Goal: Information Seeking & Learning: Learn about a topic

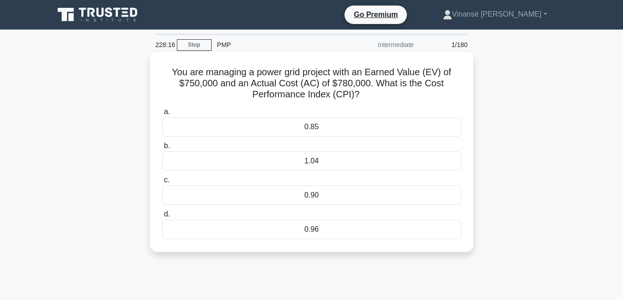
click at [340, 130] on div "0.85" at bounding box center [311, 126] width 299 height 19
click at [162, 115] on input "a. 0.85" at bounding box center [162, 112] width 0 height 6
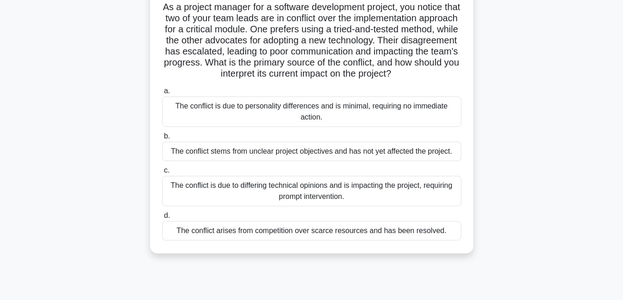
scroll to position [74, 0]
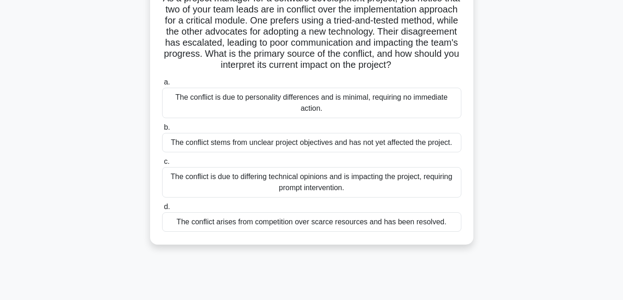
click at [327, 118] on div "The conflict is due to personality differences and is minimal, requiring no imm…" at bounding box center [311, 103] width 299 height 30
click at [162, 85] on input "a. The conflict is due to personality differences and is minimal, requiring no …" at bounding box center [162, 82] width 0 height 6
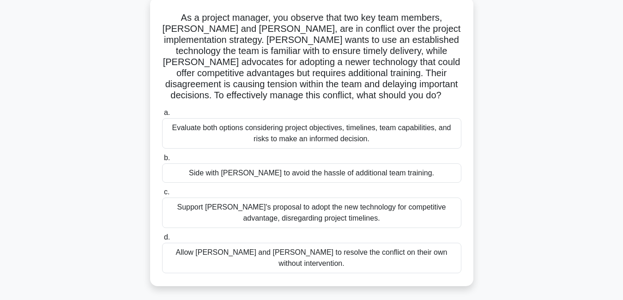
scroll to position [55, 0]
click at [303, 136] on div "Evaluate both options considering project objectives, timelines, team capabilit…" at bounding box center [311, 132] width 299 height 30
click at [162, 115] on input "a. Evaluate both options considering project objectives, timelines, team capabi…" at bounding box center [162, 112] width 0 height 6
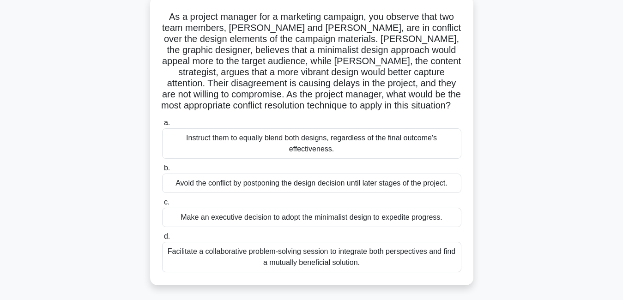
click at [343, 267] on div "Facilitate a collaborative problem-solving session to integrate both perspectiv…" at bounding box center [311, 257] width 299 height 30
click at [162, 240] on input "d. Facilitate a collaborative problem-solving session to integrate both perspec…" at bounding box center [162, 237] width 0 height 6
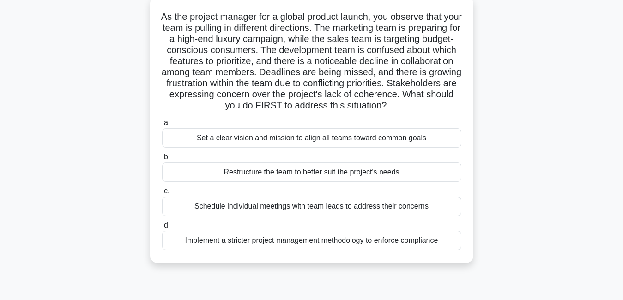
click at [283, 148] on div "Set a clear vision and mission to align all teams toward common goals" at bounding box center [311, 137] width 299 height 19
click at [162, 126] on input "a. Set a clear vision and mission to align all teams toward common goals" at bounding box center [162, 123] width 0 height 6
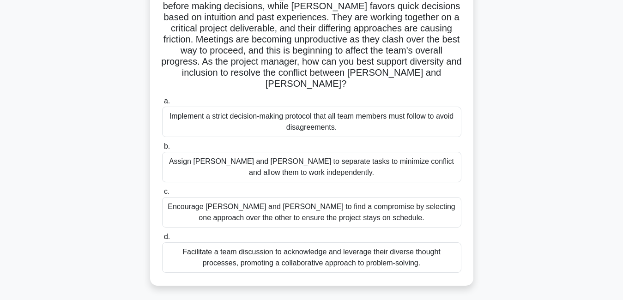
scroll to position [101, 0]
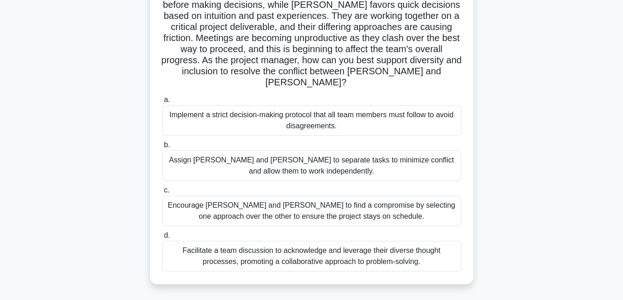
click at [247, 253] on div "Facilitate a team discussion to acknowledge and leverage their diverse thought …" at bounding box center [311, 256] width 299 height 30
click at [162, 239] on input "d. Facilitate a team discussion to acknowledge and leverage their diverse thoug…" at bounding box center [162, 236] width 0 height 6
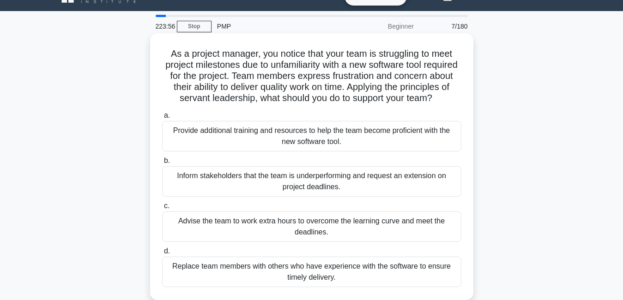
scroll to position [37, 0]
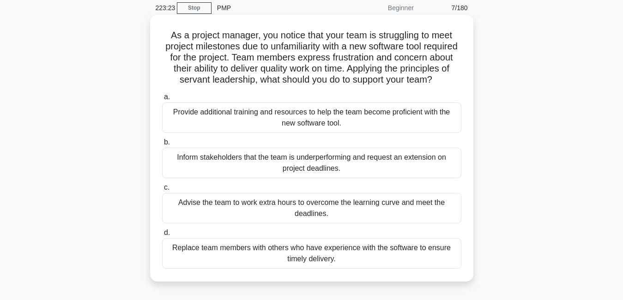
click at [350, 126] on div "Provide additional training and resources to help the team become proficient wi…" at bounding box center [311, 118] width 299 height 30
click at [162, 100] on input "a. Provide additional training and resources to help the team become proficient…" at bounding box center [162, 97] width 0 height 6
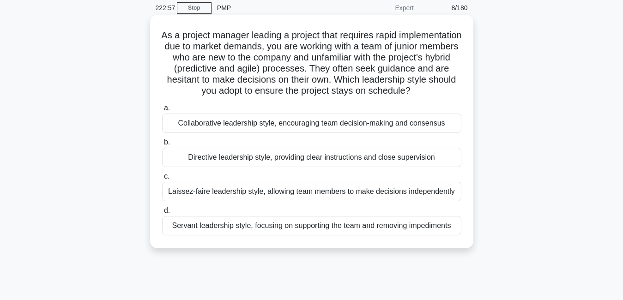
click at [254, 167] on div "Directive leadership style, providing clear instructions and close supervision" at bounding box center [311, 157] width 299 height 19
click at [162, 145] on input "b. Directive leadership style, providing clear instructions and close supervisi…" at bounding box center [162, 142] width 0 height 6
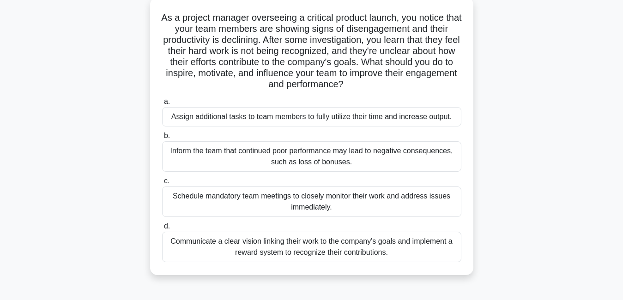
scroll to position [55, 0]
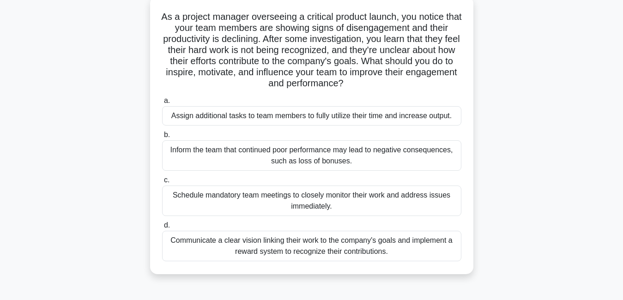
click at [404, 248] on div "Communicate a clear vision linking their work to the company's goals and implem…" at bounding box center [311, 246] width 299 height 30
click at [162, 229] on input "d. Communicate a clear vision linking their work to the company's goals and imp…" at bounding box center [162, 226] width 0 height 6
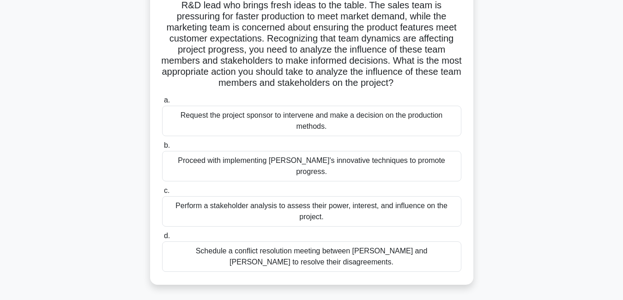
scroll to position [165, 0]
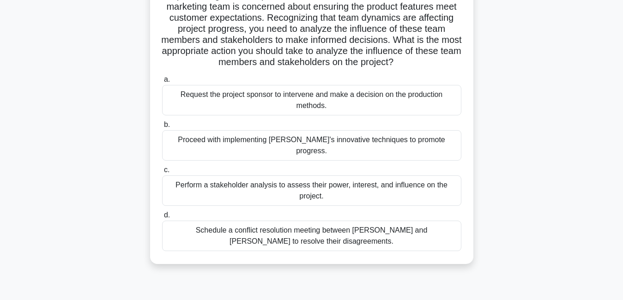
click at [364, 180] on div "Perform a stakeholder analysis to assess their power, interest, and influence o…" at bounding box center [311, 190] width 299 height 30
click at [162, 173] on input "c. Perform a stakeholder analysis to assess their power, interest, and influenc…" at bounding box center [162, 170] width 0 height 6
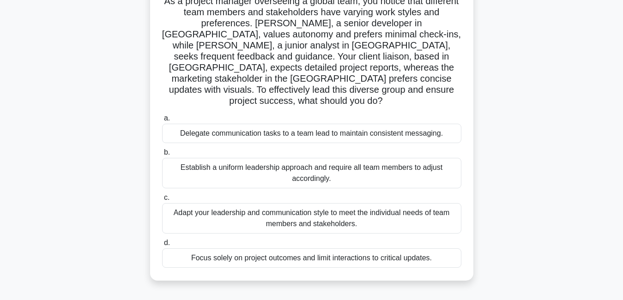
scroll to position [74, 0]
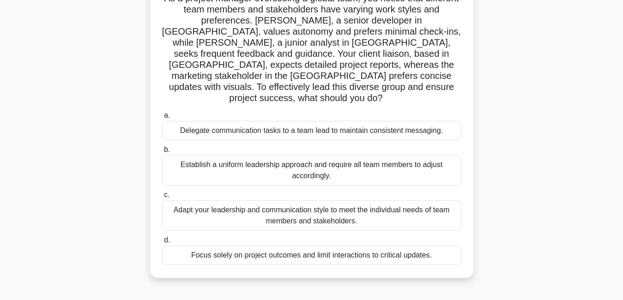
click at [392, 158] on div "Establish a uniform leadership approach and require all team members to adjust …" at bounding box center [311, 170] width 299 height 30
click at [162, 153] on input "b. Establish a uniform leadership approach and require all team members to adju…" at bounding box center [162, 150] width 0 height 6
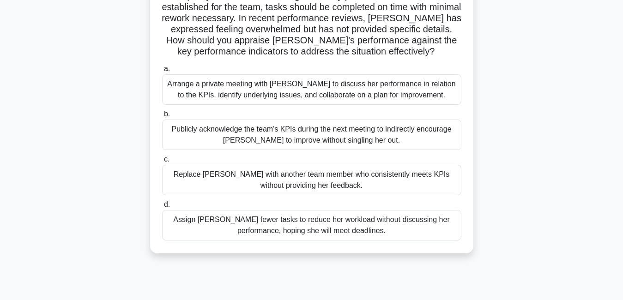
scroll to position [111, 0]
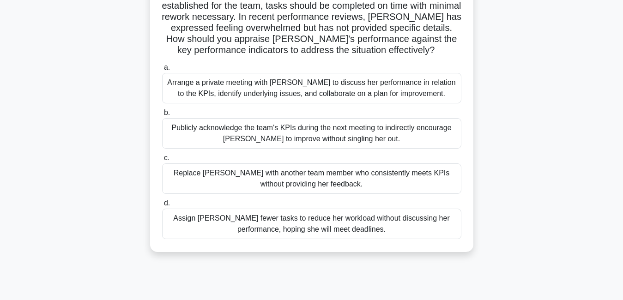
click at [437, 87] on div "Arrange a private meeting with [PERSON_NAME] to discuss her performance in rela…" at bounding box center [311, 88] width 299 height 30
click at [162, 71] on input "a. Arrange a private meeting with [PERSON_NAME] to discuss her performance in r…" at bounding box center [162, 68] width 0 height 6
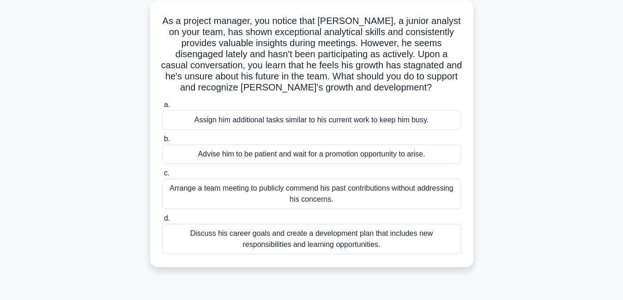
scroll to position [55, 0]
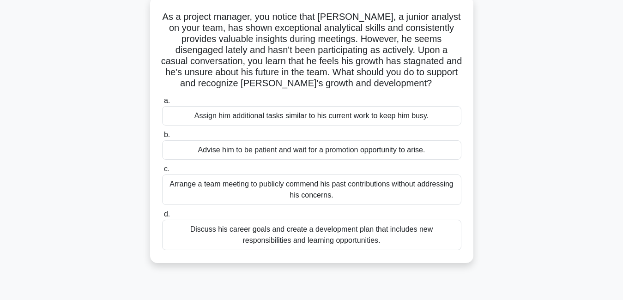
click at [332, 240] on div "Discuss his career goals and create a development plan that includes new respon…" at bounding box center [311, 235] width 299 height 30
click at [162, 217] on input "d. Discuss his career goals and create a development plan that includes new res…" at bounding box center [162, 214] width 0 height 6
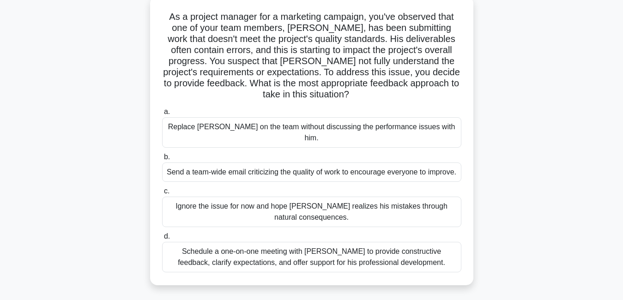
click at [424, 256] on div "Schedule a one-on-one meeting with [PERSON_NAME] to provide constructive feedba…" at bounding box center [311, 257] width 299 height 30
click at [162, 240] on input "d. Schedule a one-on-one meeting with [PERSON_NAME] to provide constructive fee…" at bounding box center [162, 237] width 0 height 6
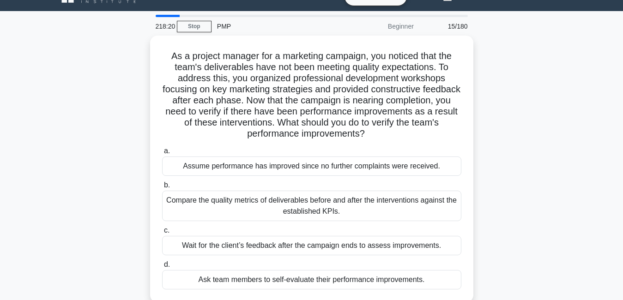
scroll to position [37, 0]
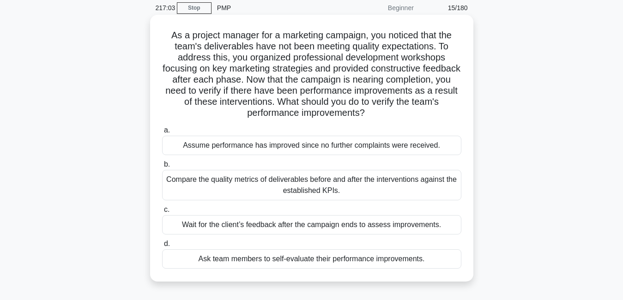
click at [323, 225] on div "Wait for the client’s feedback after the campaign ends to assess improvements." at bounding box center [311, 224] width 299 height 19
click at [162, 213] on input "c. Wait for the client’s feedback after the campaign ends to assess improvement…" at bounding box center [162, 210] width 0 height 6
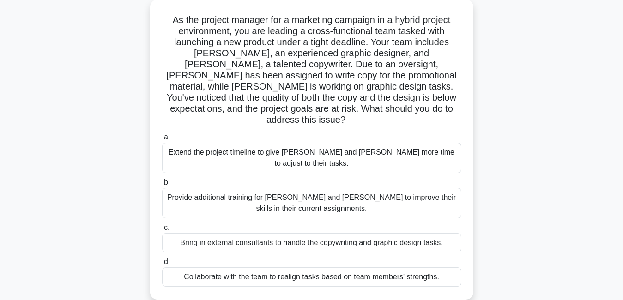
scroll to position [55, 0]
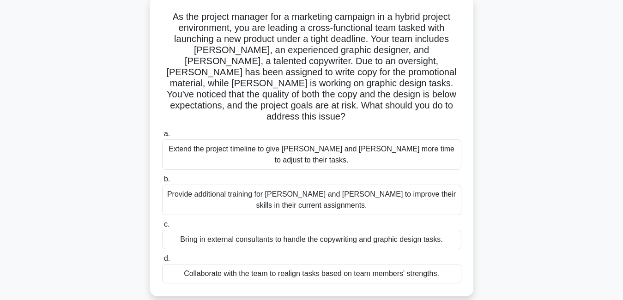
click at [397, 189] on div "Provide additional training for [PERSON_NAME] and [PERSON_NAME] to improve thei…" at bounding box center [311, 200] width 299 height 30
click at [162, 182] on input "b. Provide additional training for [PERSON_NAME] and [PERSON_NAME] to improve t…" at bounding box center [162, 179] width 0 height 6
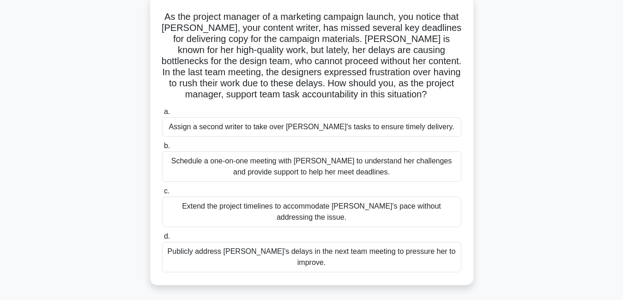
click at [418, 166] on div "Schedule a one-on-one meeting with [PERSON_NAME] to understand her challenges a…" at bounding box center [311, 166] width 299 height 30
click at [162, 149] on input "b. Schedule a one-on-one meeting with [PERSON_NAME] to understand her challenge…" at bounding box center [162, 146] width 0 height 6
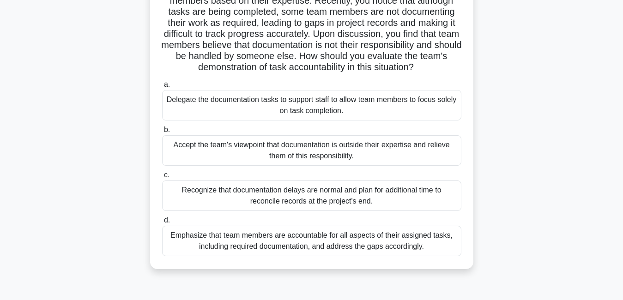
scroll to position [84, 0]
click at [341, 107] on div "Delegate the documentation tasks to support staff to allow team members to focu…" at bounding box center [311, 104] width 299 height 30
click at [162, 87] on input "a. Delegate the documentation tasks to support staff to allow team members to f…" at bounding box center [162, 84] width 0 height 6
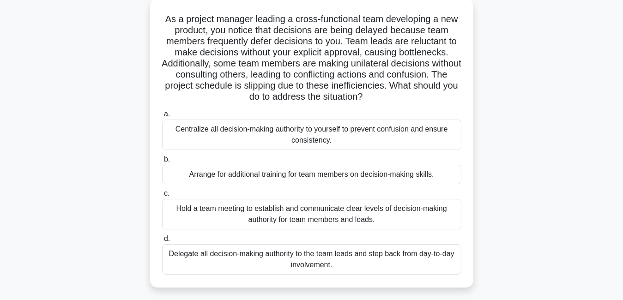
scroll to position [74, 0]
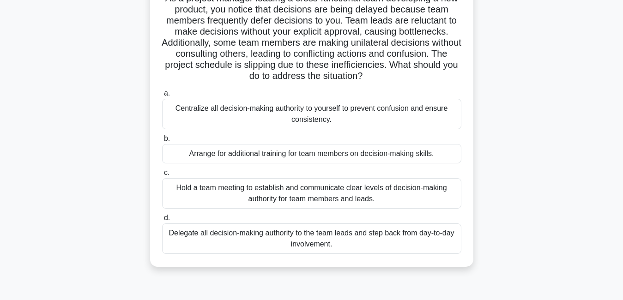
click at [303, 190] on div "Hold a team meeting to establish and communicate clear levels of decision-makin…" at bounding box center [311, 193] width 299 height 30
click at [162, 176] on input "c. Hold a team meeting to establish and communicate clear levels of decision-ma…" at bounding box center [162, 173] width 0 height 6
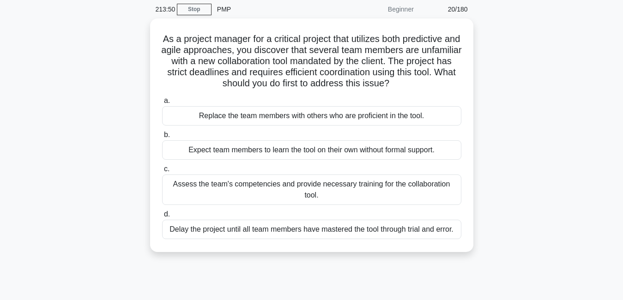
scroll to position [37, 0]
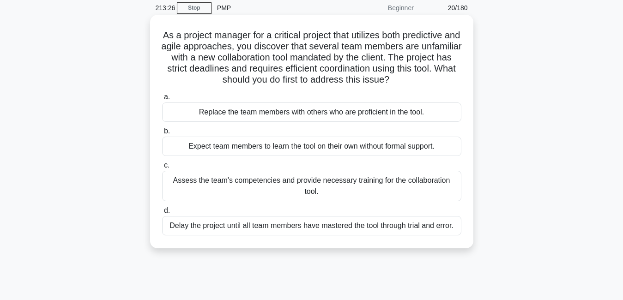
click at [348, 189] on div "Assess the team's competencies and provide necessary training for the collabora…" at bounding box center [311, 186] width 299 height 30
click at [162, 169] on input "c. Assess the team's competencies and provide necessary training for the collab…" at bounding box center [162, 166] width 0 height 6
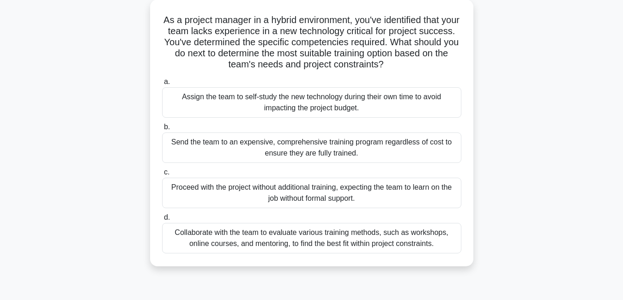
scroll to position [55, 0]
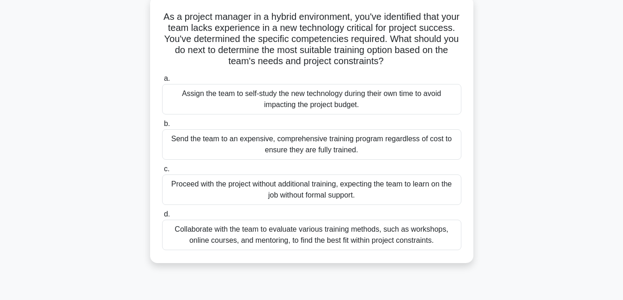
click at [300, 242] on div "Collaborate with the team to evaluate various training methods, such as worksho…" at bounding box center [311, 235] width 299 height 30
click at [162, 217] on input "d. Collaborate with the team to evaluate various training methods, such as work…" at bounding box center [162, 214] width 0 height 6
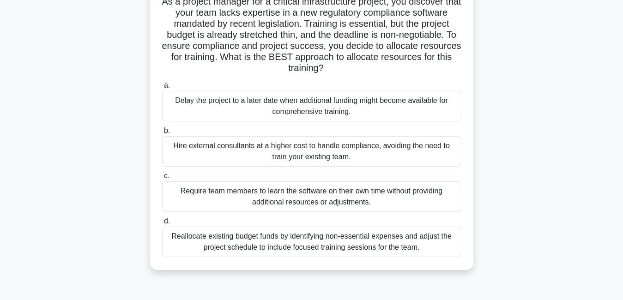
scroll to position [74, 0]
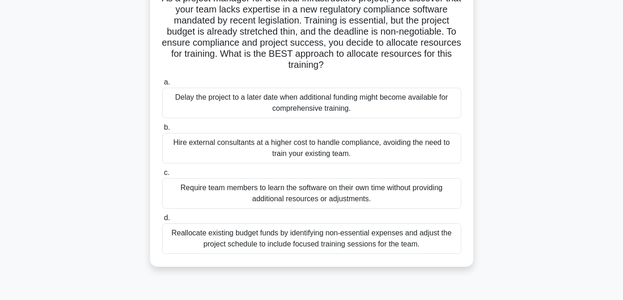
click at [303, 234] on div "Reallocate existing budget funds by identifying non-essential expenses and adju…" at bounding box center [311, 238] width 299 height 30
click at [162, 221] on input "d. Reallocate existing budget funds by identifying non-essential expenses and a…" at bounding box center [162, 218] width 0 height 6
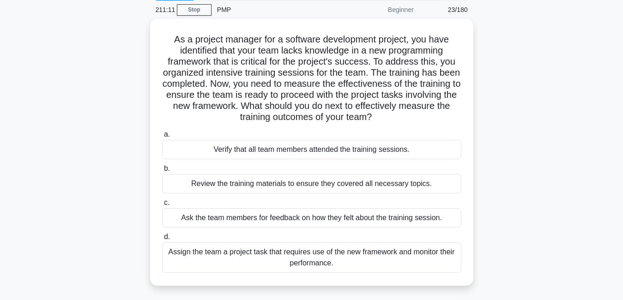
scroll to position [37, 0]
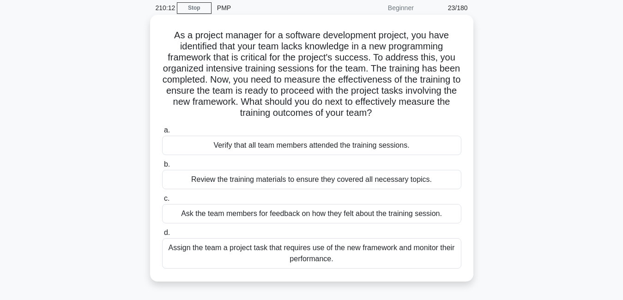
click at [417, 254] on div "Assign the team a project task that requires use of the new framework and monit…" at bounding box center [311, 253] width 299 height 30
click at [162, 236] on input "d. Assign the team a project task that requires use of the new framework and mo…" at bounding box center [162, 233] width 0 height 6
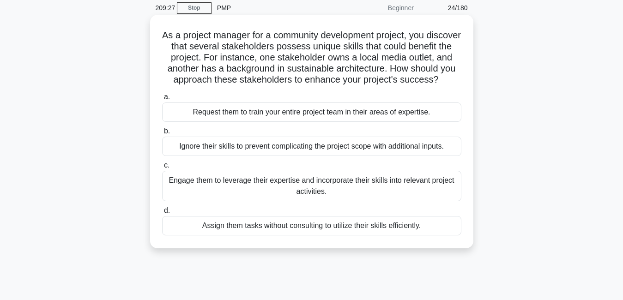
click at [333, 200] on div "Engage them to leverage their expertise and incorporate their skills into relev…" at bounding box center [311, 186] width 299 height 30
click at [162, 169] on input "c. Engage them to leverage their expertise and incorporate their skills into re…" at bounding box center [162, 166] width 0 height 6
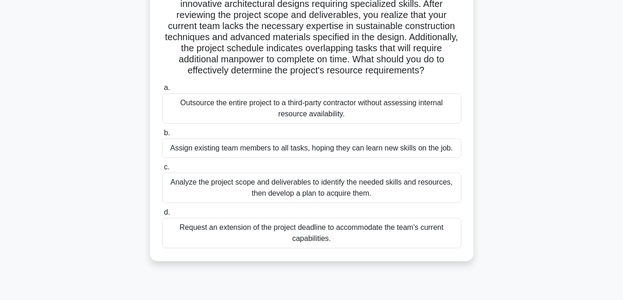
scroll to position [91, 0]
click at [425, 191] on div "Analyze the project scope and deliverables to identify the needed skills and re…" at bounding box center [311, 187] width 299 height 30
click at [162, 169] on input "c. Analyze the project scope and deliverables to identify the needed skills and…" at bounding box center [162, 166] width 0 height 6
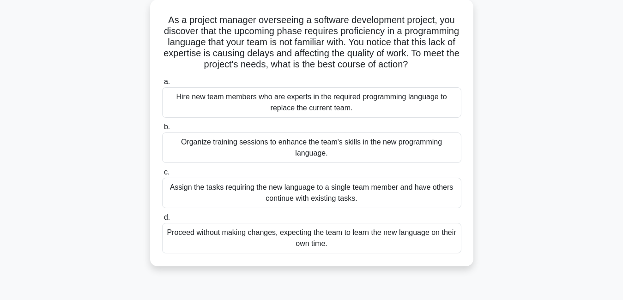
scroll to position [55, 0]
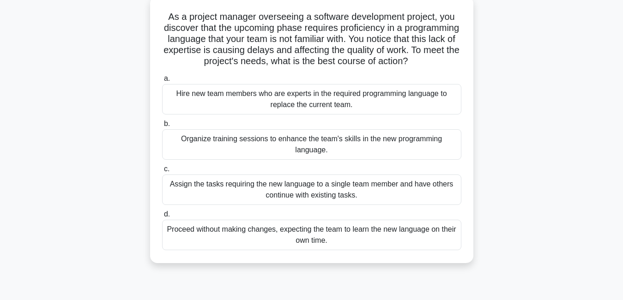
click at [371, 157] on div "Organize training sessions to enhance the team's skills in the new programming …" at bounding box center [311, 144] width 299 height 30
click at [162, 127] on input "b. Organize training sessions to enhance the team's skills in the new programmi…" at bounding box center [162, 124] width 0 height 6
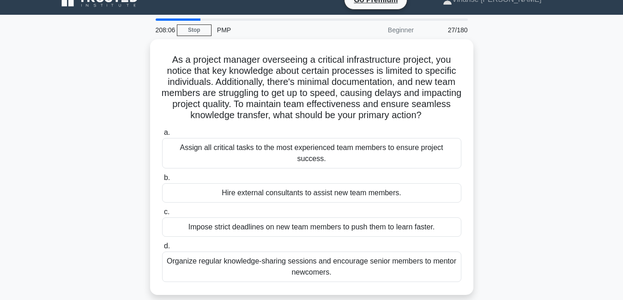
scroll to position [0, 0]
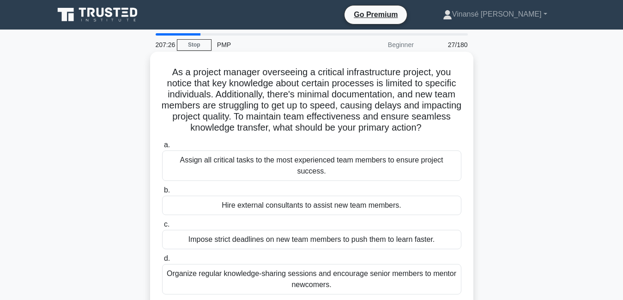
click at [408, 264] on div "Organize regular knowledge-sharing sessions and encourage senior members to men…" at bounding box center [311, 279] width 299 height 30
click at [162, 262] on input "d. Organize regular knowledge-sharing sessions and encourage senior members to …" at bounding box center [162, 259] width 0 height 6
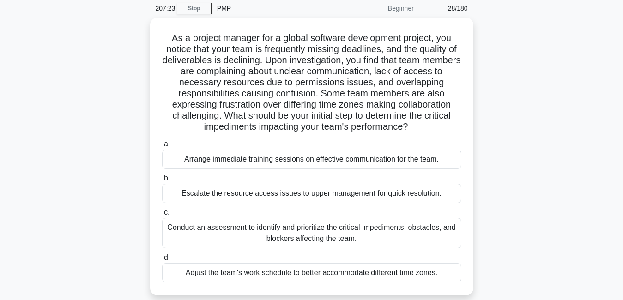
scroll to position [37, 0]
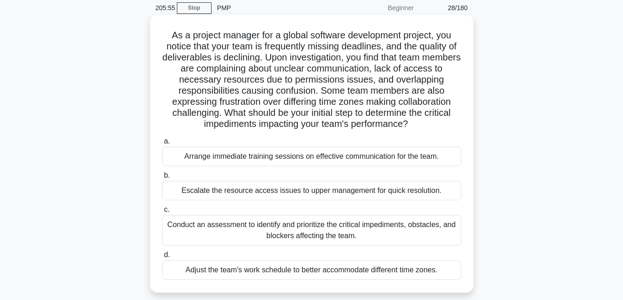
click at [423, 159] on div "Arrange immediate training sessions on effective communication for the team." at bounding box center [311, 156] width 299 height 19
click at [162, 145] on input "a. Arrange immediate training sessions on effective communication for the team." at bounding box center [162, 142] width 0 height 6
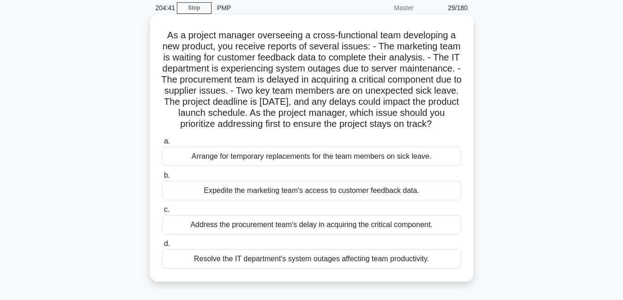
click at [268, 269] on div "Resolve the IT department's system outages affecting team productivity." at bounding box center [311, 258] width 299 height 19
click at [162, 247] on input "d. Resolve the IT department's system outages affecting team productivity." at bounding box center [162, 244] width 0 height 6
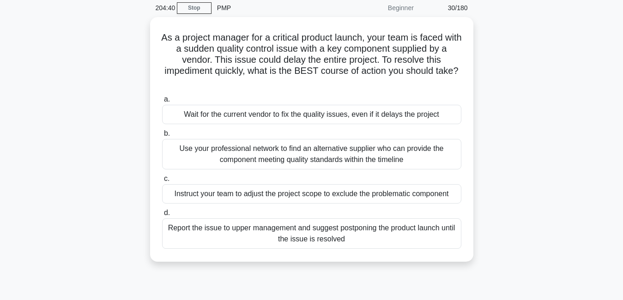
scroll to position [0, 0]
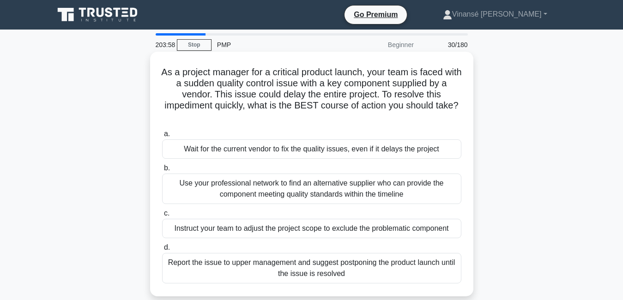
click at [367, 185] on div "Use your professional network to find an alternative supplier who can provide t…" at bounding box center [311, 189] width 299 height 30
click at [162, 171] on input "b. Use your professional network to find an alternative supplier who can provid…" at bounding box center [162, 168] width 0 height 6
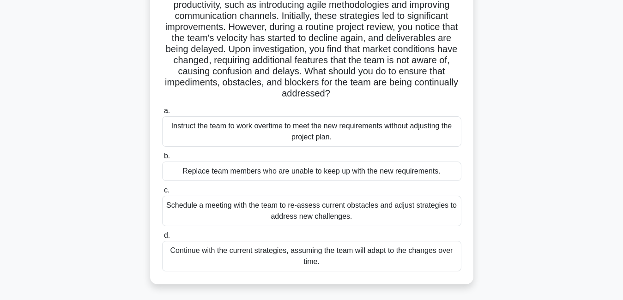
scroll to position [92, 0]
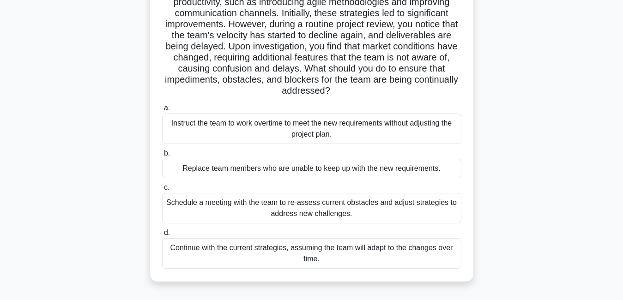
click at [364, 207] on div "Schedule a meeting with the team to re-assess current obstacles and adjust stra…" at bounding box center [311, 208] width 299 height 30
click at [162, 191] on input "c. Schedule a meeting with the team to re-assess current obstacles and adjust s…" at bounding box center [162, 188] width 0 height 6
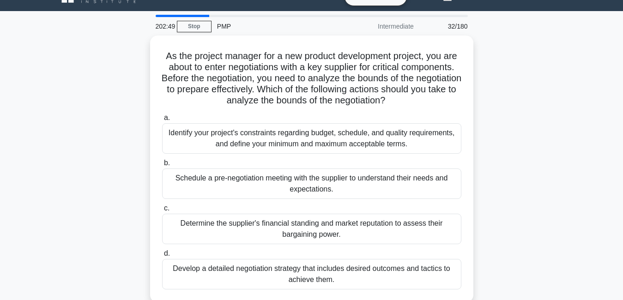
scroll to position [37, 0]
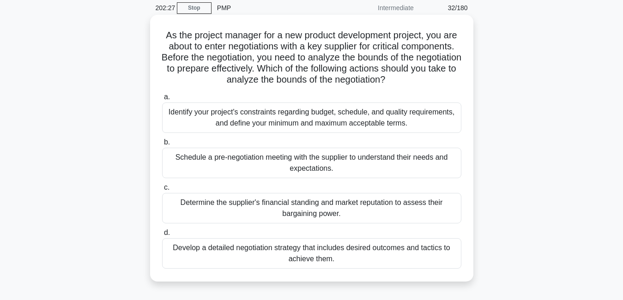
click at [347, 123] on div "Identify your project's constraints regarding budget, schedule, and quality req…" at bounding box center [311, 118] width 299 height 30
click at [162, 100] on input "a. Identify your project's constraints regarding budget, schedule, and quality …" at bounding box center [162, 97] width 0 height 6
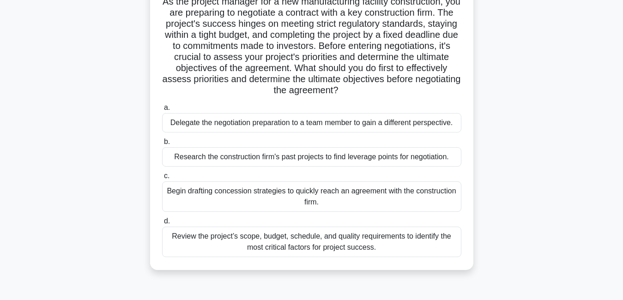
scroll to position [74, 0]
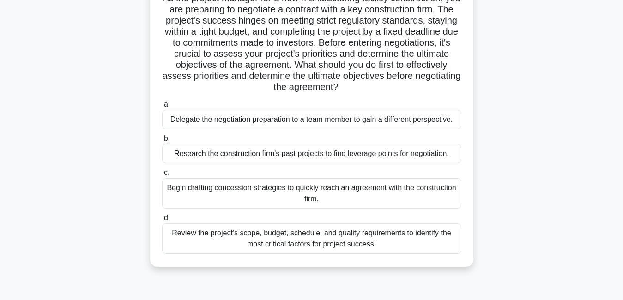
click at [353, 233] on div "Review the project’s scope, budget, schedule, and quality requirements to ident…" at bounding box center [311, 238] width 299 height 30
click at [162, 221] on input "d. Review the project’s scope, budget, schedule, and quality requirements to id…" at bounding box center [162, 218] width 0 height 6
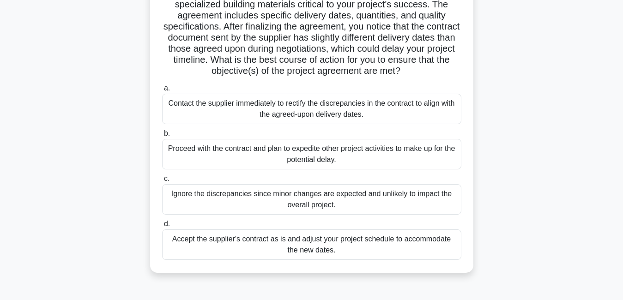
scroll to position [111, 0]
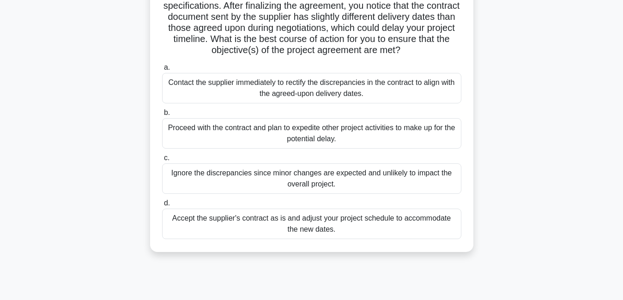
click at [350, 91] on div "Contact the supplier immediately to rectify the discrepancies in the contract t…" at bounding box center [311, 88] width 299 height 30
click at [162, 71] on input "a. Contact the supplier immediately to rectify the discrepancies in the contrac…" at bounding box center [162, 68] width 0 height 6
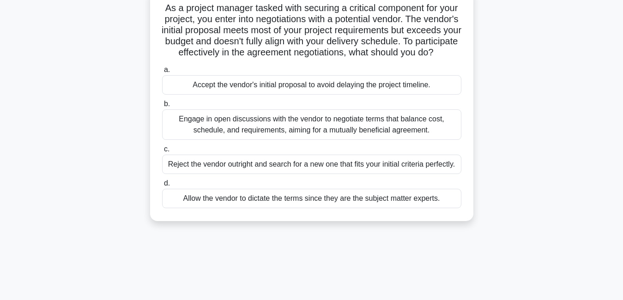
scroll to position [66, 0]
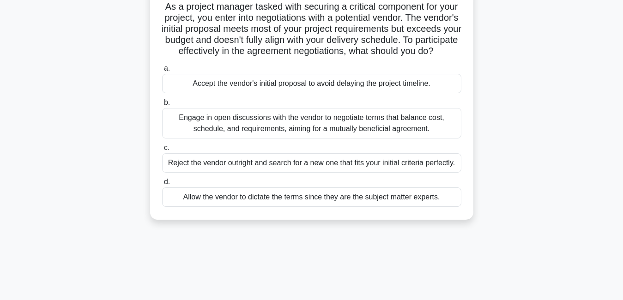
click at [371, 139] on div "Engage in open discussions with the vendor to negotiate terms that balance cost…" at bounding box center [311, 123] width 299 height 30
click at [162, 106] on input "b. Engage in open discussions with the vendor to negotiate terms that balance c…" at bounding box center [162, 103] width 0 height 6
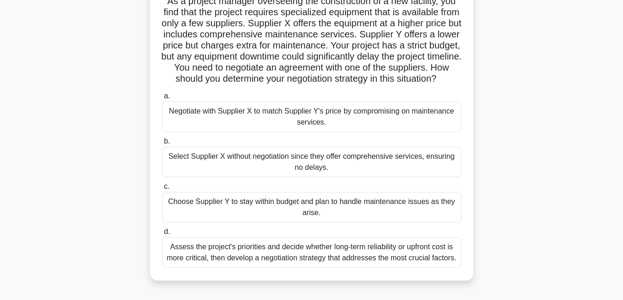
scroll to position [74, 0]
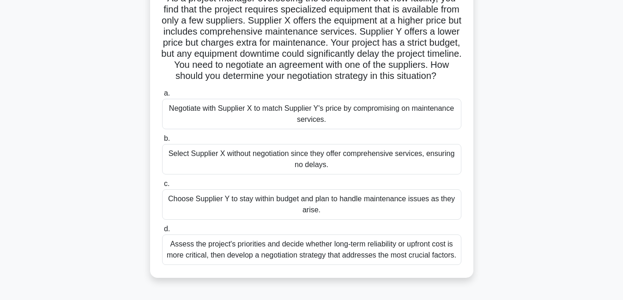
click at [309, 261] on div "Assess the project's priorities and decide whether long-term reliability or upf…" at bounding box center [311, 250] width 299 height 30
click at [162, 232] on input "d. Assess the project's priorities and decide whether long-term reliability or …" at bounding box center [162, 229] width 0 height 6
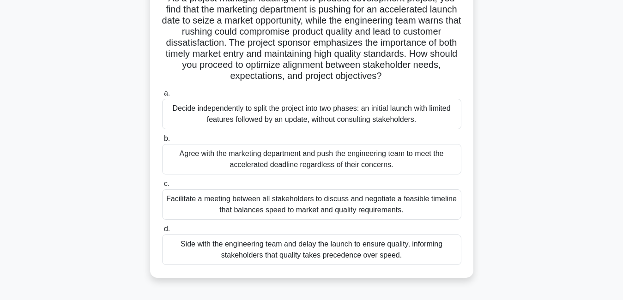
click at [448, 200] on div "Facilitate a meeting between all stakeholders to discuss and negotiate a feasib…" at bounding box center [311, 204] width 299 height 30
click at [162, 187] on input "c. Facilitate a meeting between all stakeholders to discuss and negotiate a fea…" at bounding box center [162, 184] width 0 height 6
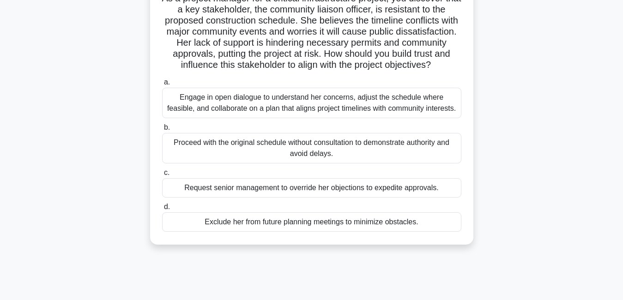
click at [323, 115] on div "Engage in open dialogue to understand her concerns, adjust the schedule where f…" at bounding box center [311, 103] width 299 height 30
click at [162, 85] on input "a. Engage in open dialogue to understand her concerns, adjust the schedule wher…" at bounding box center [162, 82] width 0 height 6
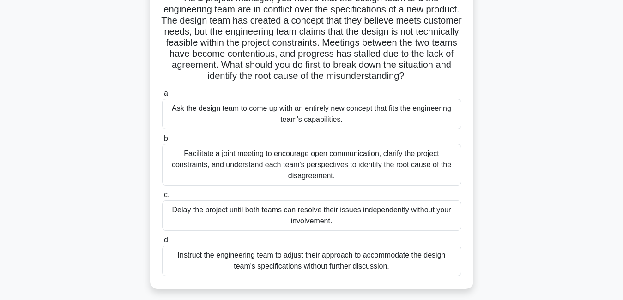
click at [373, 172] on div "Facilitate a joint meeting to encourage open communication, clarify the project…" at bounding box center [311, 165] width 299 height 42
click at [162, 142] on input "b. Facilitate a joint meeting to encourage open communication, clarify the proj…" at bounding box center [162, 139] width 0 height 6
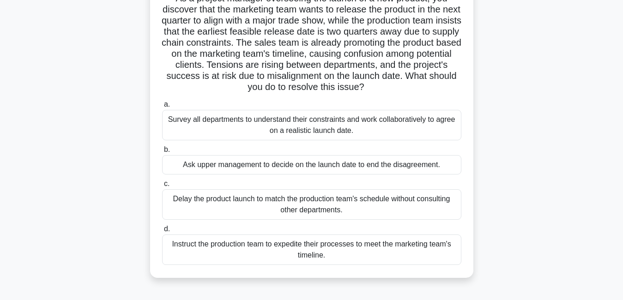
click at [340, 131] on div "Survey all departments to understand their constraints and work collaboratively…" at bounding box center [311, 125] width 299 height 30
click at [162, 108] on input "a. Survey all departments to understand their constraints and work collaborativ…" at bounding box center [162, 105] width 0 height 6
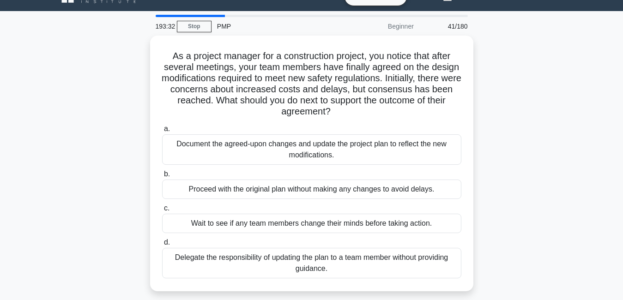
scroll to position [37, 0]
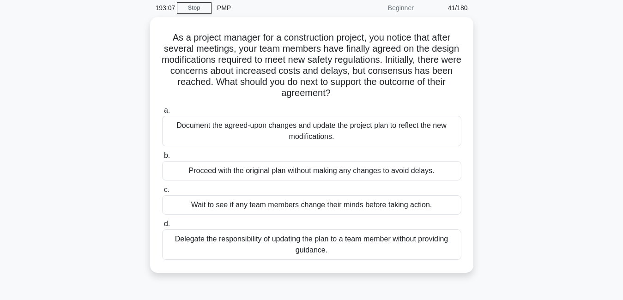
click at [340, 131] on div "Document the agreed-upon changes and update the project plan to reflect the new…" at bounding box center [311, 131] width 299 height 30
click at [162, 114] on input "a. Document the agreed-upon changes and update the project plan to reflect the …" at bounding box center [162, 111] width 0 height 6
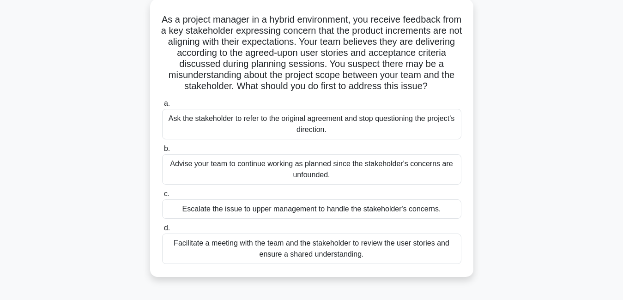
scroll to position [56, 0]
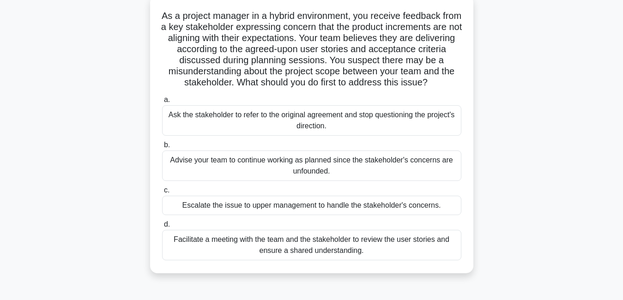
click at [321, 253] on div "Facilitate a meeting with the team and the stakeholder to review the user stori…" at bounding box center [311, 245] width 299 height 30
click at [162, 228] on input "d. Facilitate a meeting with the team and the stakeholder to review the user st…" at bounding box center [162, 225] width 0 height 6
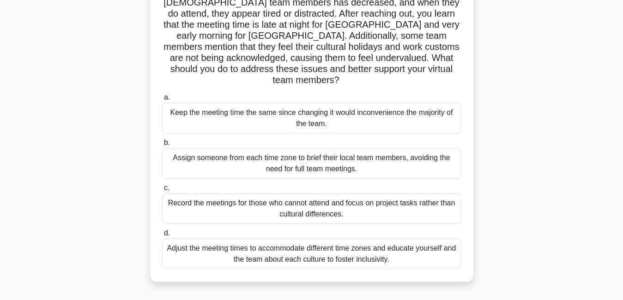
scroll to position [129, 0]
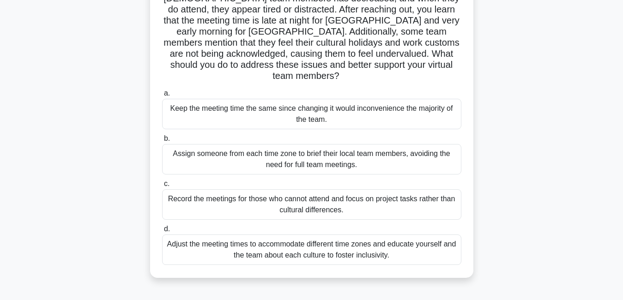
click at [344, 238] on div "Adjust the meeting times to accommodate different time zones and educate yourse…" at bounding box center [311, 250] width 299 height 30
click at [162, 232] on input "d. Adjust the meeting times to accommodate different time zones and educate you…" at bounding box center [162, 229] width 0 height 6
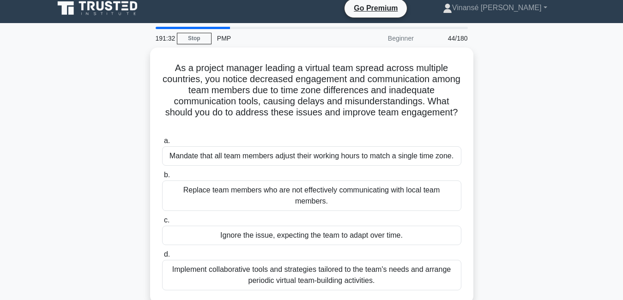
scroll to position [0, 0]
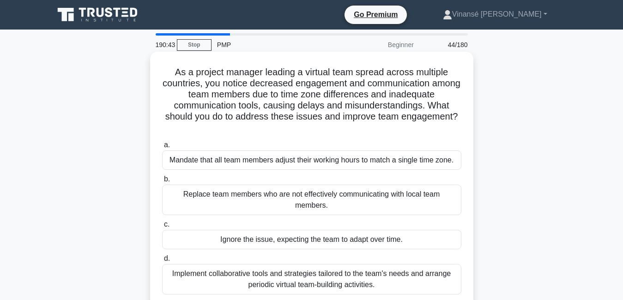
click at [374, 161] on div "Mandate that all team members adjust their working hours to match a single time…" at bounding box center [311, 160] width 299 height 19
click at [162, 148] on input "a. Mandate that all team members adjust their working hours to match a single t…" at bounding box center [162, 145] width 0 height 6
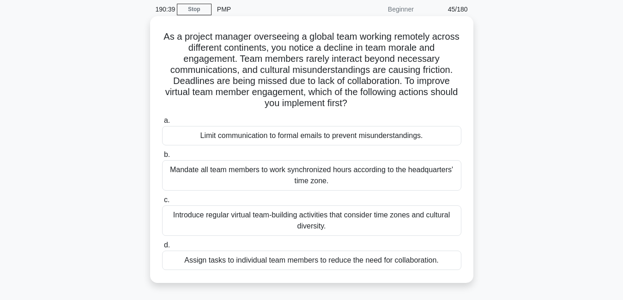
scroll to position [37, 0]
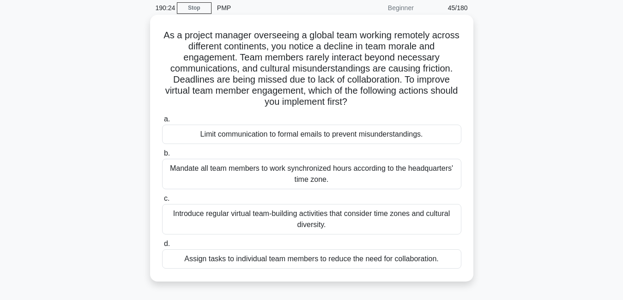
click at [354, 180] on div "Mandate all team members to work synchronized hours according to the headquarte…" at bounding box center [311, 174] width 299 height 30
click at [162, 157] on input "b. Mandate all team members to work synchronized hours according to the headqua…" at bounding box center [162, 154] width 0 height 6
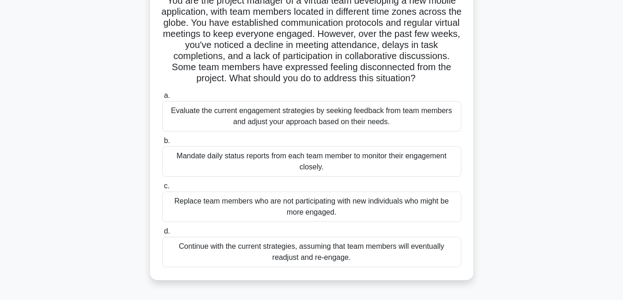
scroll to position [92, 0]
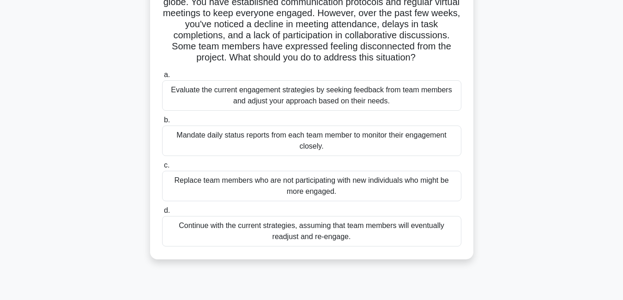
click at [419, 103] on div "Evaluate the current engagement strategies by seeking feedback from team member…" at bounding box center [311, 95] width 299 height 30
click at [162, 78] on input "a. Evaluate the current engagement strategies by seeking feedback from team mem…" at bounding box center [162, 75] width 0 height 6
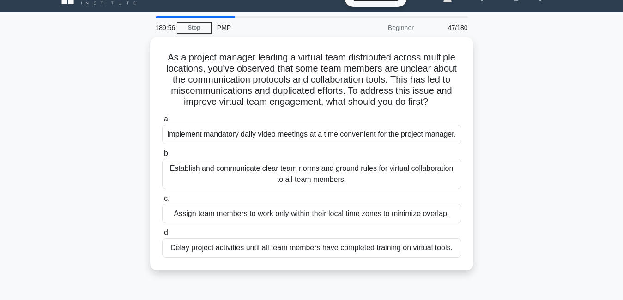
scroll to position [18, 0]
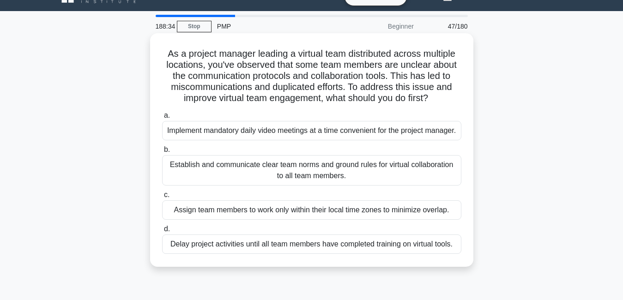
click at [398, 176] on div "Establish and communicate clear team norms and ground rules for virtual collabo…" at bounding box center [311, 170] width 299 height 30
click at [162, 153] on input "b. Establish and communicate clear team norms and ground rules for virtual coll…" at bounding box center [162, 150] width 0 height 6
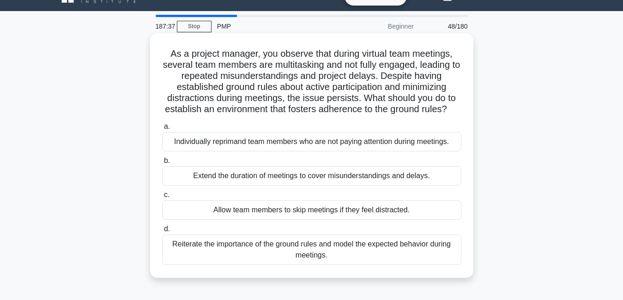
click at [375, 265] on div "Reiterate the importance of the ground rules and model the expected behavior du…" at bounding box center [311, 250] width 299 height 30
click at [162, 232] on input "d. Reiterate the importance of the ground rules and model the expected behavior…" at bounding box center [162, 229] width 0 height 6
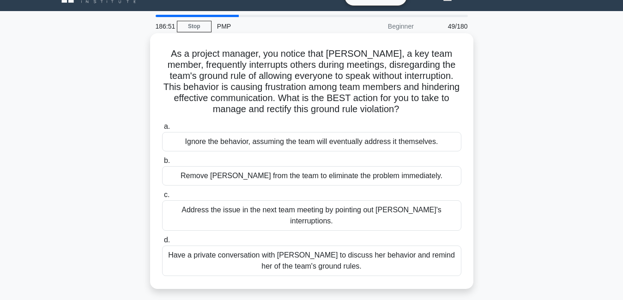
click at [372, 251] on div "Have a private conversation with [PERSON_NAME] to discuss her behavior and remi…" at bounding box center [311, 261] width 299 height 30
click at [162, 243] on input "d. Have a private conversation with [PERSON_NAME] to discuss her behavior and r…" at bounding box center [162, 240] width 0 height 6
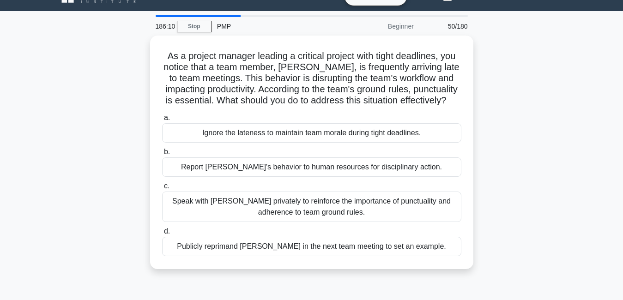
scroll to position [37, 0]
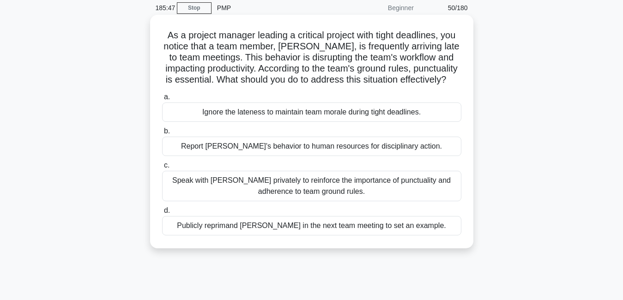
click at [411, 201] on div "Speak with [PERSON_NAME] privately to reinforce the importance of punctuality a…" at bounding box center [311, 186] width 299 height 30
click at [162, 169] on input "c. Speak with [PERSON_NAME] privately to reinforce the importance of punctualit…" at bounding box center [162, 166] width 0 height 6
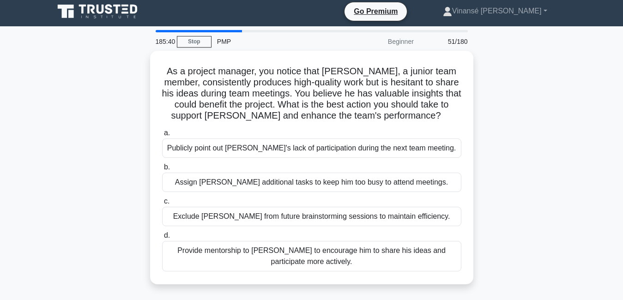
scroll to position [0, 0]
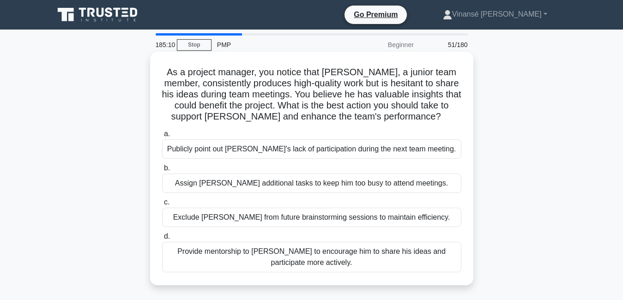
click at [415, 261] on div "Provide mentorship to [PERSON_NAME] to encourage him to share his ideas and par…" at bounding box center [311, 257] width 299 height 30
click at [162, 240] on input "d. Provide mentorship to [PERSON_NAME] to encourage him to share his ideas and …" at bounding box center [162, 237] width 0 height 6
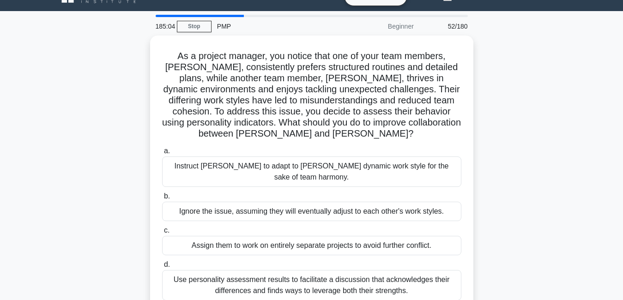
scroll to position [37, 0]
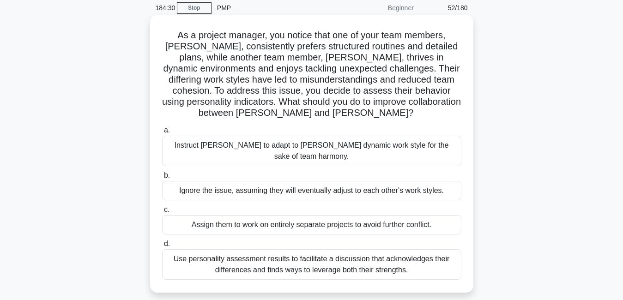
click at [344, 147] on div "Instruct [PERSON_NAME] to adapt to [PERSON_NAME] dynamic work style for the sak…" at bounding box center [311, 151] width 299 height 30
click at [162, 133] on input "a. Instruct [PERSON_NAME] to adapt to [PERSON_NAME] dynamic work style for the …" at bounding box center [162, 130] width 0 height 6
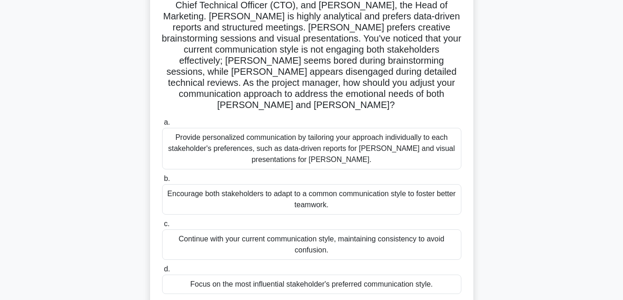
scroll to position [92, 0]
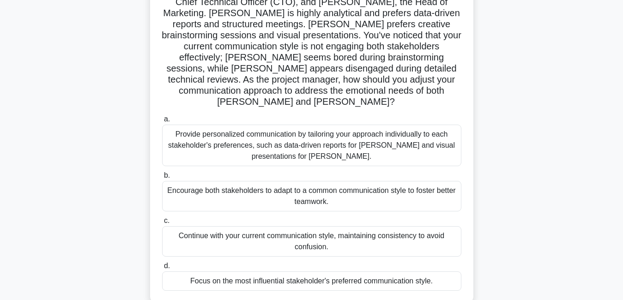
click at [331, 181] on div "Encourage both stakeholders to adapt to a common communication style to foster …" at bounding box center [311, 196] width 299 height 30
click at [162, 179] on input "b. Encourage both stakeholders to adapt to a common communication style to [PER…" at bounding box center [162, 176] width 0 height 6
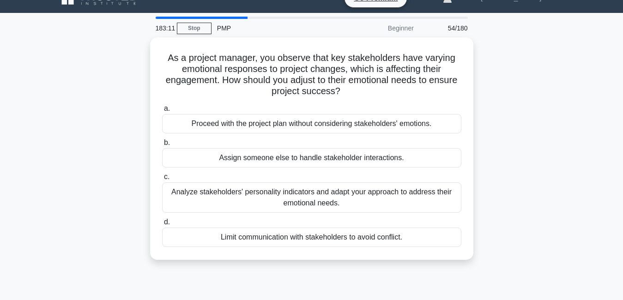
scroll to position [18, 0]
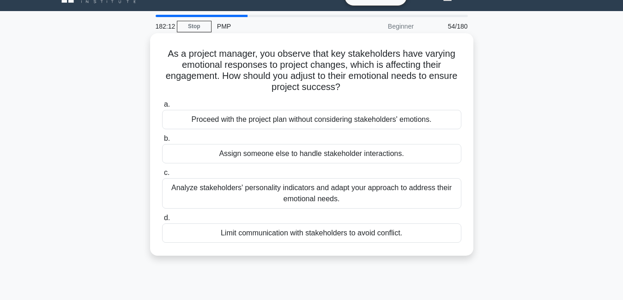
click at [364, 197] on div "Analyze stakeholders' personality indicators and adapt your approach to address…" at bounding box center [311, 193] width 299 height 30
click at [162, 176] on input "c. Analyze stakeholders' personality indicators and adapt your approach to addr…" at bounding box center [162, 173] width 0 height 6
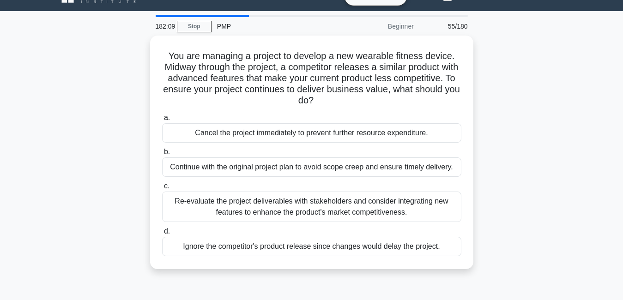
scroll to position [0, 0]
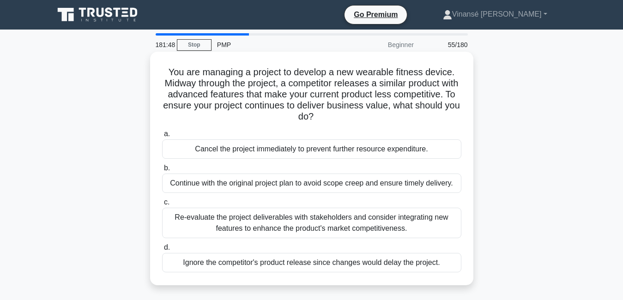
click at [399, 232] on div "Re-evaluate the project deliverables with stakeholders and consider integrating…" at bounding box center [311, 223] width 299 height 30
click at [162, 205] on input "c. Re-evaluate the project deliverables with stakeholders and consider integrat…" at bounding box center [162, 202] width 0 height 6
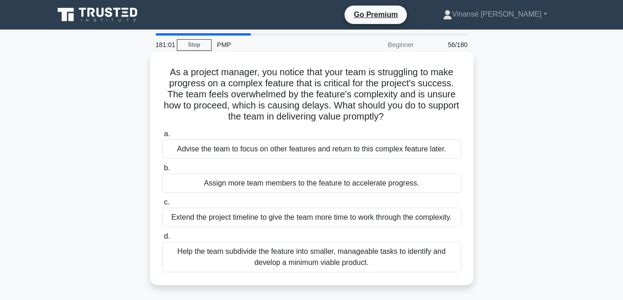
click at [302, 215] on div "Extend the project timeline to give the team more time to work through the comp…" at bounding box center [311, 217] width 299 height 19
click at [162, 205] on input "c. Extend the project timeline to give the team more time to work through the c…" at bounding box center [162, 202] width 0 height 6
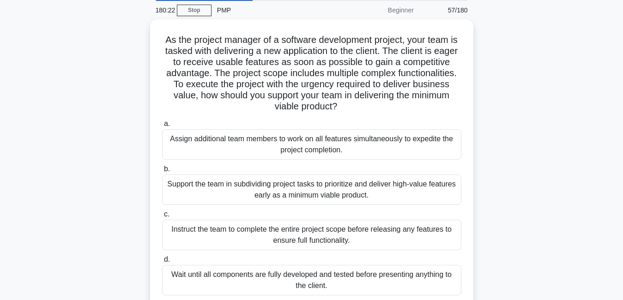
scroll to position [37, 0]
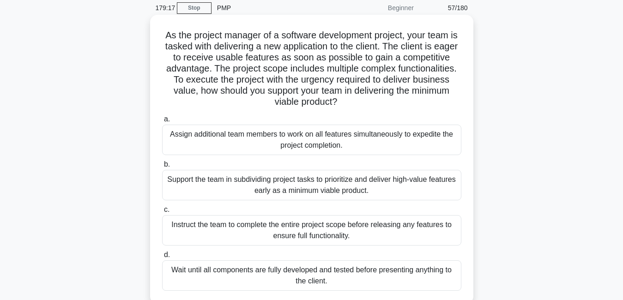
click at [428, 223] on div "Instruct the team to complete the entire project scope before releasing any fea…" at bounding box center [311, 230] width 299 height 30
click at [162, 213] on input "c. Instruct the team to complete the entire project scope before releasing any …" at bounding box center [162, 210] width 0 height 6
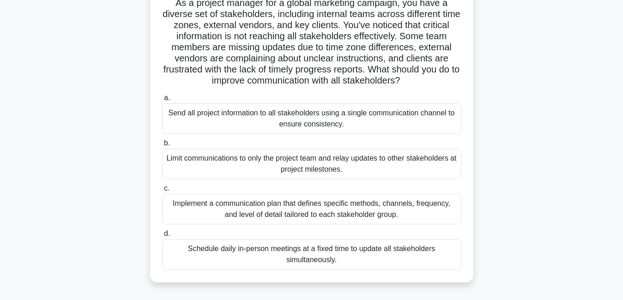
scroll to position [74, 0]
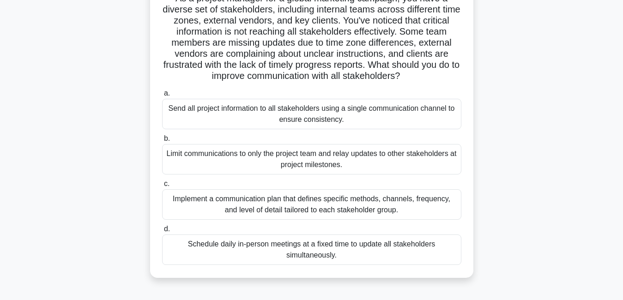
click at [356, 214] on div "Implement a communication plan that defines specific methods, channels, frequen…" at bounding box center [311, 204] width 299 height 30
click at [162, 187] on input "c. Implement a communication plan that defines specific methods, channels, freq…" at bounding box center [162, 184] width 0 height 6
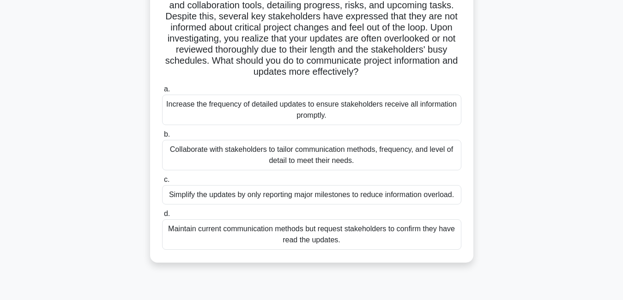
scroll to position [92, 0]
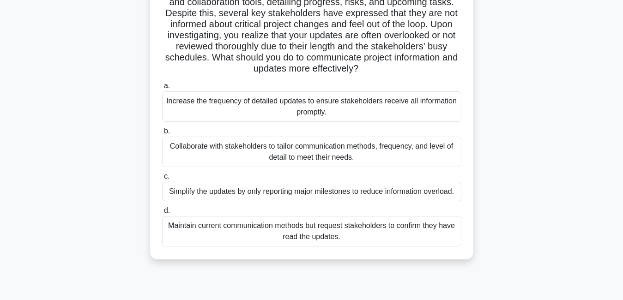
click at [427, 158] on div "Collaborate with stakeholders to tailor communication methods, frequency, and l…" at bounding box center [311, 152] width 299 height 30
click at [162, 134] on input "b. Collaborate with stakeholders to tailor communication methods, frequency, an…" at bounding box center [162, 131] width 0 height 6
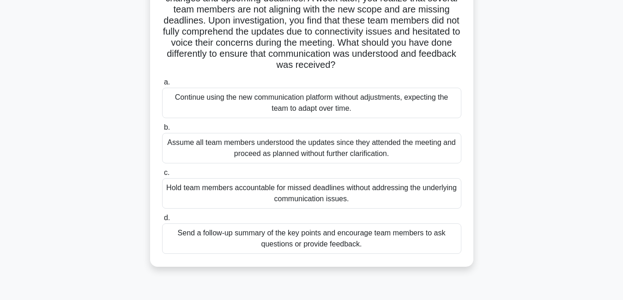
scroll to position [111, 0]
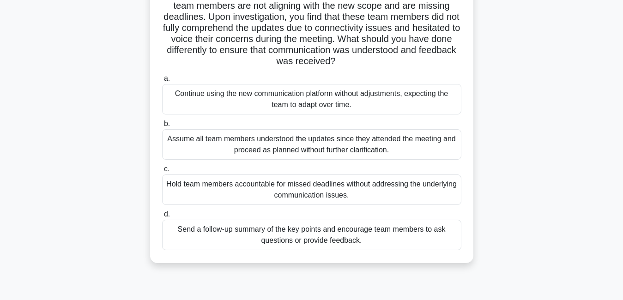
click at [396, 236] on div "Send a follow-up summary of the key points and encourage team members to ask qu…" at bounding box center [311, 235] width 299 height 30
click at [162, 217] on input "d. Send a follow-up summary of the key points and encourage team members to ask…" at bounding box center [162, 214] width 0 height 6
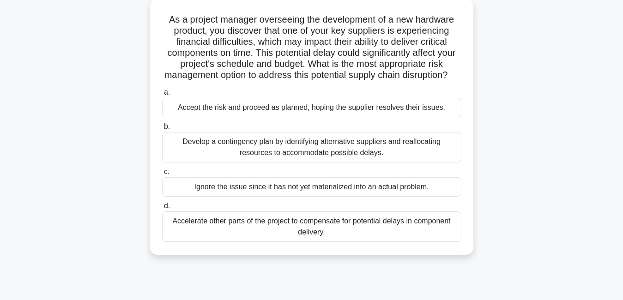
scroll to position [55, 0]
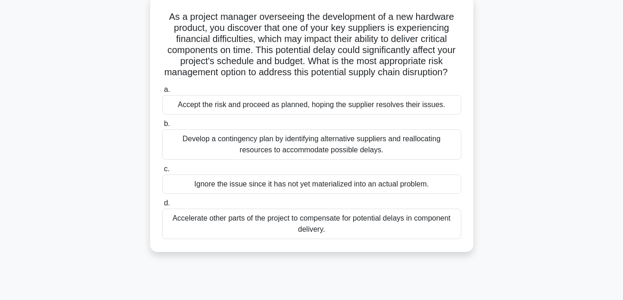
click at [340, 160] on div "Develop a contingency plan by identifying alternative suppliers and reallocatin…" at bounding box center [311, 144] width 299 height 30
click at [162, 127] on input "b. Develop a contingency plan by identifying alternative suppliers and realloca…" at bounding box center [162, 124] width 0 height 6
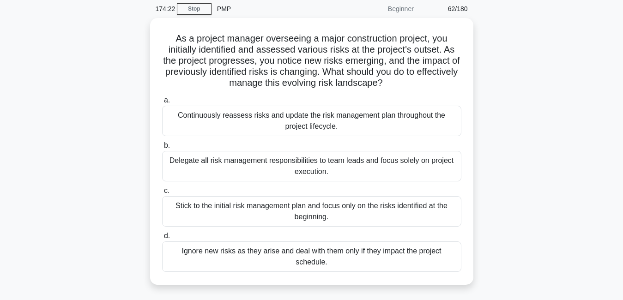
scroll to position [37, 0]
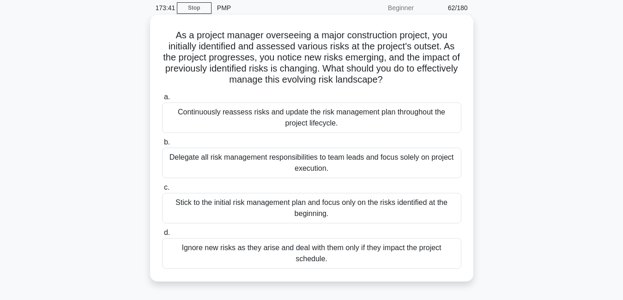
click at [380, 111] on div "Continuously reassess risks and update the risk management plan throughout the …" at bounding box center [311, 118] width 299 height 30
click at [162, 100] on input "a. Continuously reassess risks and update the risk management plan throughout t…" at bounding box center [162, 97] width 0 height 6
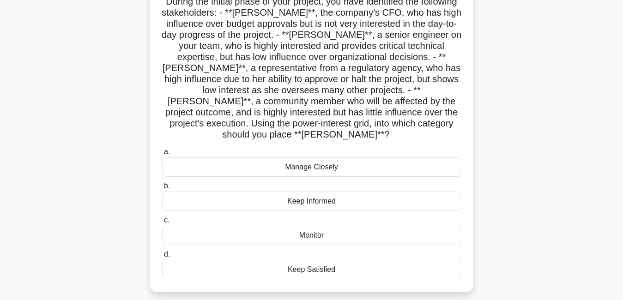
scroll to position [74, 0]
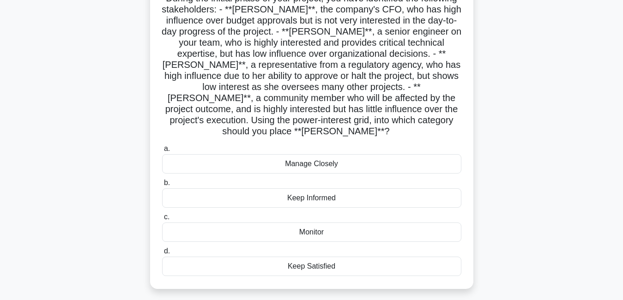
click at [356, 188] on div "Keep Informed" at bounding box center [311, 197] width 299 height 19
click at [162, 186] on input "b. Keep Informed" at bounding box center [162, 183] width 0 height 6
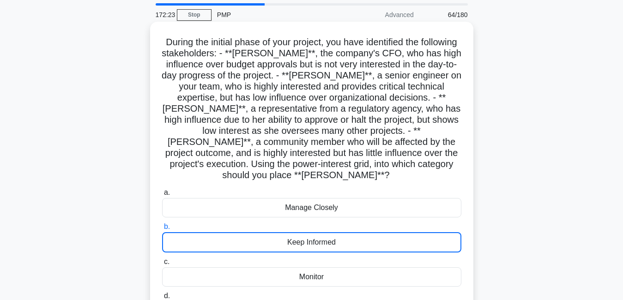
scroll to position [0, 0]
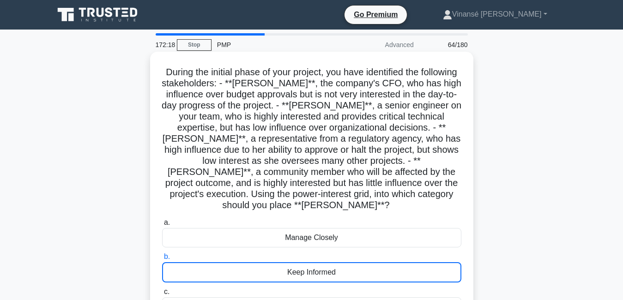
click input "c. Monitor" at bounding box center [162, 292] width 0 height 6
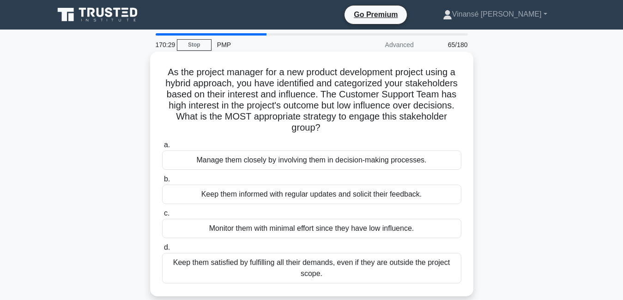
click at [413, 161] on div "Manage them closely by involving them in decision-making processes." at bounding box center [311, 160] width 299 height 19
click at [162, 148] on input "a. Manage them closely by involving them in decision-making processes." at bounding box center [162, 145] width 0 height 6
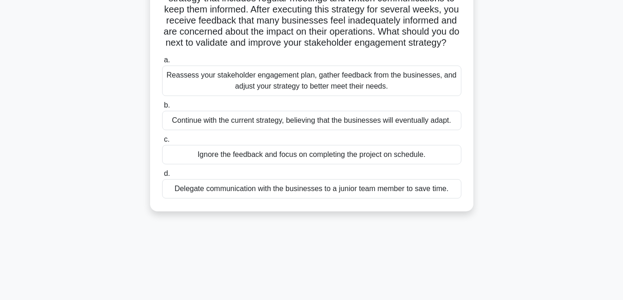
scroll to position [111, 0]
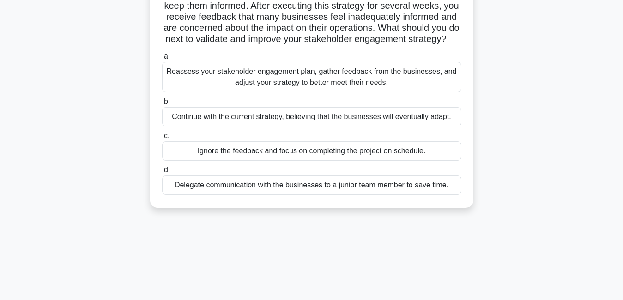
click at [429, 92] on div "Reassess your stakeholder engagement plan, gather feedback from the businesses,…" at bounding box center [311, 77] width 299 height 30
click at [162, 60] on input "a. Reassess your stakeholder engagement plan, gather feedback from the business…" at bounding box center [162, 57] width 0 height 6
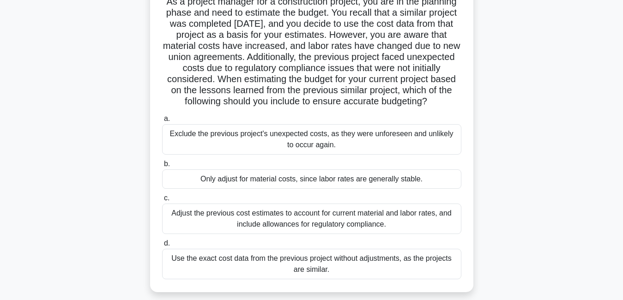
scroll to position [74, 0]
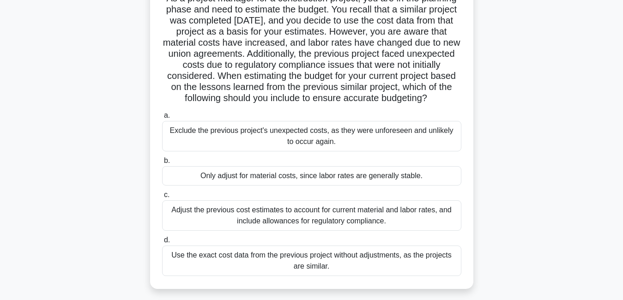
click at [400, 218] on div "Adjust the previous cost estimates to account for current material and labor ra…" at bounding box center [311, 215] width 299 height 30
click at [162, 198] on input "c. Adjust the previous cost estimates to account for current material and labor…" at bounding box center [162, 195] width 0 height 6
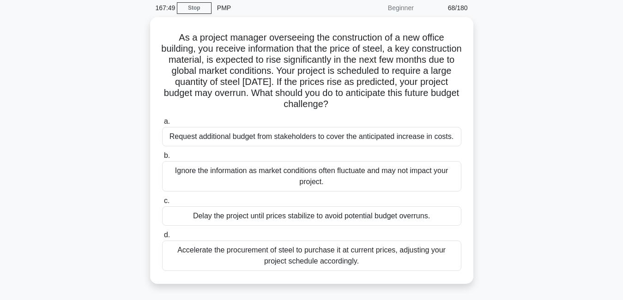
scroll to position [55, 0]
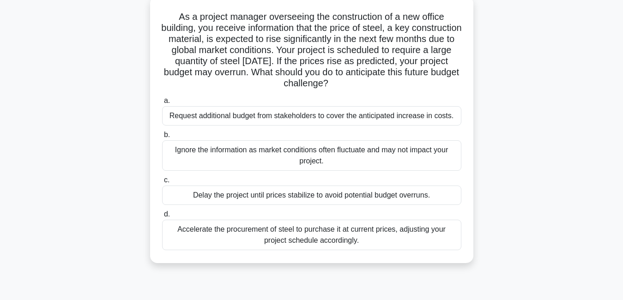
click at [402, 232] on div "Accelerate the procurement of steel to purchase it at current prices, adjusting…" at bounding box center [311, 235] width 299 height 30
click at [162, 217] on input "d. Accelerate the procurement of steel to purchase it at current prices, adjust…" at bounding box center [162, 214] width 0 height 6
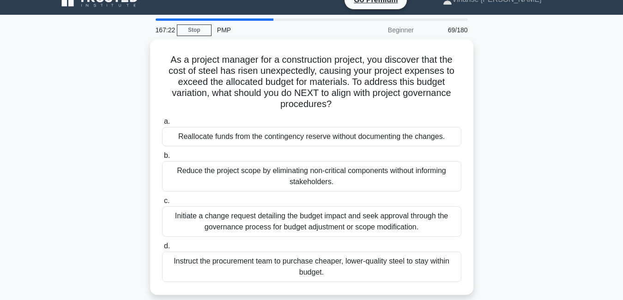
scroll to position [0, 0]
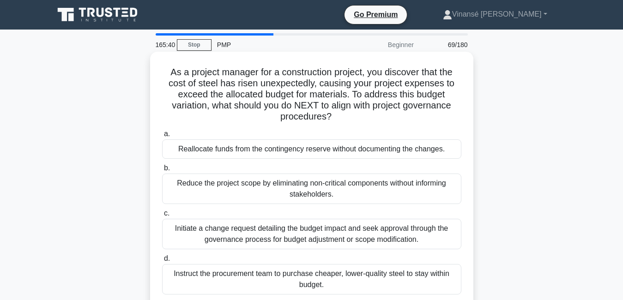
click at [376, 240] on div "Initiate a change request detailing the budget impact and seek approval through…" at bounding box center [311, 234] width 299 height 30
click at [162, 217] on input "c. Initiate a change request detailing the budget impact and seek approval thro…" at bounding box center [162, 214] width 0 height 6
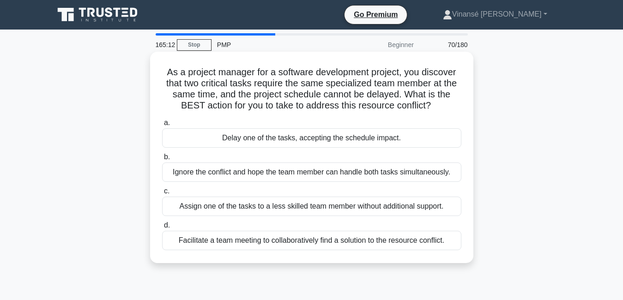
click at [393, 245] on div "Facilitate a team meeting to collaboratively find a solution to the resource co…" at bounding box center [311, 240] width 299 height 19
click at [162, 229] on input "d. Facilitate a team meeting to collaboratively find a solution to the resource…" at bounding box center [162, 226] width 0 height 6
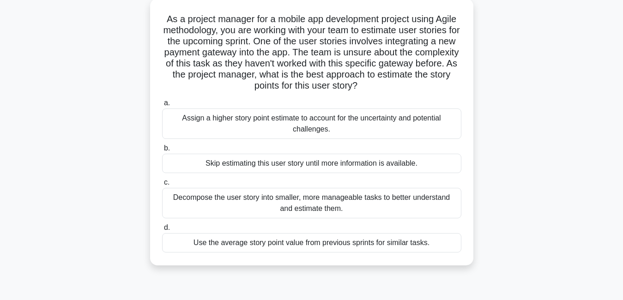
scroll to position [74, 0]
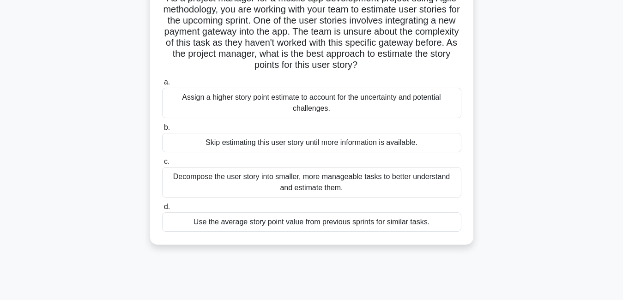
click at [408, 187] on div "Decompose the user story into smaller, more manageable tasks to better understa…" at bounding box center [311, 182] width 299 height 30
click at [162, 165] on input "c. Decompose the user story into smaller, more manageable tasks to better under…" at bounding box center [162, 162] width 0 height 6
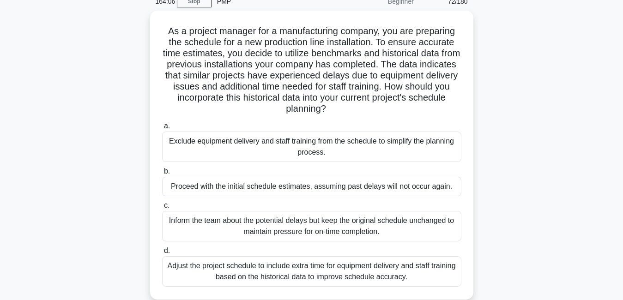
scroll to position [55, 0]
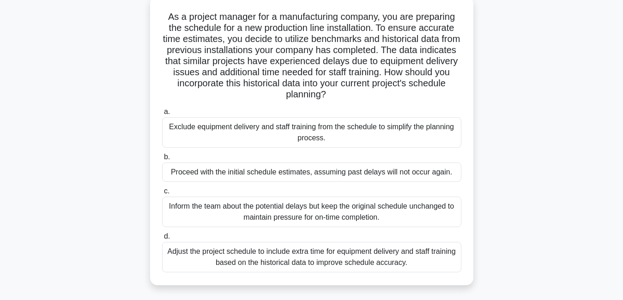
click at [352, 264] on div "Adjust the project schedule to include extra time for equipment delivery and st…" at bounding box center [311, 257] width 299 height 30
click at [162, 240] on input "d. Adjust the project schedule to include extra time for equipment delivery and…" at bounding box center [162, 237] width 0 height 6
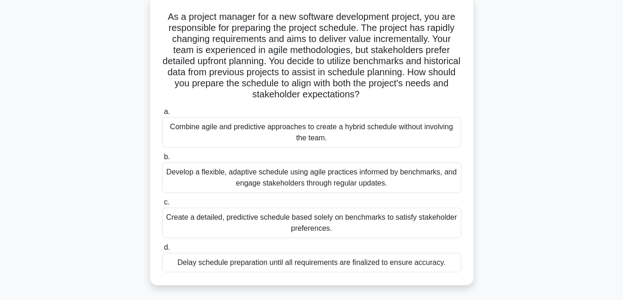
click at [324, 187] on div "Develop a flexible, adaptive schedule using agile practices informed by benchma…" at bounding box center [311, 178] width 299 height 30
click at [162, 160] on input "b. Develop a flexible, adaptive schedule using agile practices informed by benc…" at bounding box center [162, 157] width 0 height 6
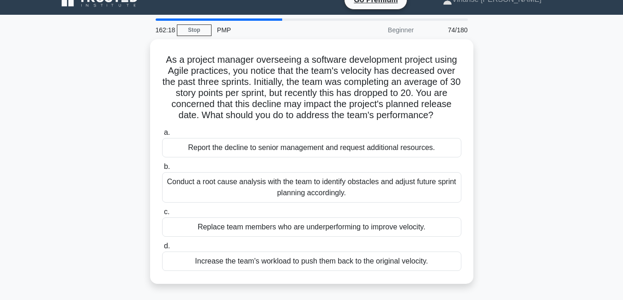
scroll to position [0, 0]
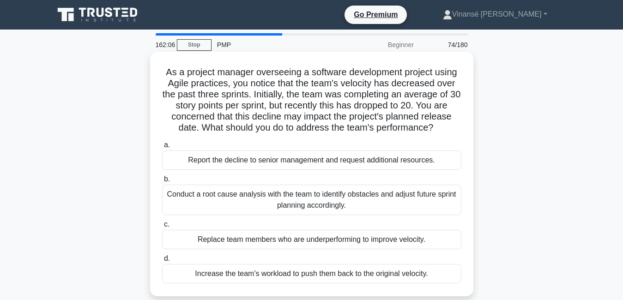
click at [399, 206] on div "Conduct a root cause analysis with the team to identify obstacles and adjust fu…" at bounding box center [311, 200] width 299 height 30
click at [162, 182] on input "b. Conduct a root cause analysis with the team to identify obstacles and adjust…" at bounding box center [162, 179] width 0 height 6
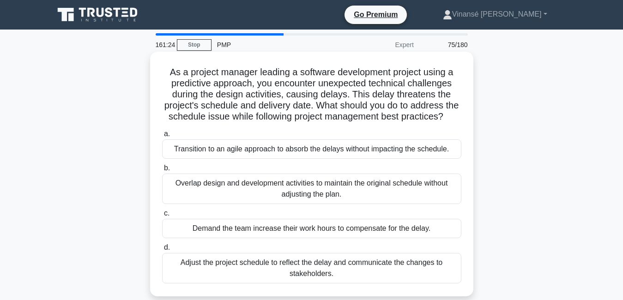
click at [345, 159] on div "Transition to an agile approach to absorb the delays without impacting the sche…" at bounding box center [311, 148] width 299 height 19
click at [162, 137] on input "a. Transition to an agile approach to absorb the delays without impacting the s…" at bounding box center [162, 134] width 0 height 6
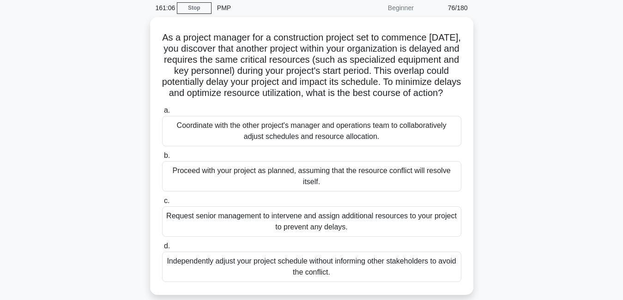
scroll to position [55, 0]
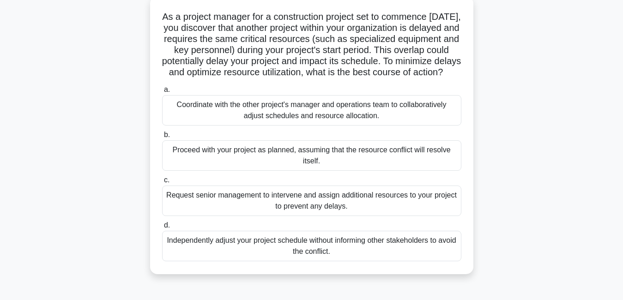
click at [318, 208] on div "Request senior management to intervene and assign additional resources to your …" at bounding box center [311, 201] width 299 height 30
click at [162, 183] on input "c. Request senior management to intervene and assign additional resources to yo…" at bounding box center [162, 180] width 0 height 6
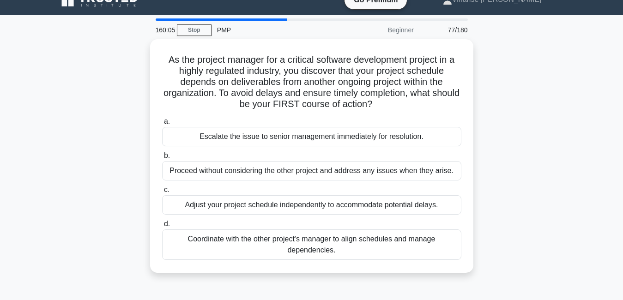
scroll to position [0, 0]
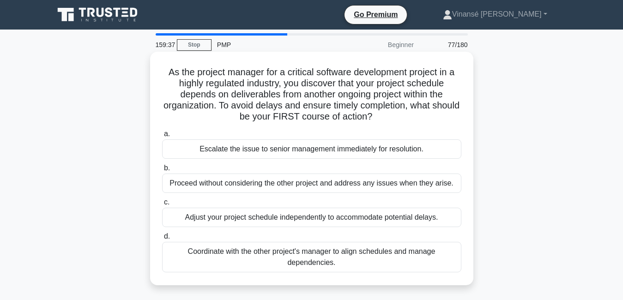
click at [362, 260] on div "Coordinate with the other project's manager to align schedules and manage depen…" at bounding box center [311, 257] width 299 height 30
click at [162, 240] on input "d. Coordinate with the other project's manager to align schedules and manage de…" at bounding box center [162, 237] width 0 height 6
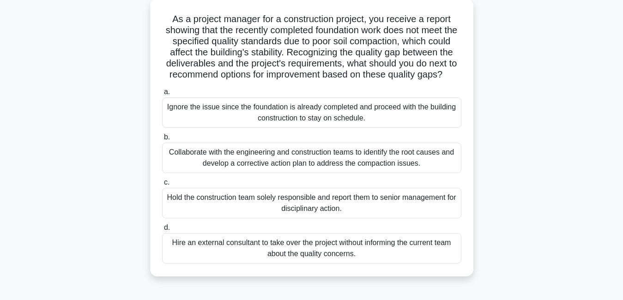
scroll to position [74, 0]
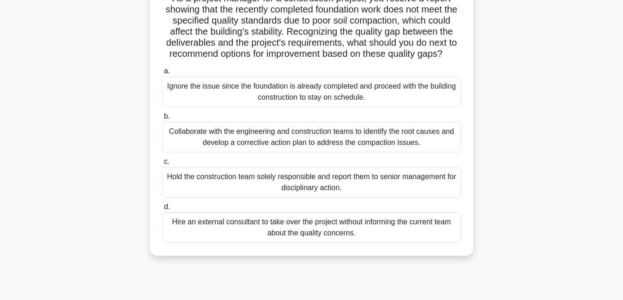
click at [298, 149] on div "Collaborate with the engineering and construction teams to identify the root ca…" at bounding box center [311, 137] width 299 height 30
click at [162, 120] on input "b. Collaborate with the engineering and construction teams to identify the root…" at bounding box center [162, 117] width 0 height 6
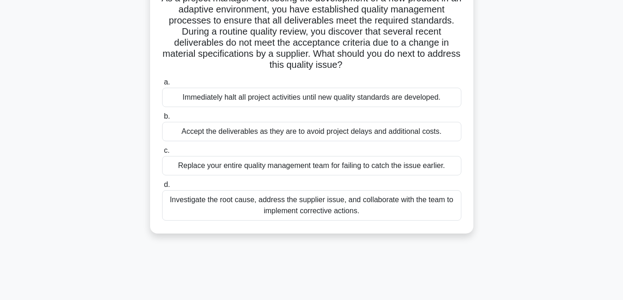
click at [393, 205] on div "Investigate the root cause, address the supplier issue, and collaborate with th…" at bounding box center [311, 205] width 299 height 30
click at [162, 188] on input "d. Investigate the root cause, address the supplier issue, and collaborate with…" at bounding box center [162, 185] width 0 height 6
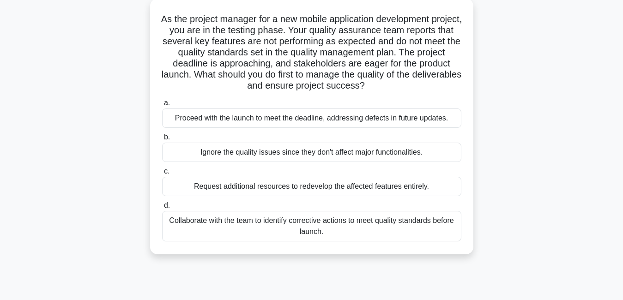
scroll to position [37, 0]
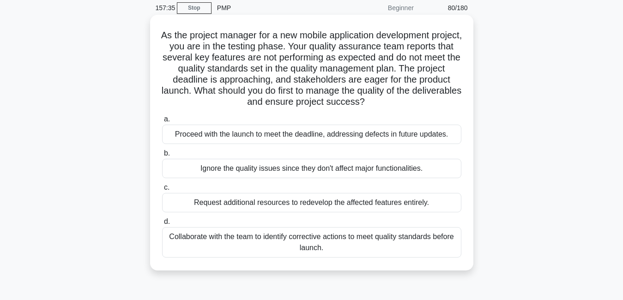
click at [318, 247] on div "Collaborate with the team to identify corrective actions to meet quality standa…" at bounding box center [311, 242] width 299 height 30
click at [162, 225] on input "d. Collaborate with the team to identify corrective actions to meet quality sta…" at bounding box center [162, 222] width 0 height 6
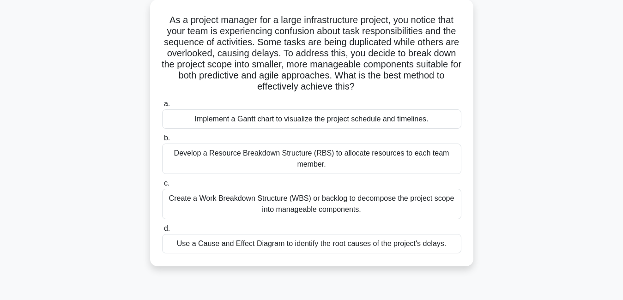
scroll to position [55, 0]
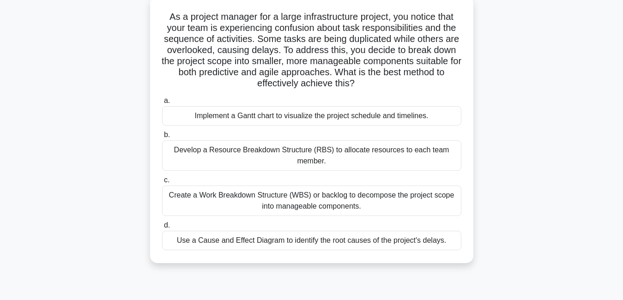
click at [332, 115] on div "Implement a Gantt chart to visualize the project schedule and timelines." at bounding box center [311, 115] width 299 height 19
click at [162, 104] on input "a. Implement a [PERSON_NAME] chart to visualize the project schedule and timeli…" at bounding box center [162, 101] width 0 height 6
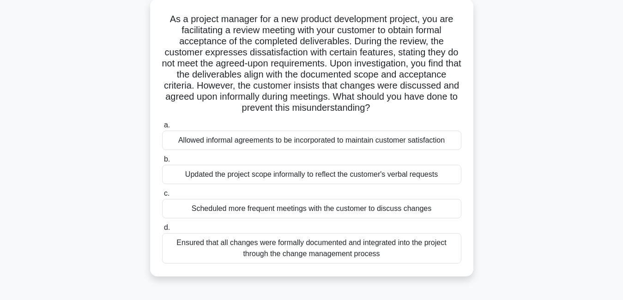
scroll to position [74, 0]
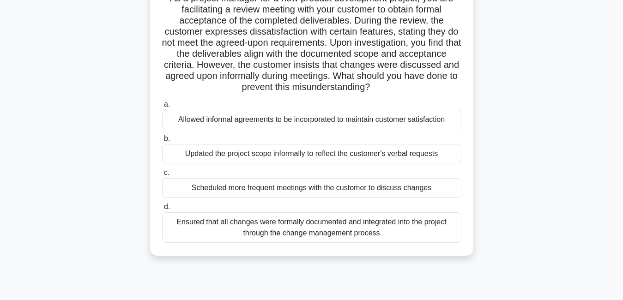
click at [414, 233] on div "Ensured that all changes were formally documented and integrated into the proje…" at bounding box center [311, 227] width 299 height 30
click at [162, 210] on input "d. Ensured that all changes were formally documented and integrated into the pr…" at bounding box center [162, 207] width 0 height 6
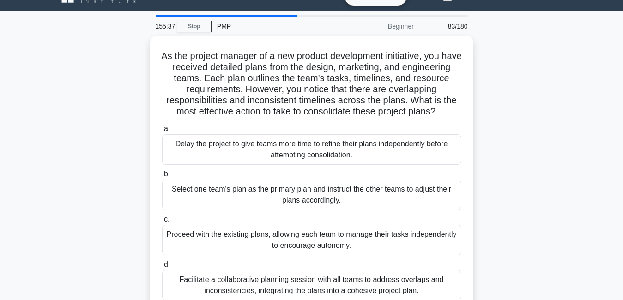
scroll to position [37, 0]
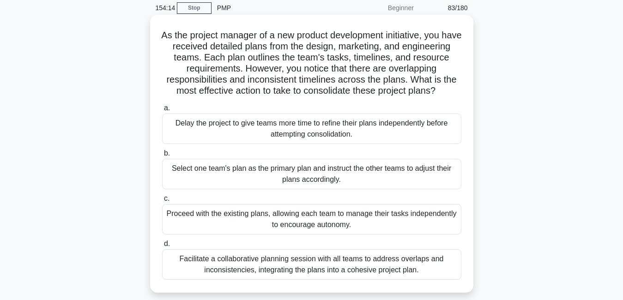
click at [356, 261] on div "Facilitate a collaborative planning session with all teams to address overlaps …" at bounding box center [311, 264] width 299 height 30
click at [162, 247] on input "d. Facilitate a collaborative planning session with all teams to address overla…" at bounding box center [162, 244] width 0 height 6
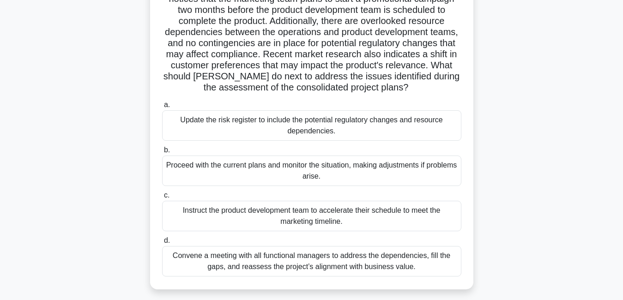
scroll to position [111, 0]
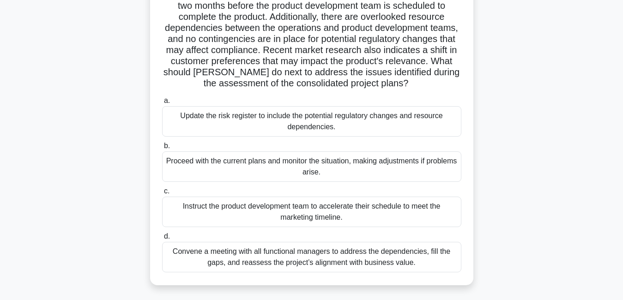
click at [360, 260] on div "Convene a meeting with all functional managers to address the dependencies, fil…" at bounding box center [311, 257] width 299 height 30
click at [162, 240] on input "d. Convene a meeting with all functional managers to address the dependencies, …" at bounding box center [162, 237] width 0 height 6
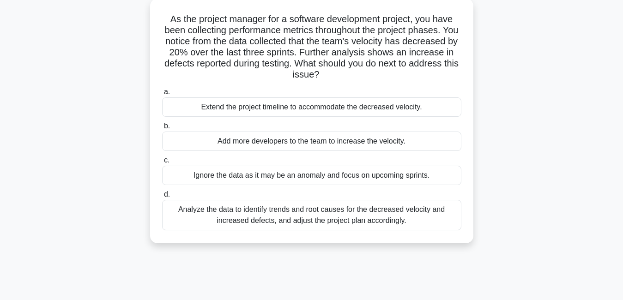
scroll to position [0, 0]
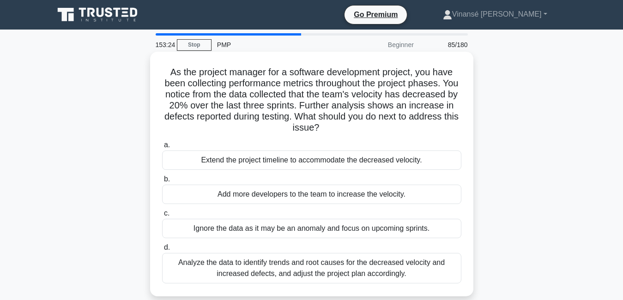
click at [266, 274] on div "Analyze the data to identify trends and root causes for the decreased velocity …" at bounding box center [311, 268] width 299 height 30
click at [162, 251] on input "d. Analyze the data to identify trends and root causes for the decreased veloci…" at bounding box center [162, 248] width 0 height 6
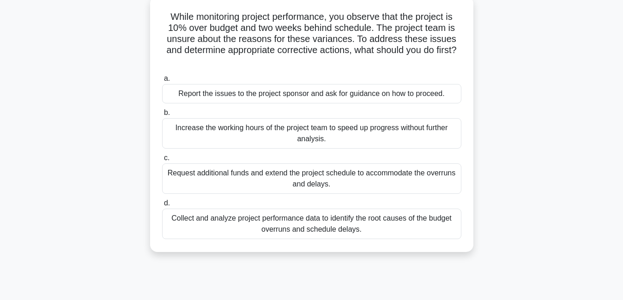
scroll to position [74, 0]
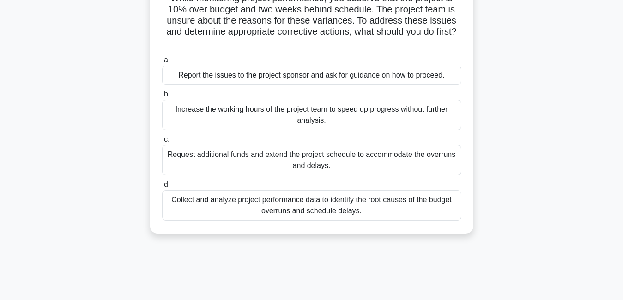
click at [399, 76] on div "Report the issues to the project sponsor and ask for guidance on how to proceed." at bounding box center [311, 75] width 299 height 19
click at [162, 63] on input "a. Report the issues to the project sponsor and ask for guidance on how to proc…" at bounding box center [162, 60] width 0 height 6
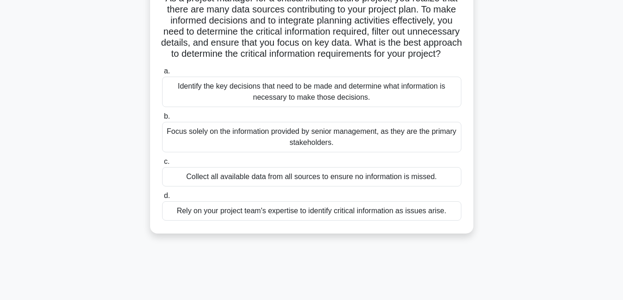
click at [352, 101] on div "Identify the key decisions that need to be made and determine what information …" at bounding box center [311, 92] width 299 height 30
click at [162, 74] on input "a. Identify the key decisions that need to be made and determine what informati…" at bounding box center [162, 71] width 0 height 6
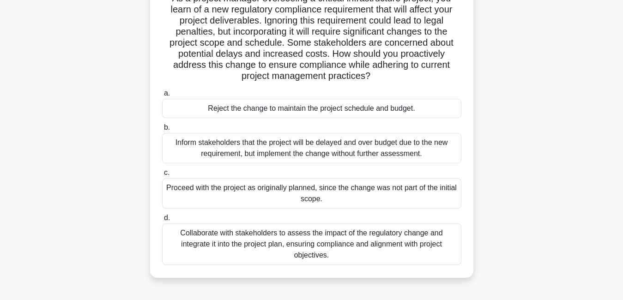
scroll to position [92, 0]
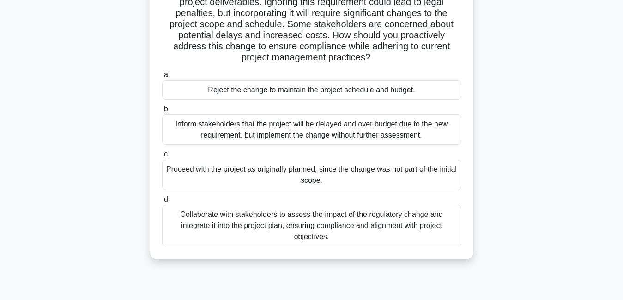
click at [365, 230] on div "Collaborate with stakeholders to assess the impact of the regulatory change and…" at bounding box center [311, 226] width 299 height 42
click at [162, 203] on input "d. Collaborate with stakeholders to assess the impact of the regulatory change …" at bounding box center [162, 200] width 0 height 6
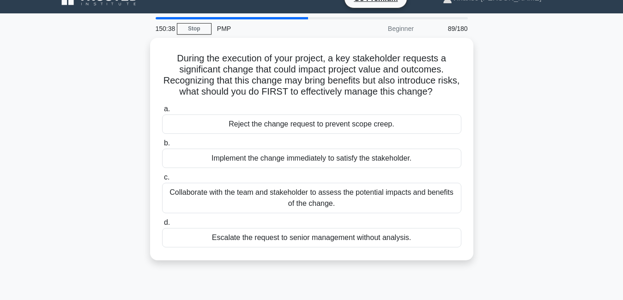
scroll to position [18, 0]
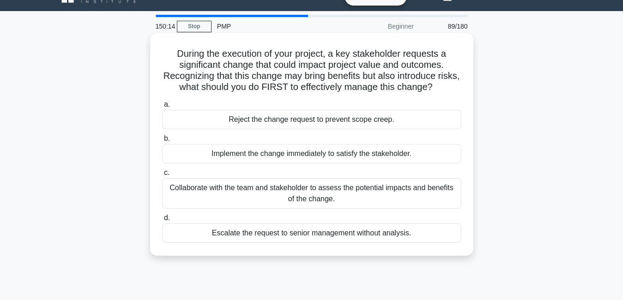
click at [360, 193] on div "Collaborate with the team and stakeholder to assess the potential impacts and b…" at bounding box center [311, 193] width 299 height 30
click at [162, 176] on input "c. Collaborate with the team and stakeholder to assess the potential impacts an…" at bounding box center [162, 173] width 0 height 6
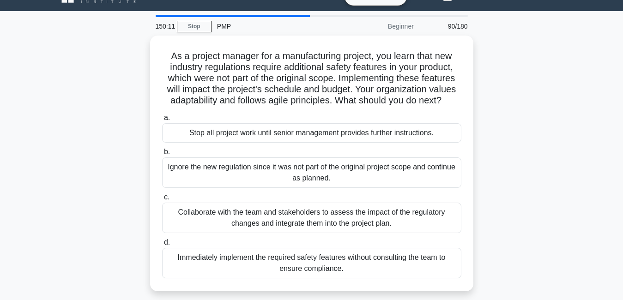
scroll to position [37, 0]
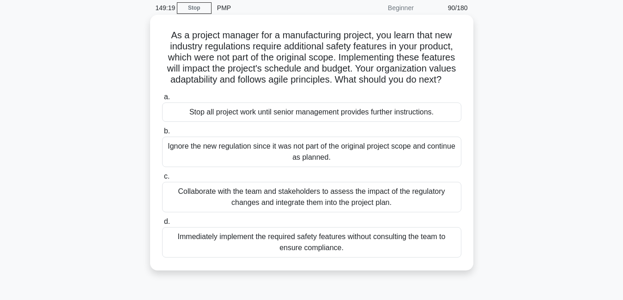
click at [326, 204] on div "Collaborate with the team and stakeholders to assess the impact of the regulato…" at bounding box center [311, 197] width 299 height 30
click at [162, 180] on input "c. Collaborate with the team and stakeholders to assess the impact of the regul…" at bounding box center [162, 177] width 0 height 6
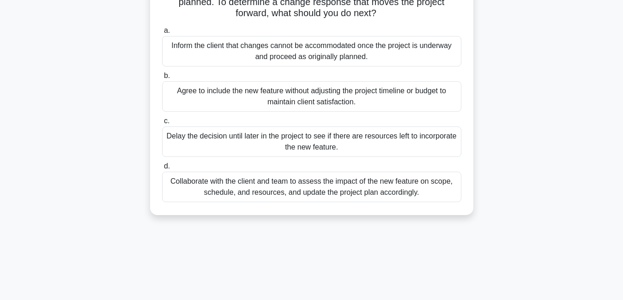
scroll to position [129, 0]
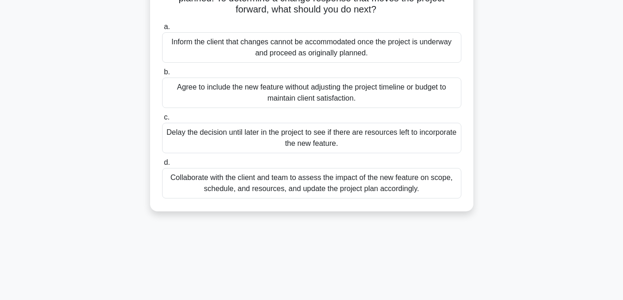
click at [363, 186] on div "Collaborate with the client and team to assess the impact of the new feature on…" at bounding box center [311, 183] width 299 height 30
click at [162, 166] on input "d. Collaborate with the client and team to assess the impact of the new feature…" at bounding box center [162, 163] width 0 height 6
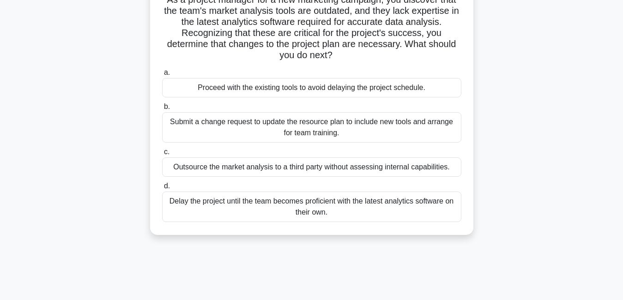
scroll to position [73, 0]
click at [336, 124] on div "Submit a change request to update the resource plan to include new tools and ar…" at bounding box center [311, 127] width 299 height 30
click at [162, 109] on input "b. Submit a change request to update the resource plan to include new tools and…" at bounding box center [162, 106] width 0 height 6
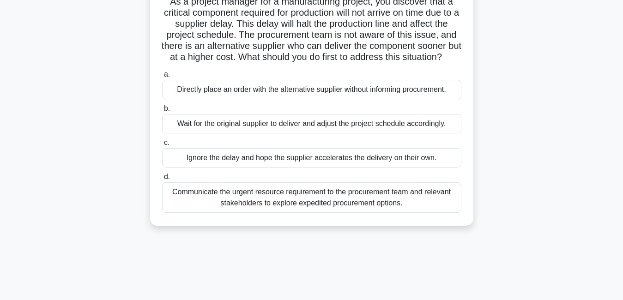
scroll to position [0, 0]
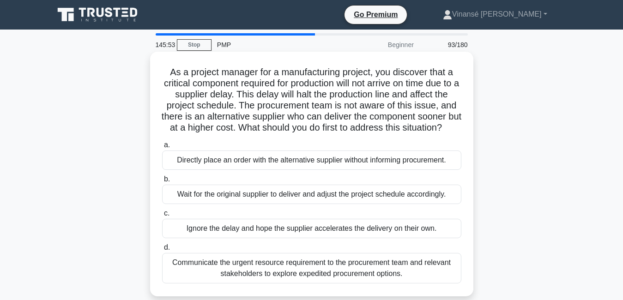
click at [367, 277] on div "Communicate the urgent resource requirement to the procurement team and relevan…" at bounding box center [311, 268] width 299 height 30
click at [162, 251] on input "d. Communicate the urgent resource requirement to the procurement team and rele…" at bounding box center [162, 248] width 0 height 6
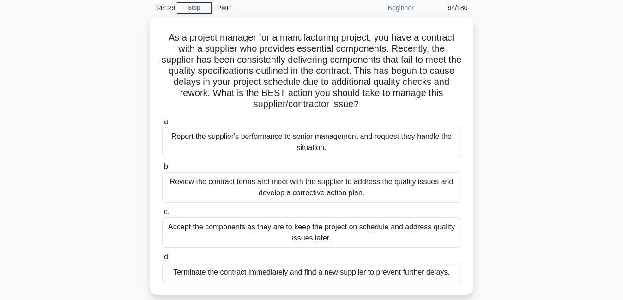
scroll to position [55, 0]
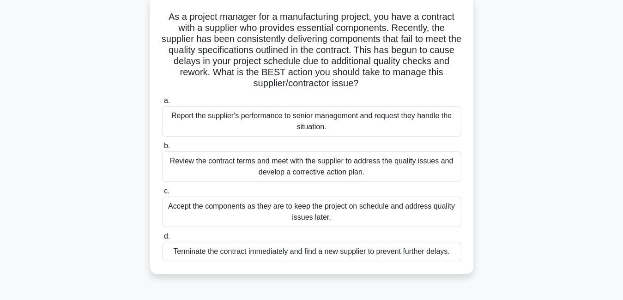
click at [381, 172] on div "Review the contract terms and meet with the supplier to address the quality iss…" at bounding box center [311, 166] width 299 height 30
click at [162, 149] on input "b. Review the contract terms and meet with the supplier to address the quality …" at bounding box center [162, 146] width 0 height 6
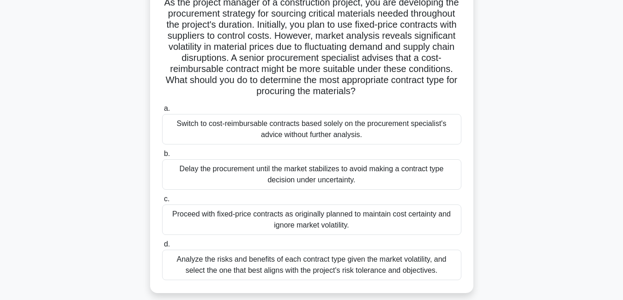
scroll to position [74, 0]
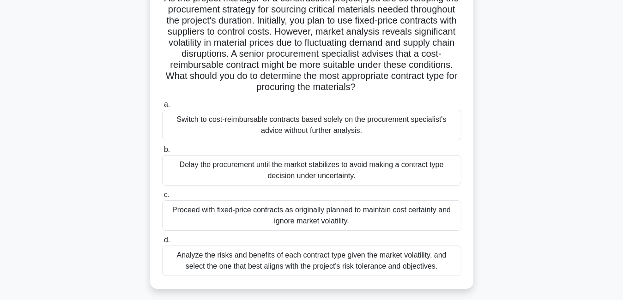
click at [401, 261] on div "Analyze the risks and benefits of each contract type given the market volatilit…" at bounding box center [311, 261] width 299 height 30
click at [162, 243] on input "d. Analyze the risks and benefits of each contract type given the market volati…" at bounding box center [162, 240] width 0 height 6
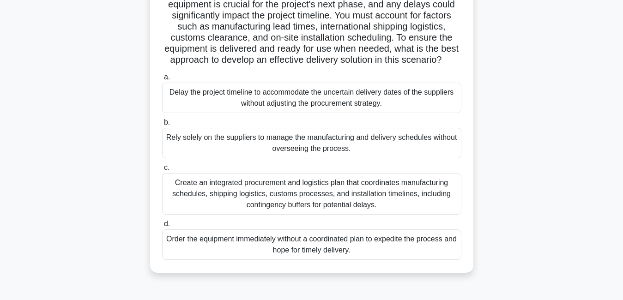
scroll to position [111, 0]
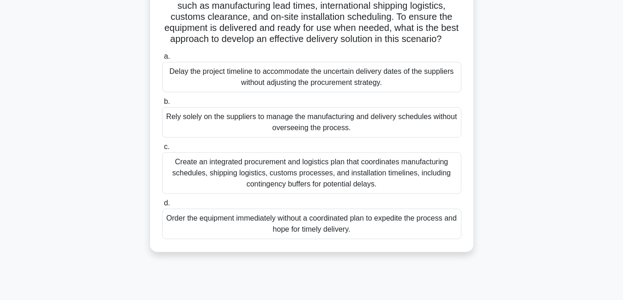
click at [396, 187] on div "Create an integrated procurement and logistics plan that coordinates manufactur…" at bounding box center [311, 173] width 299 height 42
click at [162, 150] on input "c. Create an integrated procurement and logistics plan that coordinates manufac…" at bounding box center [162, 147] width 0 height 6
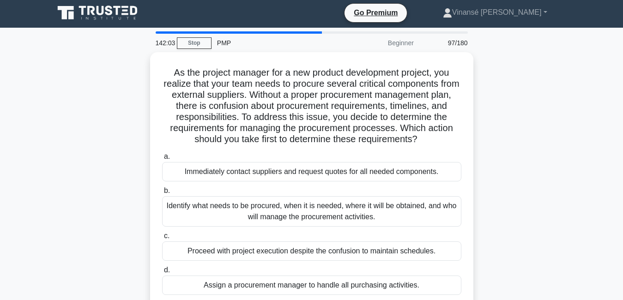
scroll to position [0, 0]
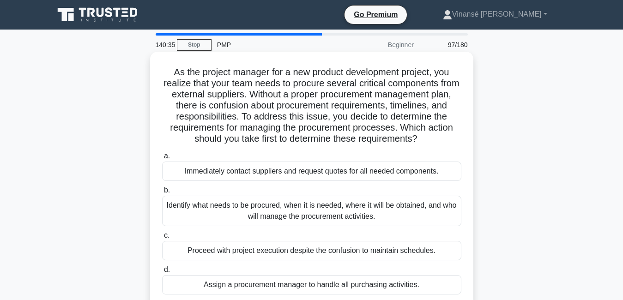
click at [397, 217] on div "Identify what needs to be procured, when it is needed, where it will be obtaine…" at bounding box center [311, 211] width 299 height 30
click at [162, 193] on input "b. Identify what needs to be procured, when it is needed, where it will be obta…" at bounding box center [162, 190] width 0 height 6
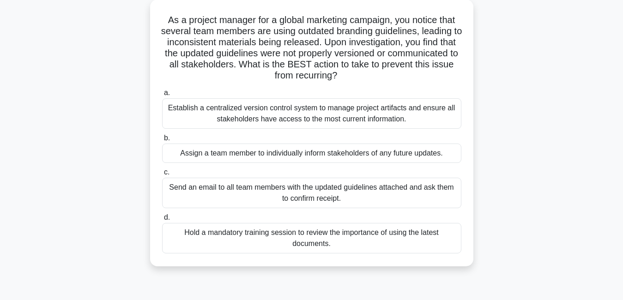
scroll to position [55, 0]
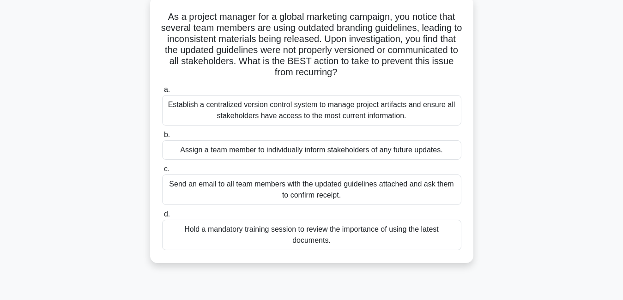
click at [316, 115] on div "Establish a centralized version control system to manage project artifacts and …" at bounding box center [311, 110] width 299 height 30
click at [162, 93] on input "a. Establish a centralized version control system to manage project artifacts a…" at bounding box center [162, 90] width 0 height 6
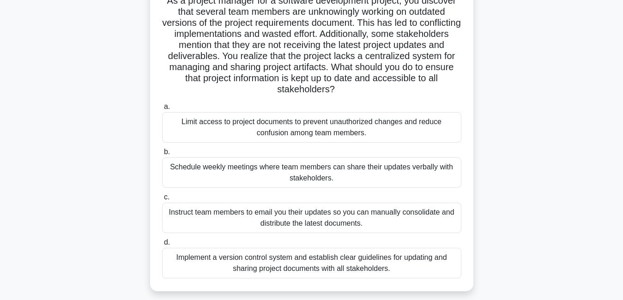
scroll to position [92, 0]
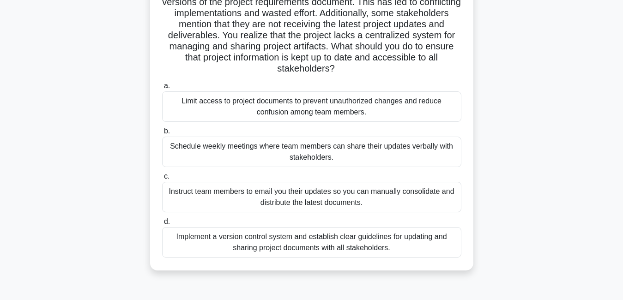
click at [296, 251] on div "Implement a version control system and establish clear guidelines for updating …" at bounding box center [311, 242] width 299 height 30
click at [162, 225] on input "d. Implement a version control system and establish clear guidelines for updati…" at bounding box center [162, 222] width 0 height 6
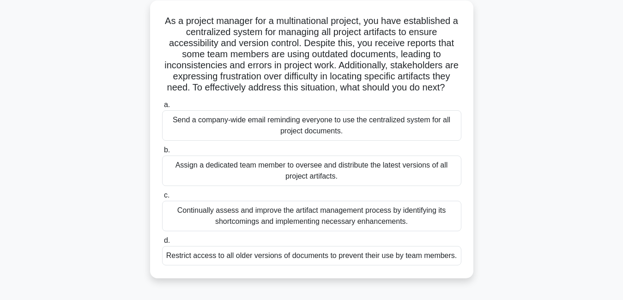
scroll to position [55, 0]
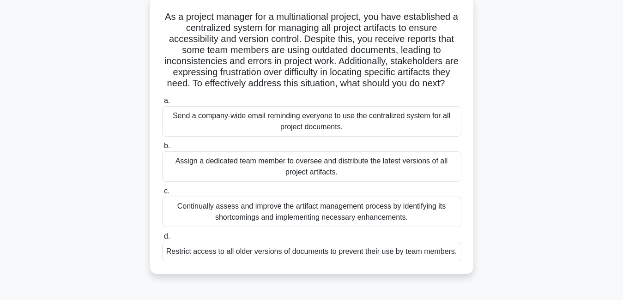
click at [344, 227] on div "Continually assess and improve the artifact management process by identifying i…" at bounding box center [311, 212] width 299 height 30
click at [162, 194] on input "c. Continually assess and improve the artifact management process by identifyin…" at bounding box center [162, 191] width 0 height 6
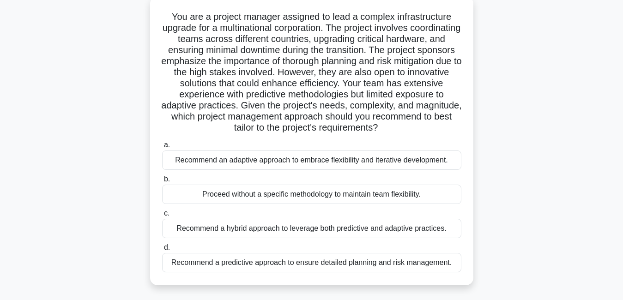
click at [285, 228] on div "Recommend a hybrid approach to leverage both predictive and adaptive practices." at bounding box center [311, 228] width 299 height 19
click at [162, 217] on input "c. Recommend a hybrid approach to leverage both predictive and adaptive practic…" at bounding box center [162, 214] width 0 height 6
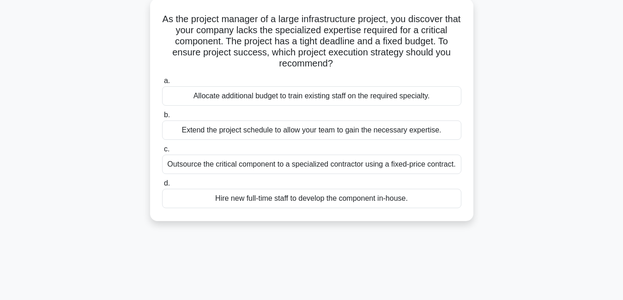
scroll to position [0, 0]
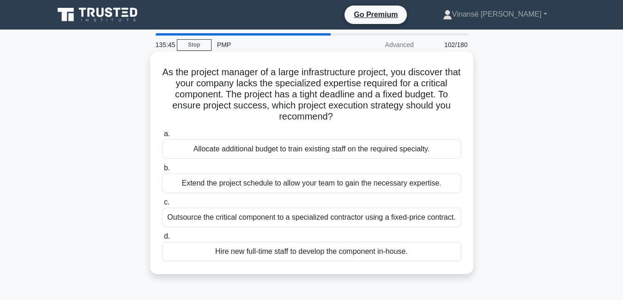
click at [393, 186] on div "Extend the project schedule to allow your team to gain the necessary expertise." at bounding box center [311, 183] width 299 height 19
click at [162, 171] on input "b. Extend the project schedule to allow your team to gain the necessary experti…" at bounding box center [162, 168] width 0 height 6
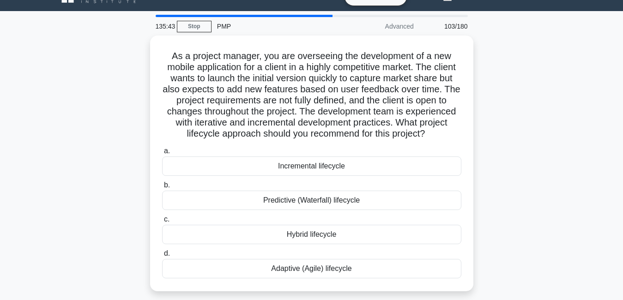
scroll to position [37, 0]
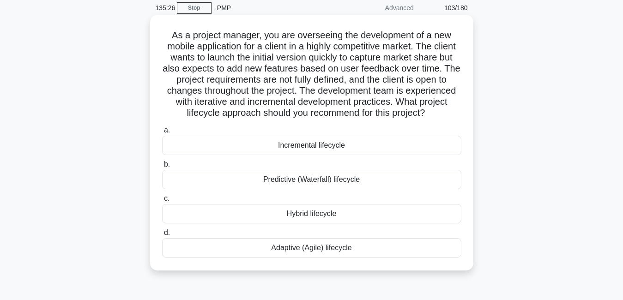
click at [329, 250] on div "Adaptive (Agile) lifecycle" at bounding box center [311, 247] width 299 height 19
click at [162, 236] on input "d. Adaptive (Agile) lifecycle" at bounding box center [162, 233] width 0 height 6
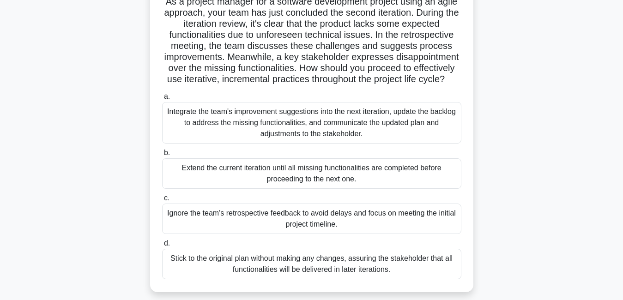
scroll to position [74, 0]
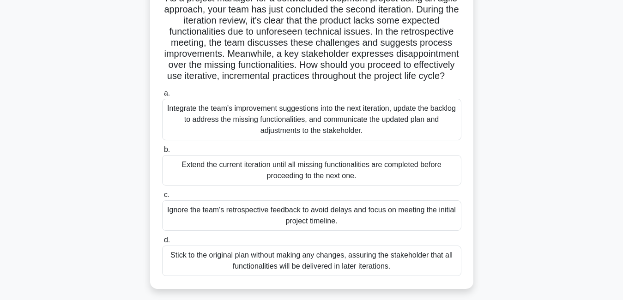
click at [373, 125] on div "Integrate the team's improvement suggestions into the next iteration, update th…" at bounding box center [311, 120] width 299 height 42
click at [162, 97] on input "a. Integrate the team's improvement suggestions into the next iteration, update…" at bounding box center [162, 94] width 0 height 6
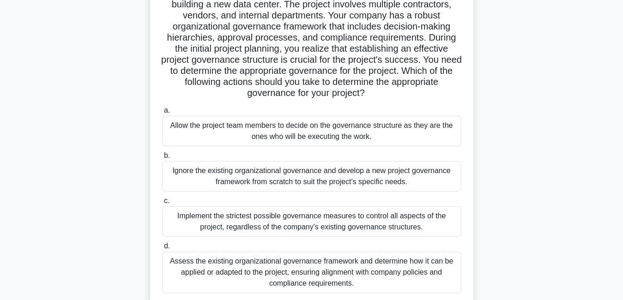
scroll to position [111, 0]
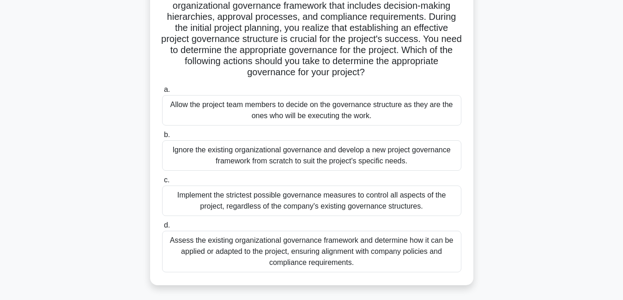
click at [347, 205] on div "Implement the strictest possible governance measures to control all aspects of …" at bounding box center [311, 201] width 299 height 30
click at [162, 183] on input "c. Implement the strictest possible governance measures to control all aspects …" at bounding box center [162, 180] width 0 height 6
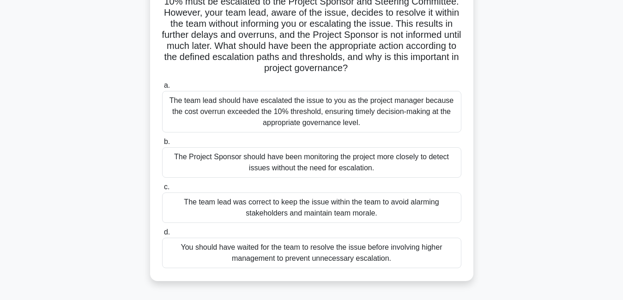
scroll to position [129, 0]
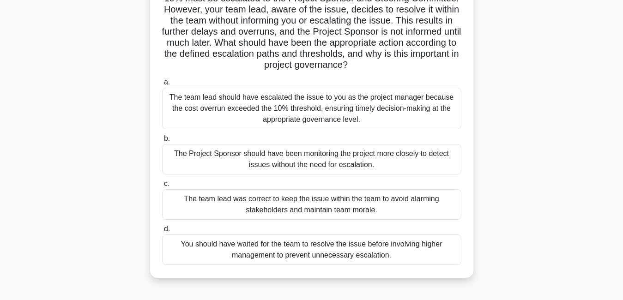
click at [439, 215] on div "The team lead was correct to keep the issue within the team to avoid alarming s…" at bounding box center [311, 204] width 299 height 30
click at [162, 187] on input "c. The team lead was correct to keep the issue within the team to avoid alarmin…" at bounding box center [162, 184] width 0 height 6
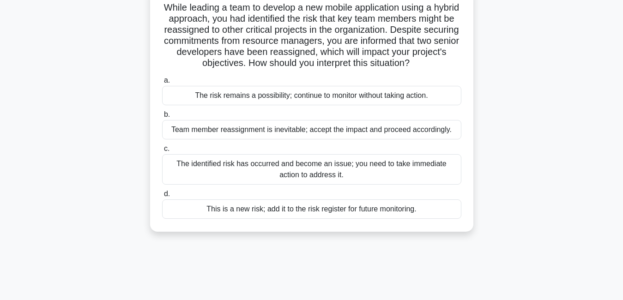
scroll to position [66, 0]
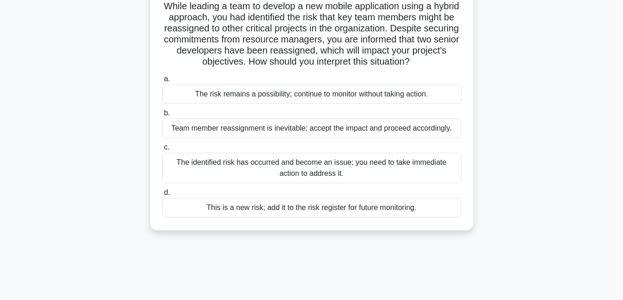
click at [340, 180] on div "The identified risk has occurred and become an issue; you need to take immediat…" at bounding box center [311, 168] width 299 height 30
click at [162, 151] on input "c. The identified risk has occurred and become an issue; you need to take immed…" at bounding box center [162, 148] width 0 height 6
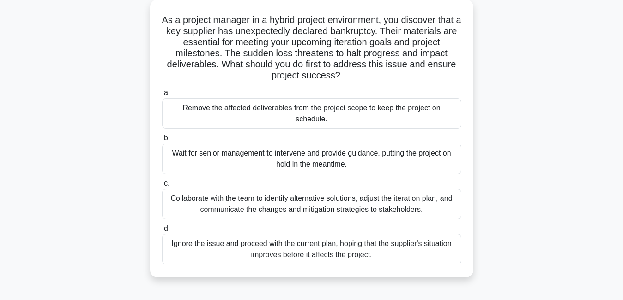
scroll to position [55, 0]
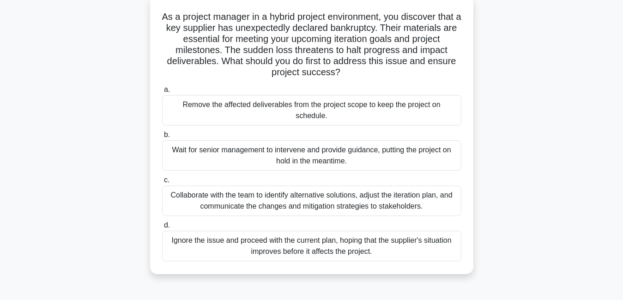
click at [434, 192] on div "Collaborate with the team to identify alternative solutions, adjust the iterati…" at bounding box center [311, 201] width 299 height 30
click at [162, 183] on input "c. Collaborate with the team to identify alternative solutions, adjust the iter…" at bounding box center [162, 180] width 0 height 6
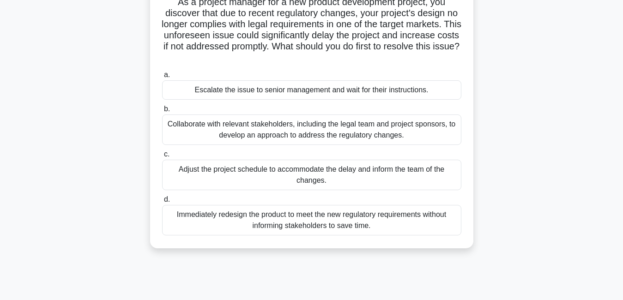
scroll to position [74, 0]
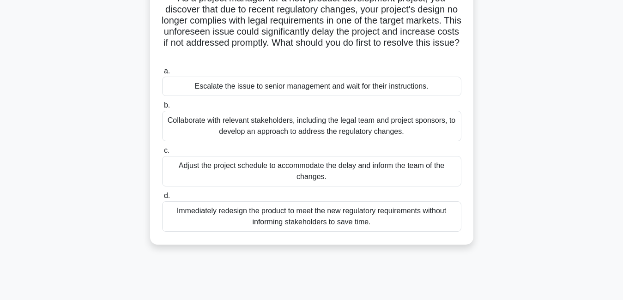
click at [274, 128] on div "Collaborate with relevant stakeholders, including the legal team and project sp…" at bounding box center [311, 126] width 299 height 30
click at [162, 109] on input "b. Collaborate with relevant stakeholders, including the legal team and project…" at bounding box center [162, 106] width 0 height 6
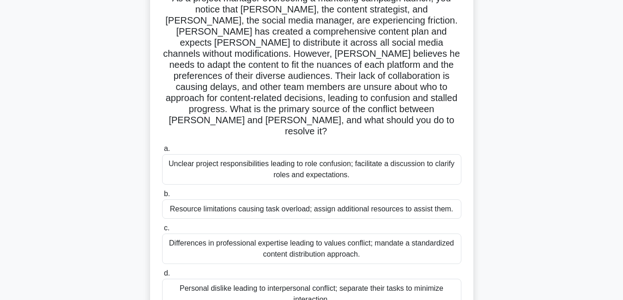
scroll to position [95, 0]
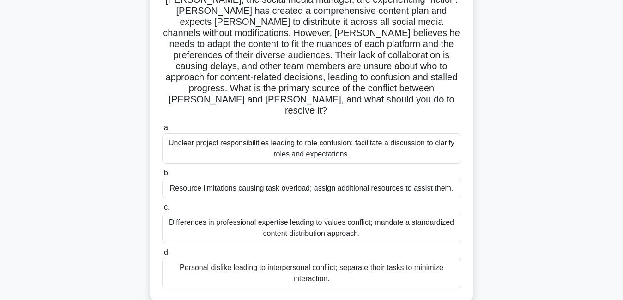
click at [407, 133] on div "Unclear project responsibilities leading to role confusion; facilitate a discus…" at bounding box center [311, 148] width 299 height 30
click at [162, 131] on input "a. Unclear project responsibilities leading to role confusion; facilitate a dis…" at bounding box center [162, 128] width 0 height 6
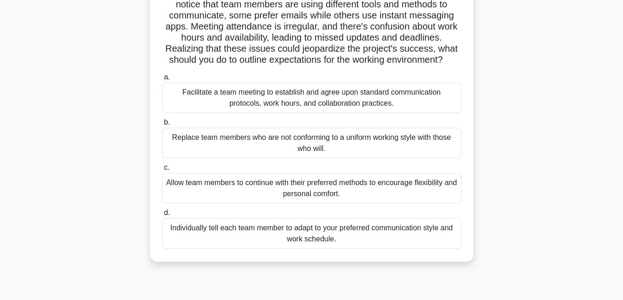
scroll to position [111, 0]
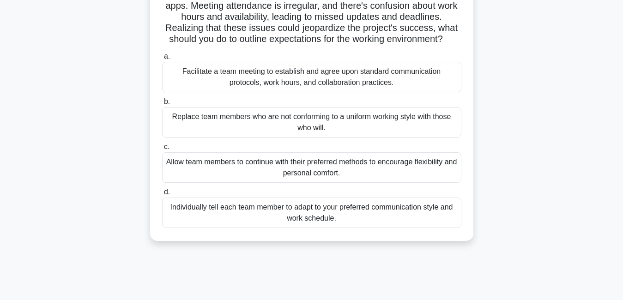
click at [384, 78] on div "Facilitate a team meeting to establish and agree upon standard communication pr…" at bounding box center [311, 77] width 299 height 30
click at [162, 60] on input "a. Facilitate a team meeting to establish and agree upon standard communication…" at bounding box center [162, 57] width 0 height 6
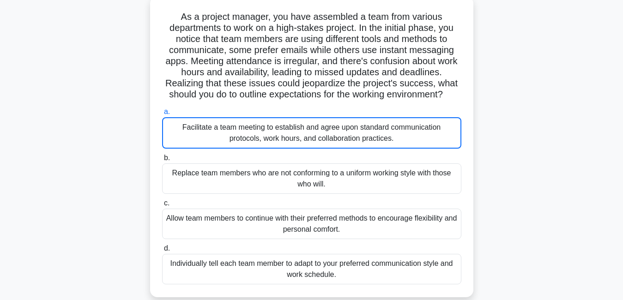
scroll to position [74, 0]
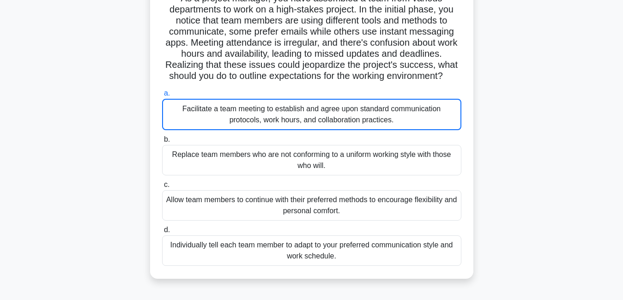
click at [443, 103] on div "Facilitate a team meeting to establish and agree upon standard communication pr…" at bounding box center [311, 114] width 299 height 31
click at [162, 97] on input "a. Facilitate a team meeting to establish and agree upon standard communication…" at bounding box center [162, 94] width 0 height 6
click at [453, 107] on div "Facilitate a team meeting to establish and agree upon standard communication pr…" at bounding box center [311, 114] width 299 height 31
click at [162, 97] on input "a. Facilitate a team meeting to establish and agree upon standard communication…" at bounding box center [162, 94] width 0 height 6
click at [453, 107] on div "Facilitate a team meeting to establish and agree upon standard communication pr…" at bounding box center [311, 114] width 299 height 31
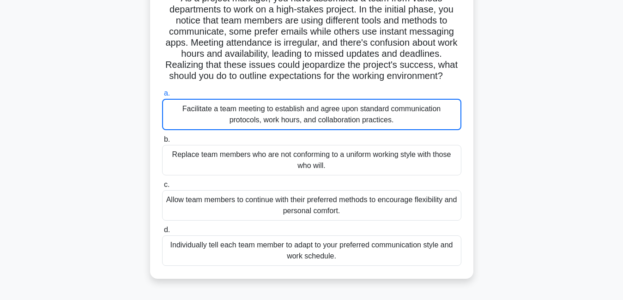
click at [162, 97] on input "a. Facilitate a team meeting to establish and agree upon standard communication…" at bounding box center [162, 94] width 0 height 6
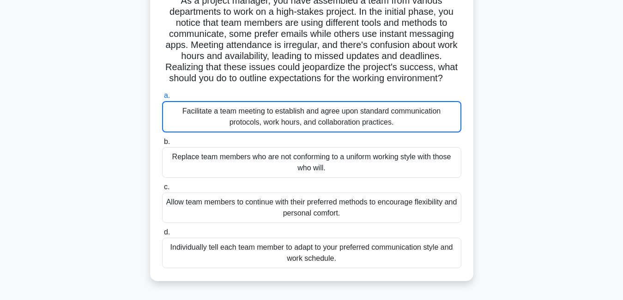
click at [489, 128] on div "As a project manager, you have assembled a team from various departments to wor…" at bounding box center [311, 136] width 526 height 312
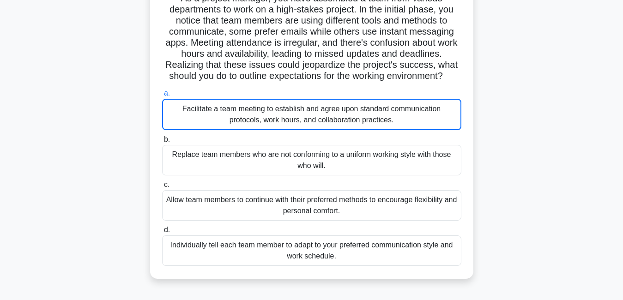
click at [462, 91] on div "a. Facilitate a team meeting to establish and agree upon standard communication…" at bounding box center [312, 109] width 310 height 42
click at [464, 88] on div "a. Facilitate a team meeting to establish and agree upon standard communication…" at bounding box center [312, 177] width 310 height 182
click at [454, 106] on div "Facilitate a team meeting to establish and agree upon standard communication pr…" at bounding box center [311, 114] width 299 height 31
click at [162, 97] on input "a. Facilitate a team meeting to establish and agree upon standard communication…" at bounding box center [162, 94] width 0 height 6
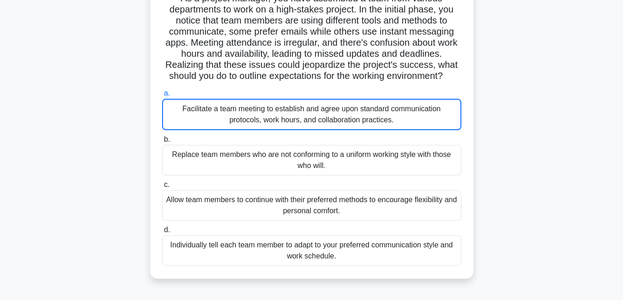
click at [454, 106] on div "Facilitate a team meeting to establish and agree upon standard communication pr…" at bounding box center [311, 114] width 299 height 31
click at [162, 97] on input "a. Facilitate a team meeting to establish and agree upon standard communication…" at bounding box center [162, 94] width 0 height 6
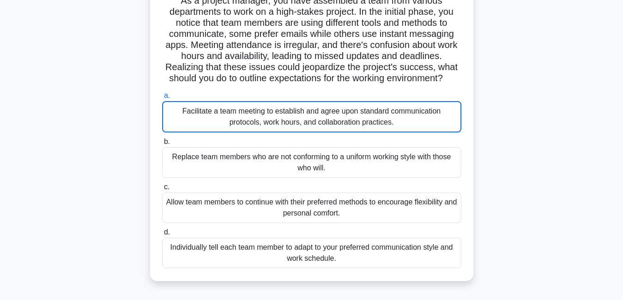
click at [560, 49] on div "As a project manager, you have assembled a team from various departments to wor…" at bounding box center [311, 136] width 526 height 312
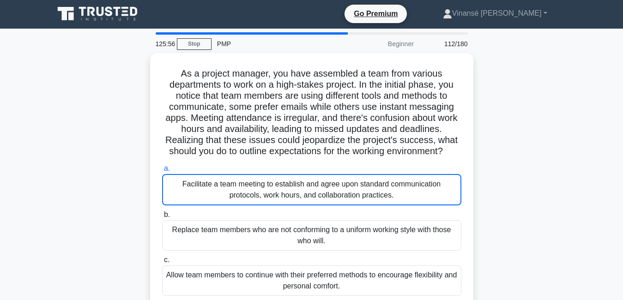
scroll to position [0, 0]
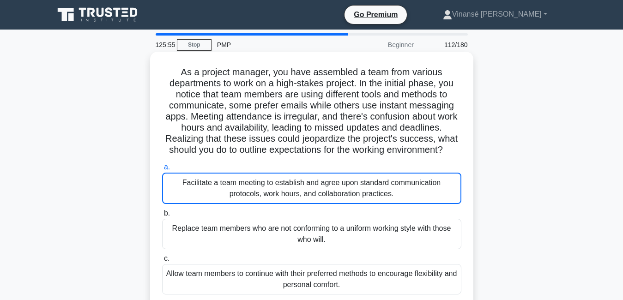
click at [423, 139] on h5 "As a project manager, you have assembled a team from various departments to wor…" at bounding box center [311, 111] width 301 height 90
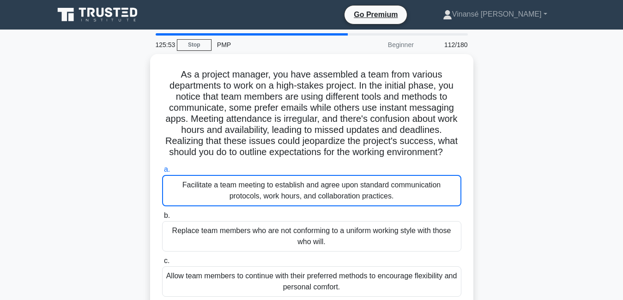
click at [480, 142] on div "As a project manager, you have assembled a team from various departments to wor…" at bounding box center [311, 210] width 526 height 312
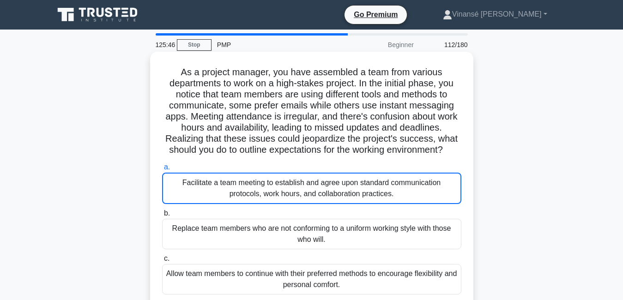
click at [176, 190] on div "Facilitate a team meeting to establish and agree upon standard communication pr…" at bounding box center [311, 188] width 299 height 31
click at [162, 170] on input "a. Facilitate a team meeting to establish and agree upon standard communication…" at bounding box center [162, 167] width 0 height 6
click at [176, 190] on div "Facilitate a team meeting to establish and agree upon standard communication pr…" at bounding box center [311, 188] width 299 height 31
click at [162, 170] on input "a. Facilitate a team meeting to establish and agree upon standard communication…" at bounding box center [162, 167] width 0 height 6
click at [176, 190] on div "Facilitate a team meeting to establish and agree upon standard communication pr…" at bounding box center [311, 188] width 299 height 31
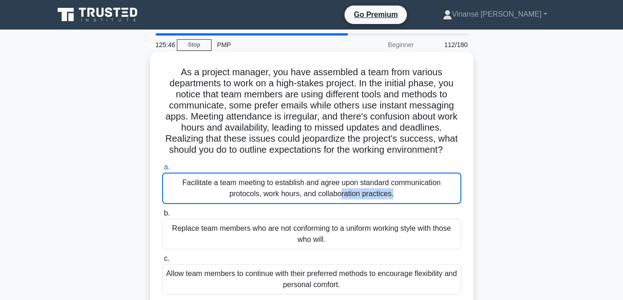
click at [162, 170] on input "a. Facilitate a team meeting to establish and agree upon standard communication…" at bounding box center [162, 167] width 0 height 6
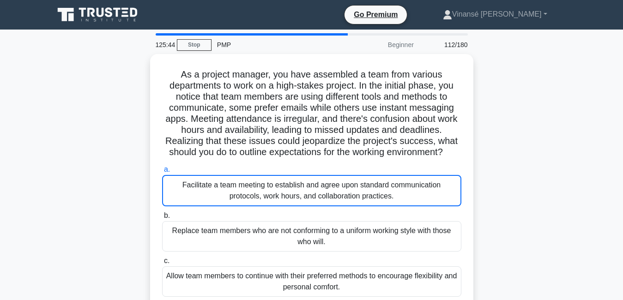
click at [491, 168] on div "As a project manager, you have assembled a team from various departments to wor…" at bounding box center [311, 210] width 526 height 312
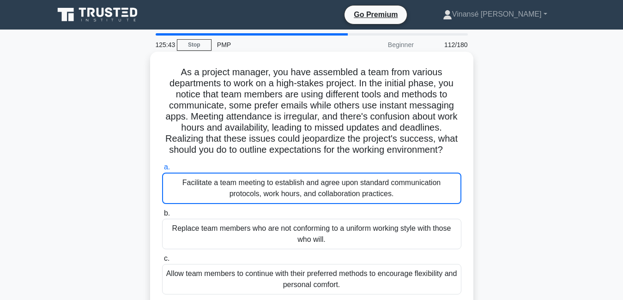
click at [449, 165] on label "a. Facilitate a team meeting to establish and agree upon standard communication…" at bounding box center [311, 183] width 299 height 42
click at [162, 165] on input "a. Facilitate a team meeting to establish and agree upon standard communication…" at bounding box center [162, 167] width 0 height 6
click at [449, 165] on label "a. Facilitate a team meeting to establish and agree upon standard communication…" at bounding box center [311, 183] width 299 height 42
click at [162, 165] on input "a. Facilitate a team meeting to establish and agree upon standard communication…" at bounding box center [162, 167] width 0 height 6
click at [358, 118] on h5 "As a project manager, you have assembled a team from various departments to wor…" at bounding box center [311, 111] width 301 height 90
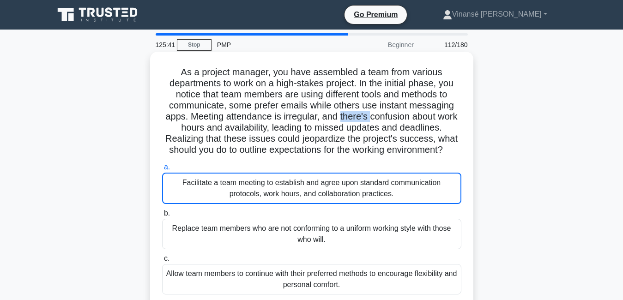
click at [358, 118] on h5 "As a project manager, you have assembled a team from various departments to wor…" at bounding box center [311, 111] width 301 height 90
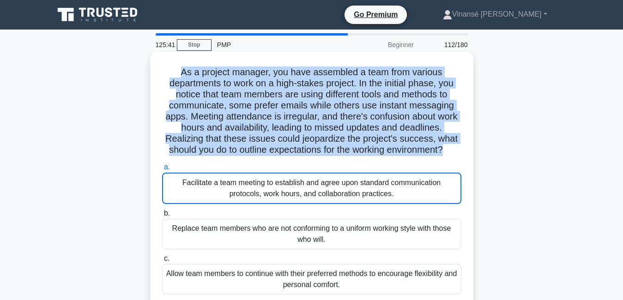
click at [358, 118] on h5 "As a project manager, you have assembled a team from various departments to wor…" at bounding box center [311, 111] width 301 height 90
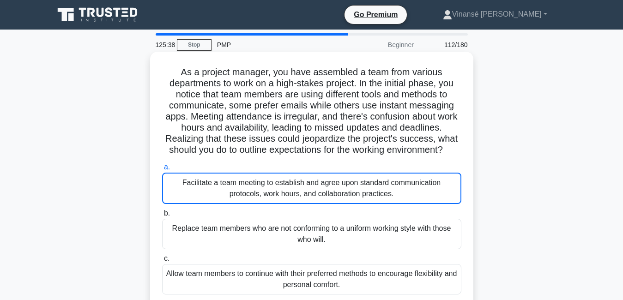
click at [453, 161] on div "a. Facilitate a team meeting to establish and agree upon standard communication…" at bounding box center [312, 251] width 310 height 182
click at [444, 224] on div "Replace team members who are not conforming to a uniform working style with tho…" at bounding box center [311, 234] width 299 height 30
click at [162, 217] on input "b. Replace team members who are not conforming to a uniform working style with …" at bounding box center [162, 214] width 0 height 6
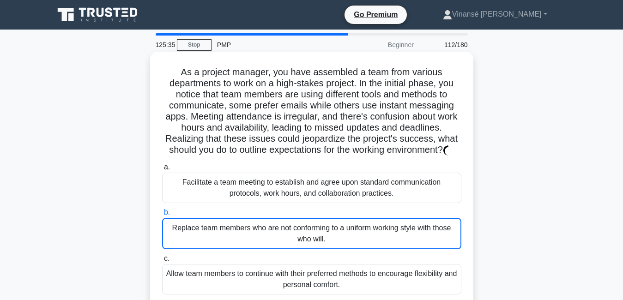
click at [447, 188] on div "Facilitate a team meeting to establish and agree upon standard communication pr…" at bounding box center [311, 188] width 299 height 30
drag, startPoint x: 447, startPoint y: 188, endPoint x: 411, endPoint y: 184, distance: 36.3
click at [411, 184] on div "Facilitate a team meeting to establish and agree upon standard communication pr…" at bounding box center [311, 188] width 299 height 30
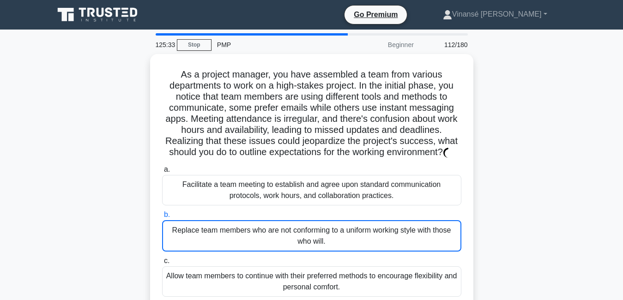
click at [477, 180] on div "As a project manager, you have assembled a team from various departments to wor…" at bounding box center [311, 210] width 526 height 312
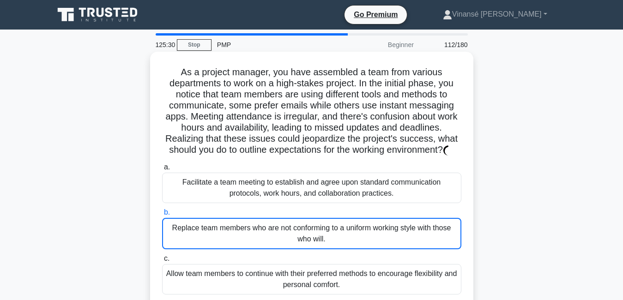
click at [365, 188] on div "Facilitate a team meeting to establish and agree upon standard communication pr…" at bounding box center [311, 188] width 299 height 30
click at [458, 230] on div "Replace team members who are not conforming to a uniform working style with tho…" at bounding box center [311, 233] width 299 height 31
click at [162, 216] on input "b. Replace team members who are not conforming to a uniform working style with …" at bounding box center [162, 213] width 0 height 6
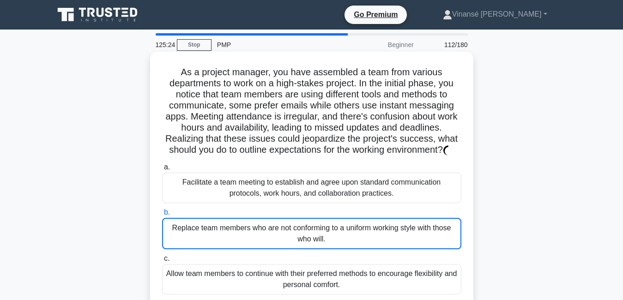
click at [337, 274] on div "Allow team members to continue with their preferred methods to encourage flexib…" at bounding box center [311, 279] width 299 height 30
click at [162, 262] on input "c. Allow team members to continue with their preferred methods to encourage fle…" at bounding box center [162, 259] width 0 height 6
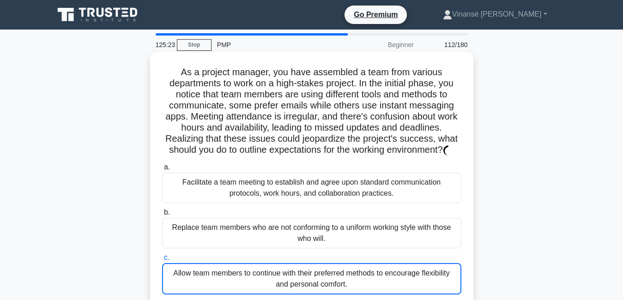
click at [337, 274] on div "Allow team members to continue with their preferred methods to encourage flexib…" at bounding box center [311, 278] width 299 height 31
click at [162, 261] on input "c. Allow team members to continue with their preferred methods to encourage fle…" at bounding box center [162, 258] width 0 height 6
click at [337, 274] on div "Allow team members to continue with their preferred methods to encourage flexib…" at bounding box center [311, 278] width 299 height 31
click at [162, 261] on input "c. Allow team members to continue with their preferred methods to encourage fle…" at bounding box center [162, 258] width 0 height 6
click at [337, 274] on div "Allow team members to continue with their preferred methods to encourage flexib…" at bounding box center [311, 278] width 299 height 31
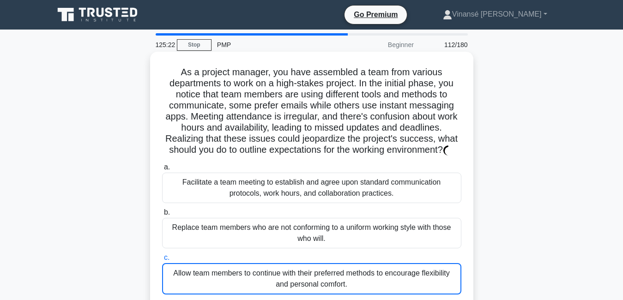
click at [162, 261] on input "c. Allow team members to continue with their preferred methods to encourage fle…" at bounding box center [162, 258] width 0 height 6
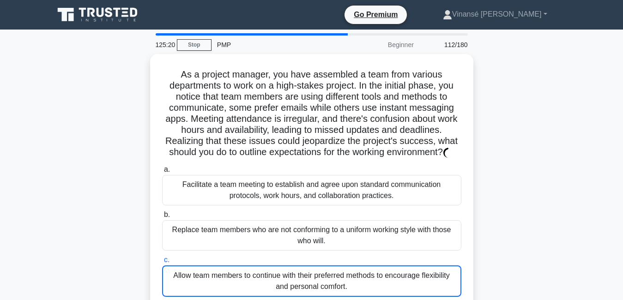
click at [523, 243] on div "As a project manager, you have assembled a team from various departments to wor…" at bounding box center [311, 210] width 526 height 312
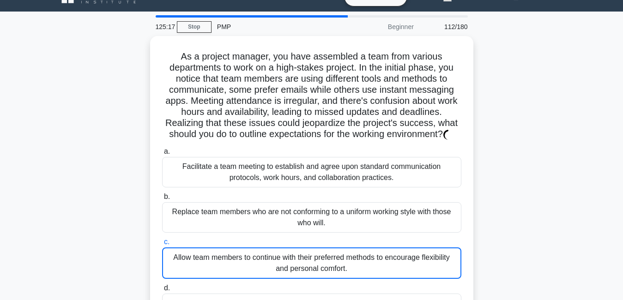
scroll to position [18, 0]
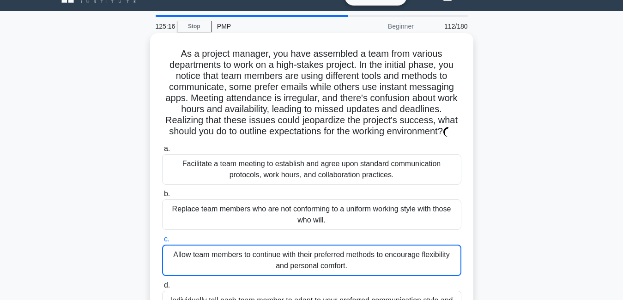
click at [301, 157] on div "Facilitate a team meeting to establish and agree upon standard communication pr…" at bounding box center [311, 169] width 299 height 30
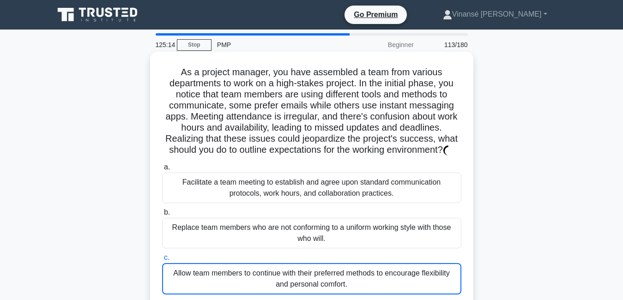
click at [459, 196] on div "Facilitate a team meeting to establish and agree upon standard communication pr…" at bounding box center [311, 188] width 299 height 30
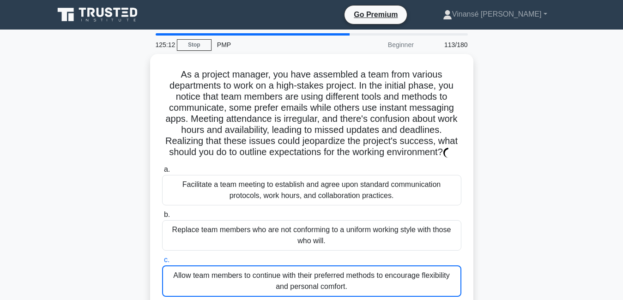
click at [502, 229] on div "As a project manager, you have assembled a team from various departments to wor…" at bounding box center [311, 210] width 526 height 312
click at [590, 275] on main "125:09 Stop PMP Beginner 113/180 As a project manager, you have assembled a tea…" at bounding box center [311, 264] width 623 height 469
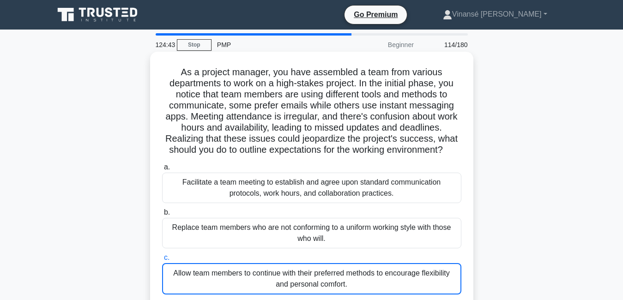
click at [458, 116] on h5 "As a project manager, you have assembled a team from various departments to wor…" at bounding box center [311, 111] width 301 height 90
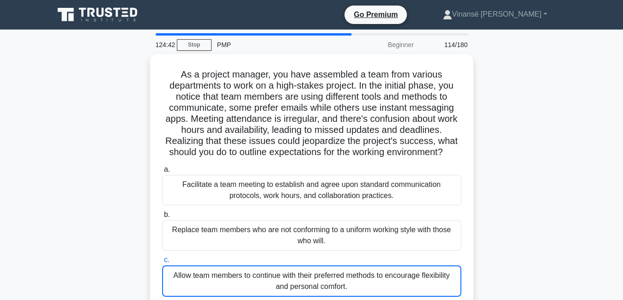
click at [447, 46] on div "114/180" at bounding box center [446, 45] width 54 height 18
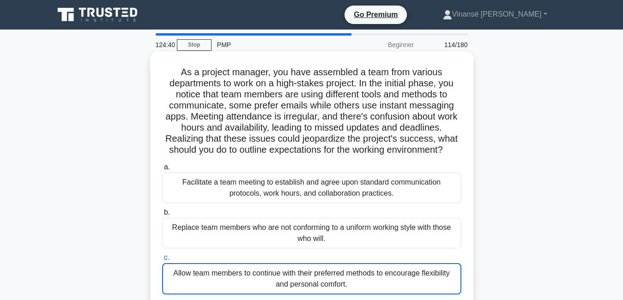
click at [384, 194] on div "Facilitate a team meeting to establish and agree upon standard communication pr…" at bounding box center [311, 188] width 299 height 30
click at [162, 170] on input "a. Facilitate a team meeting to establish and agree upon standard communication…" at bounding box center [162, 167] width 0 height 6
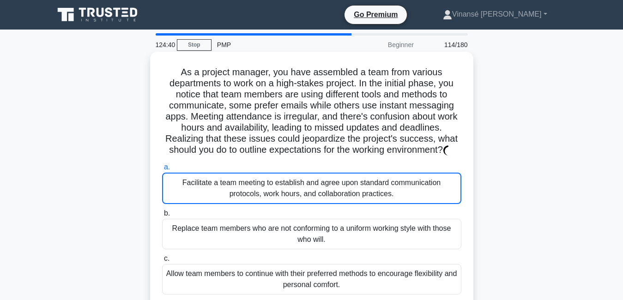
click at [384, 194] on div "Facilitate a team meeting to establish and agree upon standard communication pr…" at bounding box center [311, 188] width 299 height 31
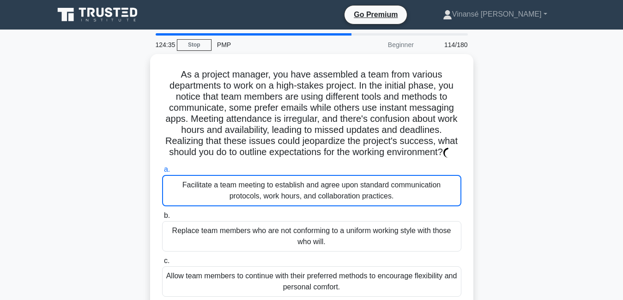
click at [532, 187] on div "As a project manager, you have assembled a team from various departments to wor…" at bounding box center [311, 210] width 526 height 312
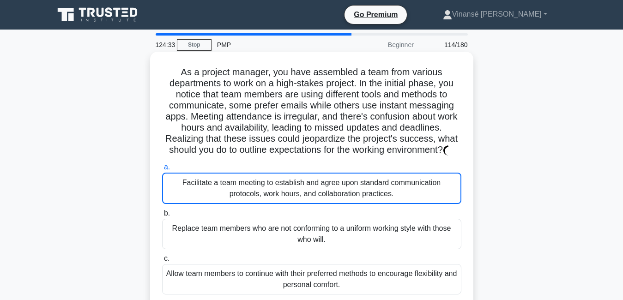
click at [470, 190] on div "As a project manager, you have assembled a team from various departments to wor…" at bounding box center [311, 202] width 323 height 301
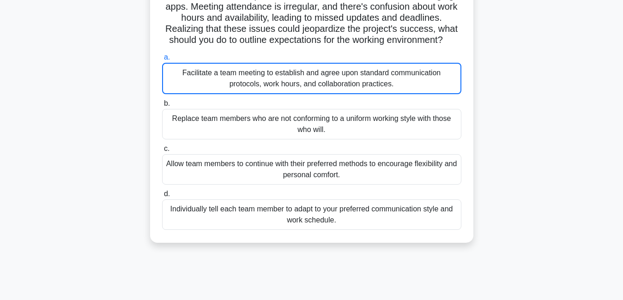
scroll to position [106, 0]
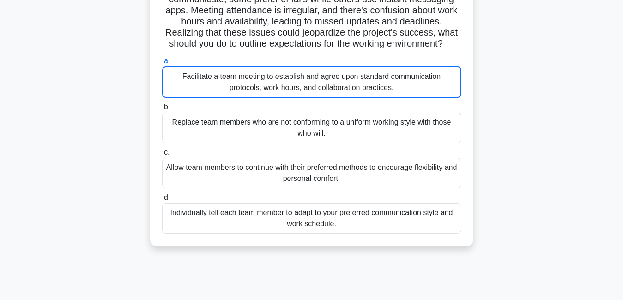
click at [368, 226] on div "Individually tell each team member to adapt to your preferred communication sty…" at bounding box center [311, 218] width 299 height 30
click at [162, 201] on input "d. Individually tell each team member to adapt to your preferred communication …" at bounding box center [162, 198] width 0 height 6
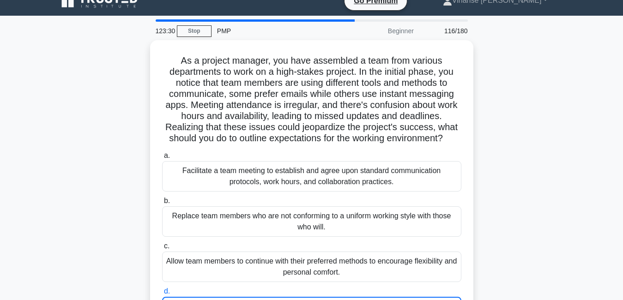
scroll to position [0, 0]
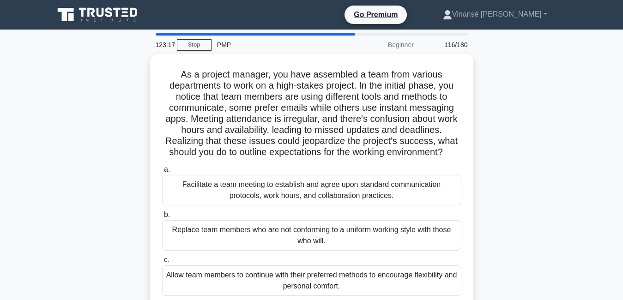
click at [162, 167] on input "a. Facilitate a team meeting to establish and agree upon standard communication…" at bounding box center [162, 170] width 0 height 6
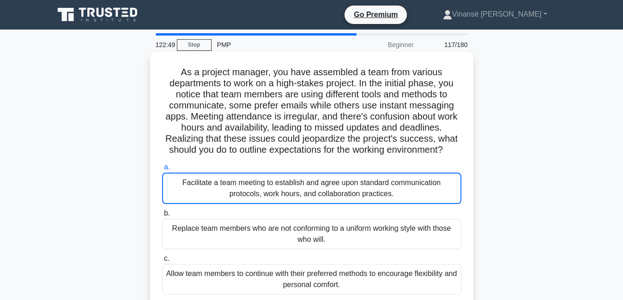
click at [444, 177] on div "Facilitate a team meeting to establish and agree upon standard communication pr…" at bounding box center [311, 188] width 299 height 31
click at [162, 170] on input "a. Facilitate a team meeting to establish and agree upon standard communication…" at bounding box center [162, 167] width 0 height 6
click at [444, 177] on div "Facilitate a team meeting to establish and agree upon standard communication pr…" at bounding box center [311, 188] width 299 height 31
click at [162, 170] on input "a. Facilitate a team meeting to establish and agree upon standard communication…" at bounding box center [162, 167] width 0 height 6
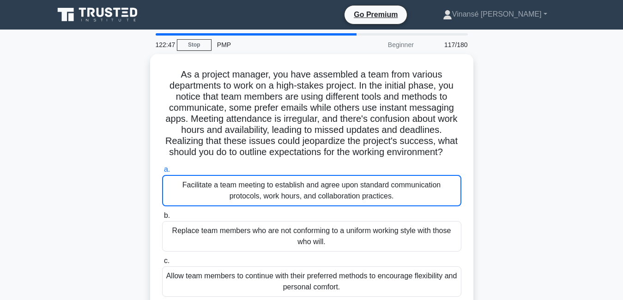
click at [478, 230] on div "As a project manager, you have assembled a team from various departments to wor…" at bounding box center [311, 210] width 526 height 312
click at [474, 110] on div "As a project manager, you have assembled a team from various departments to wor…" at bounding box center [311, 210] width 526 height 312
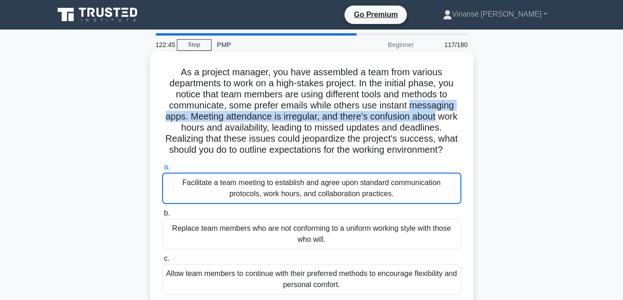
drag, startPoint x: 474, startPoint y: 110, endPoint x: 436, endPoint y: 116, distance: 38.3
click at [436, 116] on div "As a project manager, you have assembled a team from various departments to wor…" at bounding box center [311, 210] width 526 height 312
click at [436, 116] on h5 "As a project manager, you have assembled a team from various departments to wor…" at bounding box center [311, 111] width 301 height 90
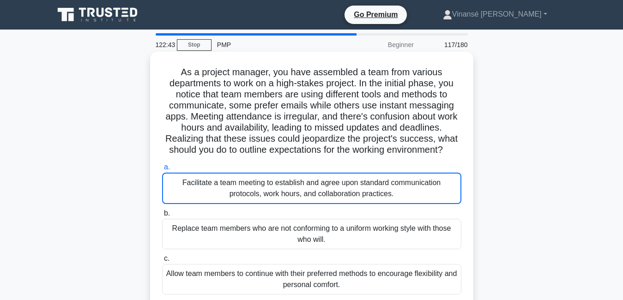
click at [172, 77] on h5 "As a project manager, you have assembled a team from various departments to wor…" at bounding box center [311, 111] width 301 height 90
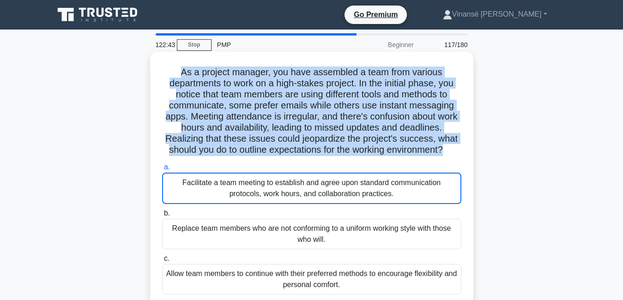
click at [172, 77] on h5 "As a project manager, you have assembled a team from various departments to wor…" at bounding box center [311, 111] width 301 height 90
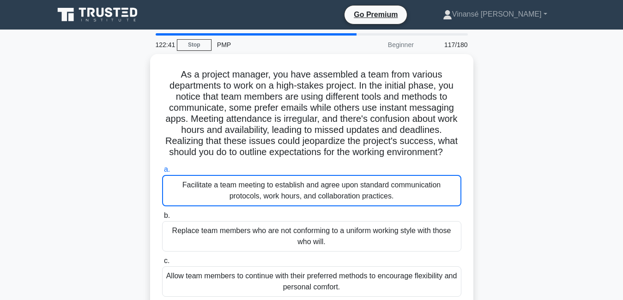
click at [535, 186] on div "As a project manager, you have assembled a team from various departments to wor…" at bounding box center [311, 210] width 526 height 312
click at [622, 266] on main "122:40 Stop PMP Beginner 117/180 As a project manager, you have assembled a tea…" at bounding box center [311, 264] width 623 height 469
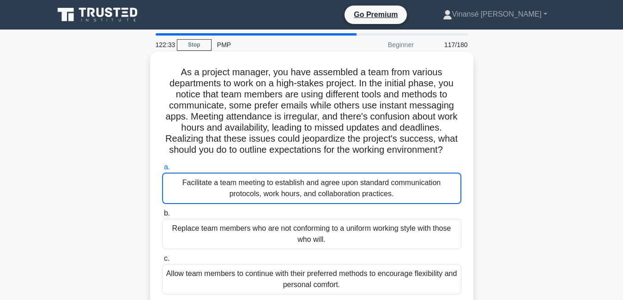
click at [313, 281] on div "Allow team members to continue with their preferred methods to encourage flexib…" at bounding box center [311, 279] width 299 height 30
click at [162, 262] on input "c. Allow team members to continue with their preferred methods to encourage fle…" at bounding box center [162, 259] width 0 height 6
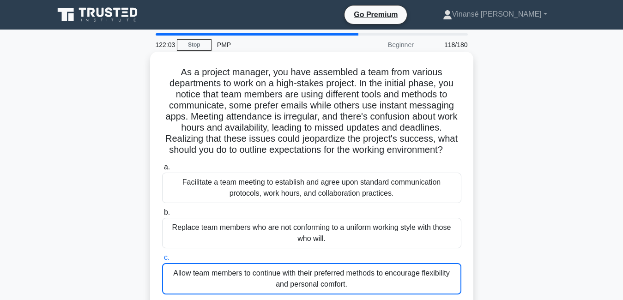
click at [359, 182] on div "Facilitate a team meeting to establish and agree upon standard communication pr…" at bounding box center [311, 188] width 299 height 30
click at [162, 170] on input "a. Facilitate a team meeting to establish and agree upon standard communication…" at bounding box center [162, 167] width 0 height 6
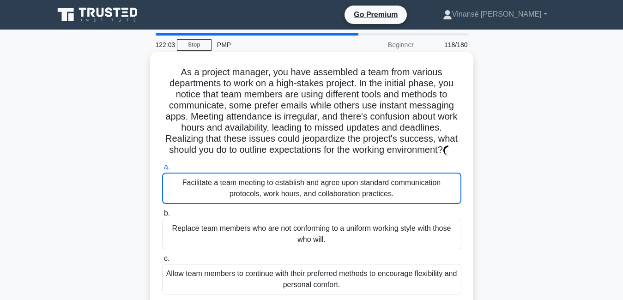
click at [359, 182] on div "Facilitate a team meeting to establish and agree upon standard communication pr…" at bounding box center [311, 188] width 299 height 31
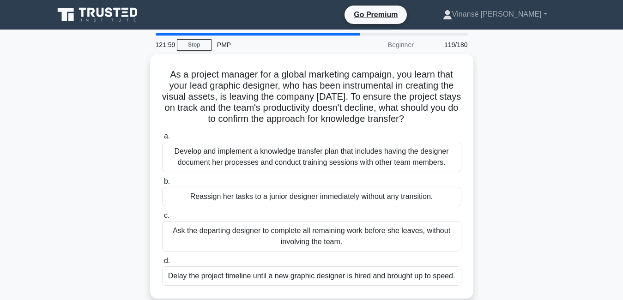
click at [538, 149] on div "As a project manager for a global marketing campaign, you learn that your lead …" at bounding box center [311, 182] width 526 height 256
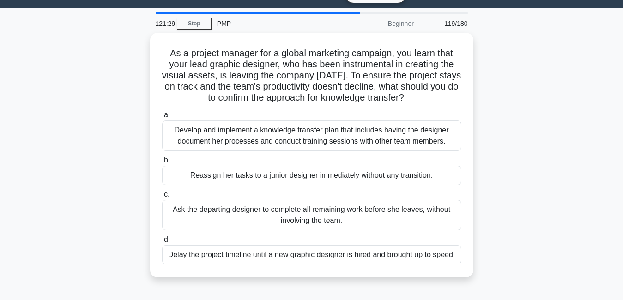
scroll to position [37, 0]
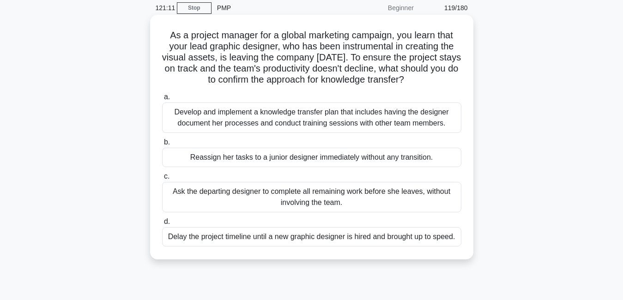
click at [314, 199] on div "Ask the departing designer to complete all remaining work before she leaves, wi…" at bounding box center [311, 197] width 299 height 30
click at [162, 180] on input "c. Ask the departing designer to complete all remaining work before she leaves,…" at bounding box center [162, 177] width 0 height 6
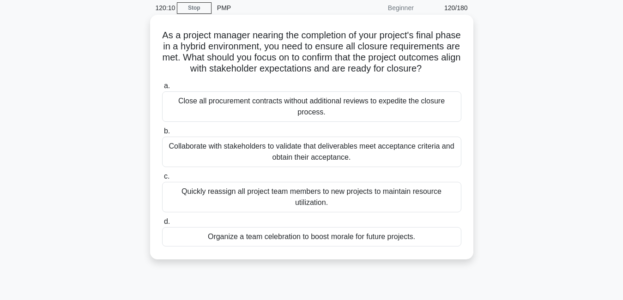
click at [379, 167] on div "Collaborate with stakeholders to validate that deliverables meet acceptance cri…" at bounding box center [311, 152] width 299 height 30
click at [162, 134] on input "b. Collaborate with stakeholders to validate that deliverables meet acceptance …" at bounding box center [162, 131] width 0 height 6
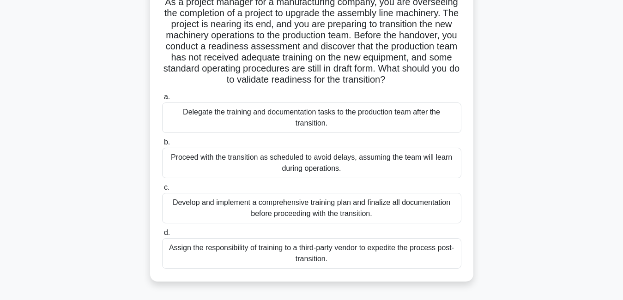
scroll to position [74, 0]
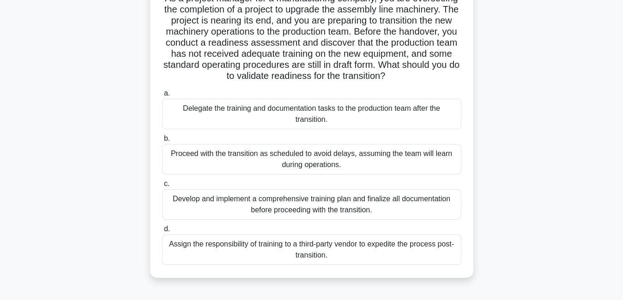
click at [362, 201] on div "Develop and implement a comprehensive training plan and finalize all documentat…" at bounding box center [311, 204] width 299 height 30
click at [162, 187] on input "c. Develop and implement a comprehensive training plan and finalize all documen…" at bounding box center [162, 184] width 0 height 6
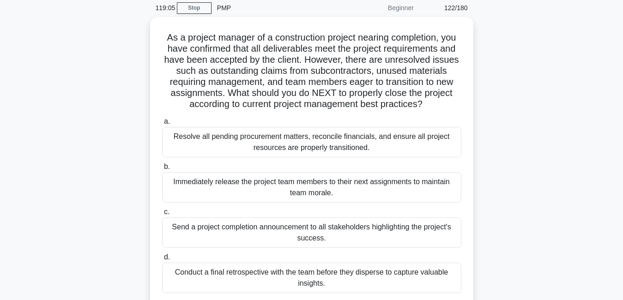
scroll to position [55, 0]
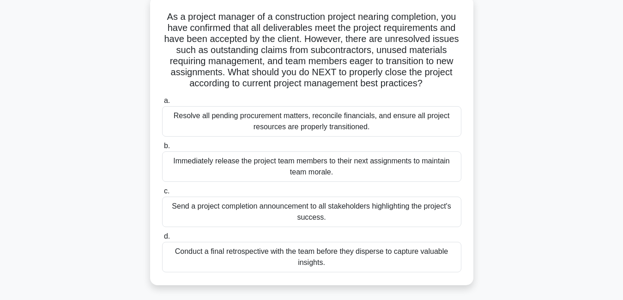
click at [425, 257] on div "Conduct a final retrospective with the team before they disperse to capture val…" at bounding box center [311, 257] width 299 height 30
click at [162, 240] on input "d. Conduct a final retrospective with the team before they disperse to capture …" at bounding box center [162, 237] width 0 height 6
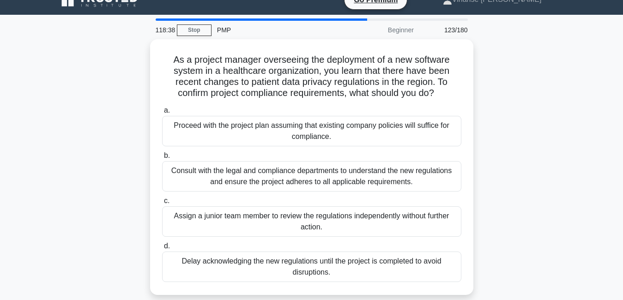
scroll to position [0, 0]
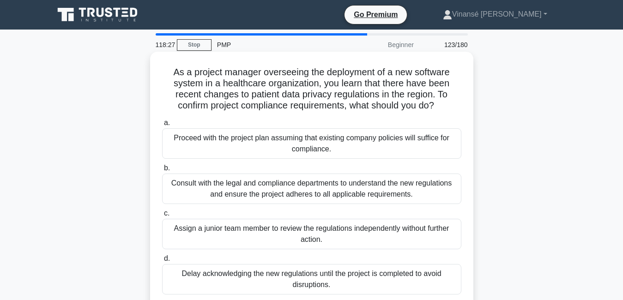
click at [407, 188] on div "Consult with the legal and compliance departments to understand the new regulat…" at bounding box center [311, 189] width 299 height 30
click at [162, 171] on input "b. Consult with the legal and compliance departments to understand the new regu…" at bounding box center [162, 168] width 0 height 6
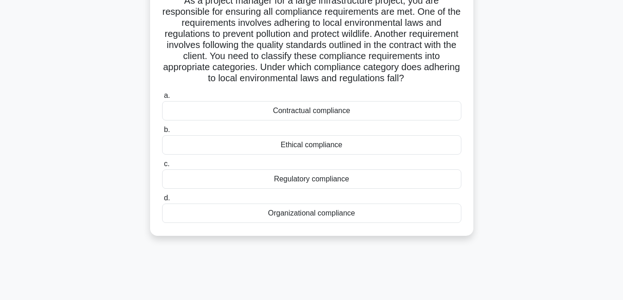
scroll to position [55, 0]
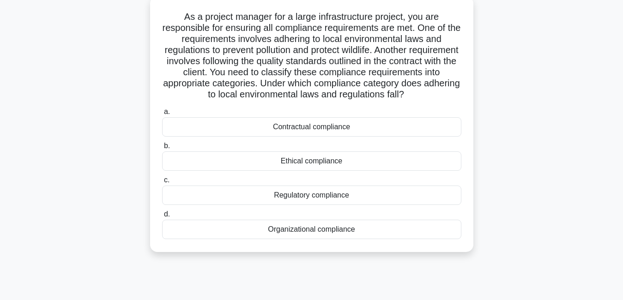
click at [313, 239] on div "Organizational compliance" at bounding box center [311, 229] width 299 height 19
click at [162, 217] on input "d. Organizational compliance" at bounding box center [162, 214] width 0 height 6
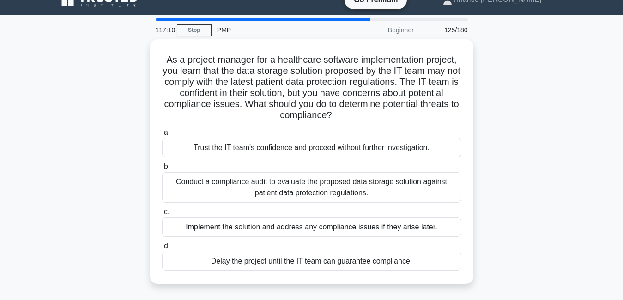
scroll to position [0, 0]
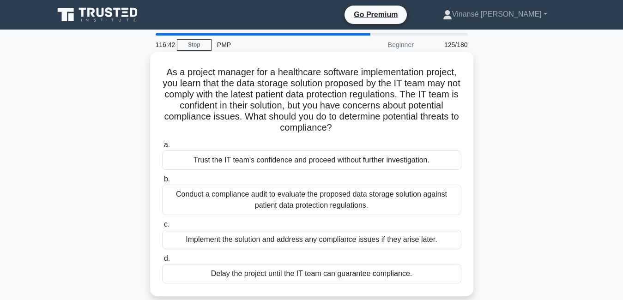
click at [363, 201] on div "Conduct a compliance audit to evaluate the proposed data storage solution again…" at bounding box center [311, 200] width 299 height 30
click at [162, 182] on input "b. Conduct a compliance audit to evaluate the proposed data storage solution ag…" at bounding box center [162, 179] width 0 height 6
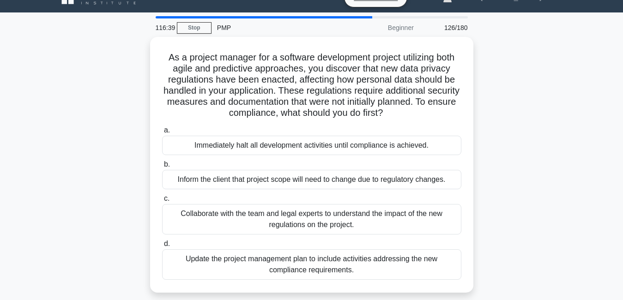
scroll to position [18, 0]
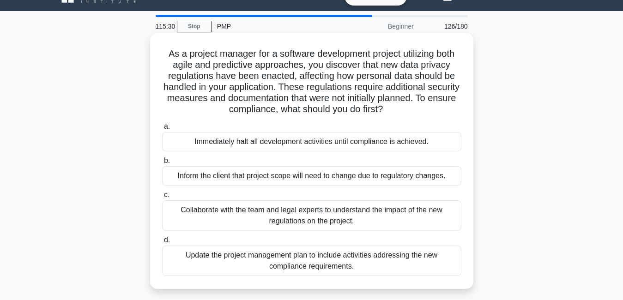
click at [302, 219] on div "Collaborate with the team and legal experts to understand the impact of the new…" at bounding box center [311, 215] width 299 height 30
click at [162, 198] on input "c. Collaborate with the team and legal experts to understand the impact of the …" at bounding box center [162, 195] width 0 height 6
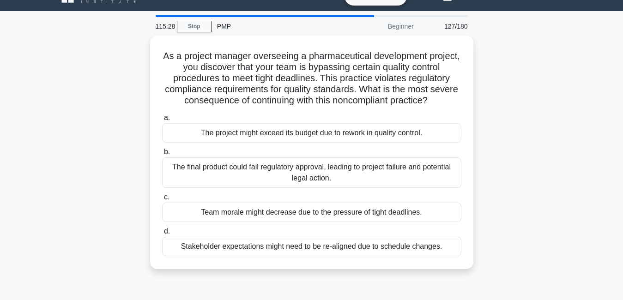
scroll to position [0, 0]
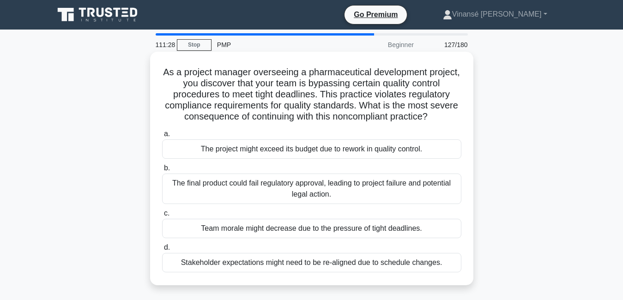
click at [330, 197] on div "The final product could fail regulatory approval, leading to project failure an…" at bounding box center [311, 189] width 299 height 30
click at [162, 171] on input "b. The final product could fail regulatory approval, leading to project failure…" at bounding box center [162, 168] width 0 height 6
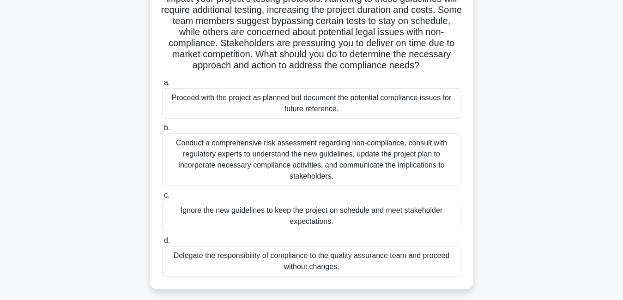
scroll to position [99, 0]
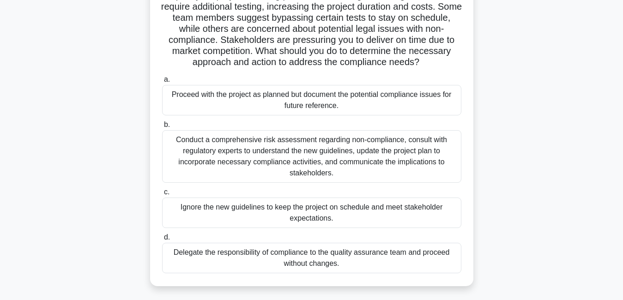
click at [360, 166] on div "Conduct a comprehensive risk assessment regarding non-compliance, consult with …" at bounding box center [311, 156] width 299 height 53
click at [162, 128] on input "b. Conduct a comprehensive risk assessment regarding non-compliance, consult wi…" at bounding box center [162, 125] width 0 height 6
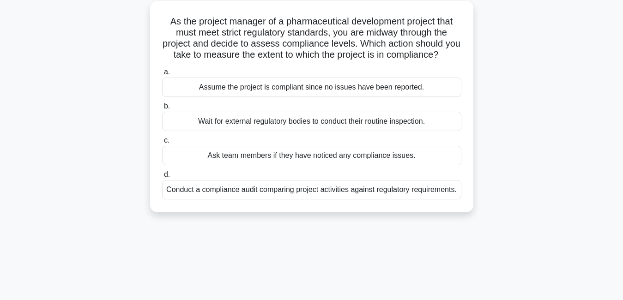
scroll to position [0, 0]
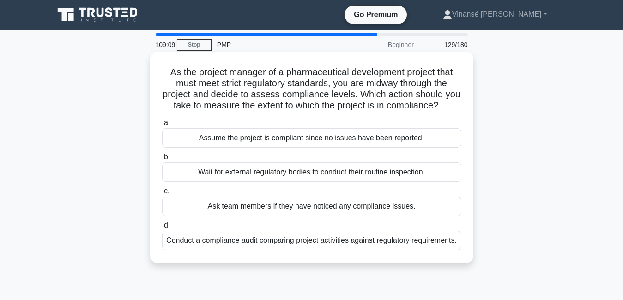
click at [391, 250] on div "Conduct a compliance audit comparing project activities against regulatory requ…" at bounding box center [311, 240] width 299 height 19
click at [162, 229] on input "d. Conduct a compliance audit comparing project activities against regulatory r…" at bounding box center [162, 226] width 0 height 6
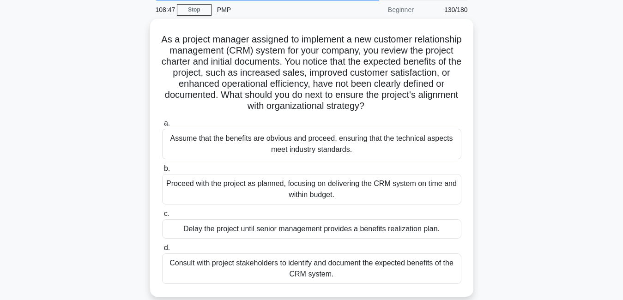
scroll to position [37, 0]
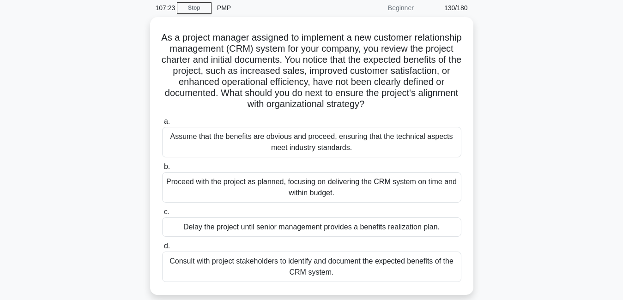
click at [391, 263] on div "Consult with project stakeholders to identify and document the expected benefit…" at bounding box center [311, 267] width 299 height 30
click at [162, 249] on input "d. Consult with project stakeholders to identify and document the expected bene…" at bounding box center [162, 246] width 0 height 6
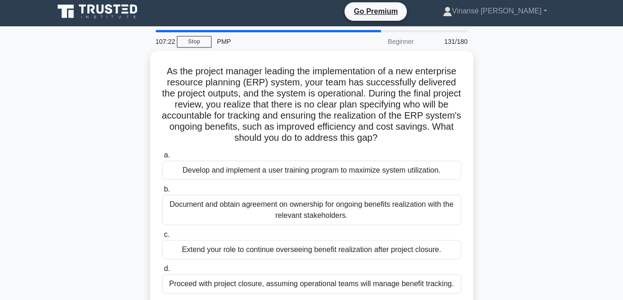
scroll to position [0, 0]
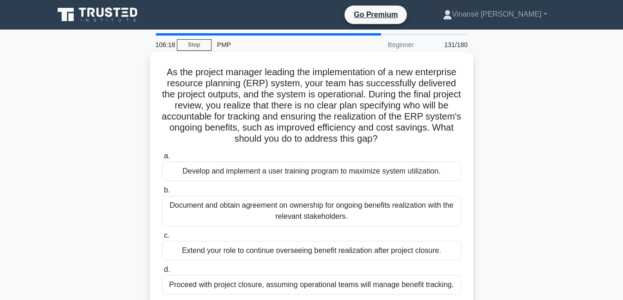
click at [358, 216] on div "Document and obtain agreement on ownership for ongoing benefits realization wit…" at bounding box center [311, 211] width 299 height 30
click at [162, 193] on input "b. Document and obtain agreement on ownership for ongoing benefits realization …" at bounding box center [162, 190] width 0 height 6
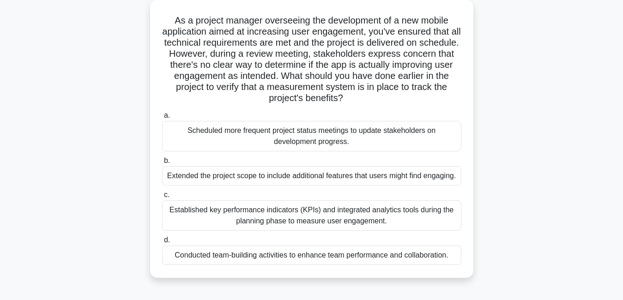
scroll to position [55, 0]
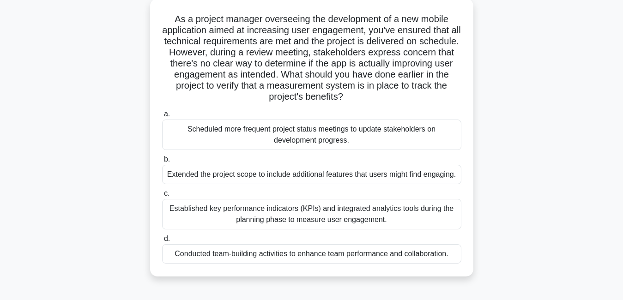
click at [358, 216] on div "Established key performance indicators (KPIs) and integrated analytics tools du…" at bounding box center [311, 214] width 299 height 30
click at [162, 197] on input "c. Established key performance indicators (KPIs) and integrated analytics tools…" at bounding box center [162, 194] width 0 height 6
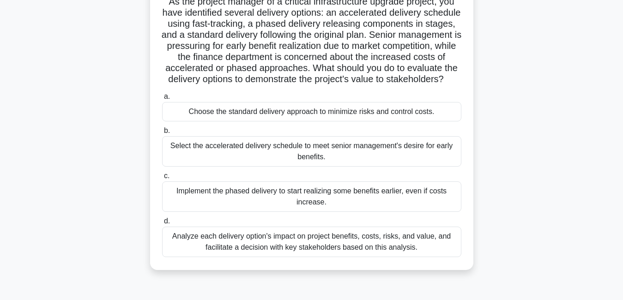
scroll to position [74, 0]
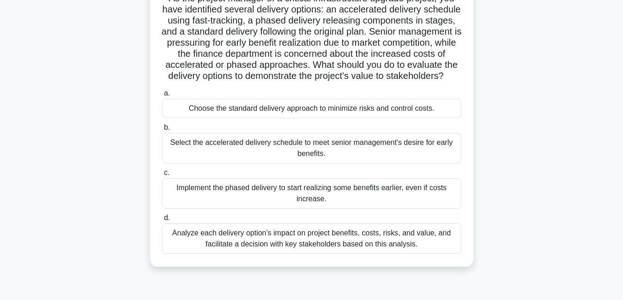
click at [382, 254] on div "Analyze each delivery option's impact on project benefits, costs, risks, and va…" at bounding box center [311, 238] width 299 height 30
click at [162, 221] on input "d. Analyze each delivery option's impact on project benefits, costs, risks, and…" at bounding box center [162, 218] width 0 height 6
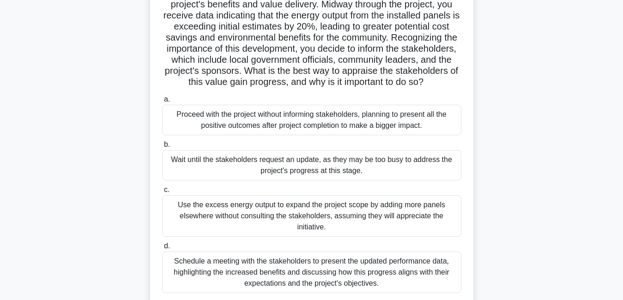
scroll to position [111, 0]
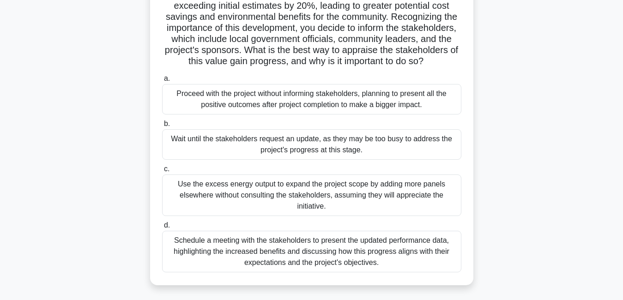
click at [298, 257] on div "Schedule a meeting with the stakeholders to present the updated performance dat…" at bounding box center [311, 252] width 299 height 42
click at [162, 229] on input "d. Schedule a meeting with the stakeholders to present the updated performance …" at bounding box center [162, 226] width 0 height 6
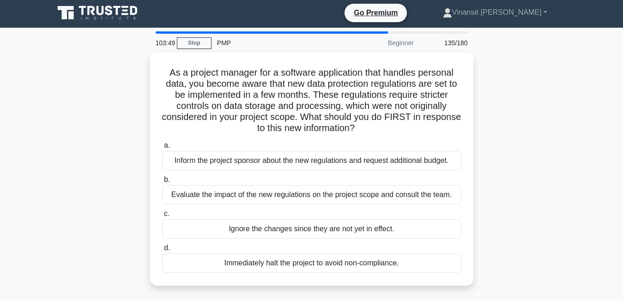
scroll to position [0, 0]
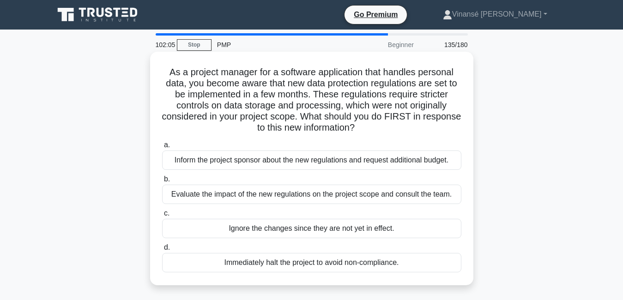
click at [412, 195] on div "Evaluate the impact of the new regulations on the project scope and consult the…" at bounding box center [311, 194] width 299 height 19
click at [162, 182] on input "b. Evaluate the impact of the new regulations on the project scope and consult …" at bounding box center [162, 179] width 0 height 6
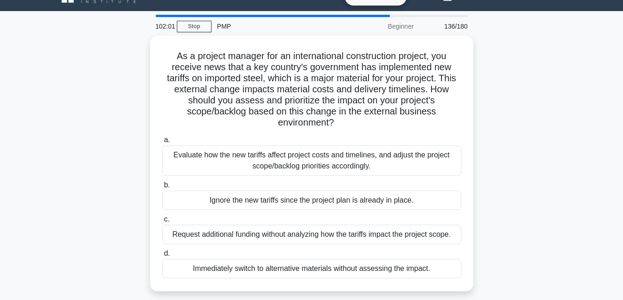
scroll to position [37, 0]
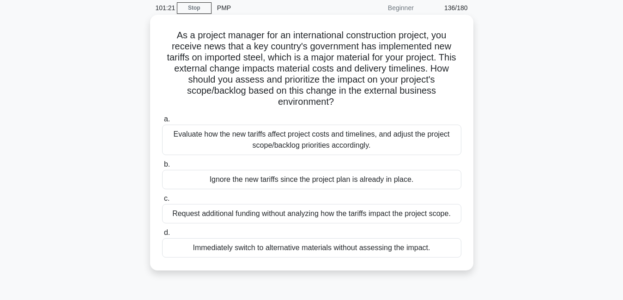
click at [338, 147] on div "Evaluate how the new tariffs affect project costs and timelines, and adjust the…" at bounding box center [311, 140] width 299 height 30
click at [162, 122] on input "a. Evaluate how the new tariffs affect project costs and timelines, and adjust …" at bounding box center [162, 119] width 0 height 6
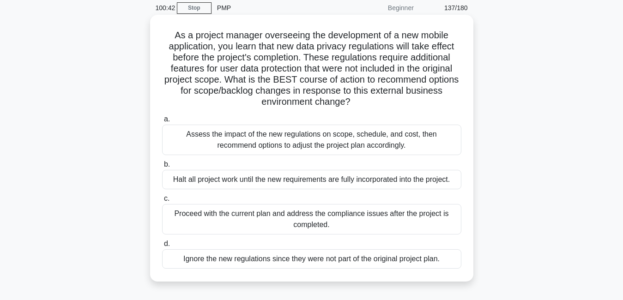
click at [316, 145] on div "Assess the impact of the new regulations on scope, schedule, and cost, then rec…" at bounding box center [311, 140] width 299 height 30
click at [162, 122] on input "a. Assess the impact of the new regulations on scope, schedule, and cost, then …" at bounding box center [162, 119] width 0 height 6
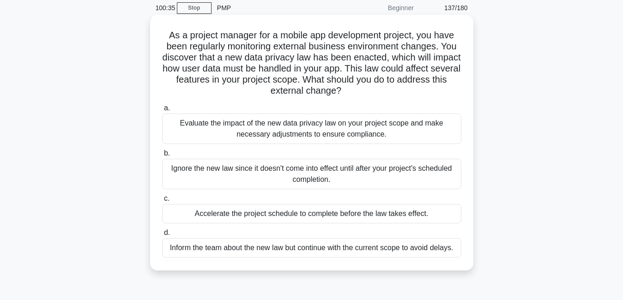
click at [328, 127] on div "Evaluate the impact of the new data privacy law on your project scope and make …" at bounding box center [311, 129] width 299 height 30
click at [162, 111] on input "a. Evaluate the impact of the new data privacy law on your project scope and ma…" at bounding box center [162, 108] width 0 height 6
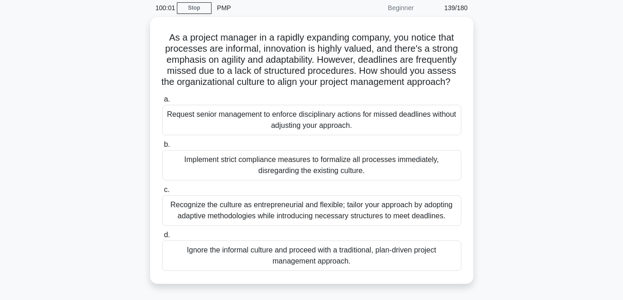
scroll to position [55, 0]
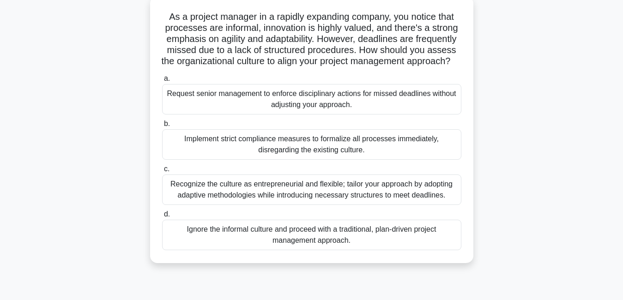
click at [321, 194] on div "Recognize the culture as entrepreneurial and flexible; tailor your approach by …" at bounding box center [311, 190] width 299 height 30
click at [162, 172] on input "c. Recognize the culture as entrepreneurial and flexible; tailor your approach …" at bounding box center [162, 169] width 0 height 6
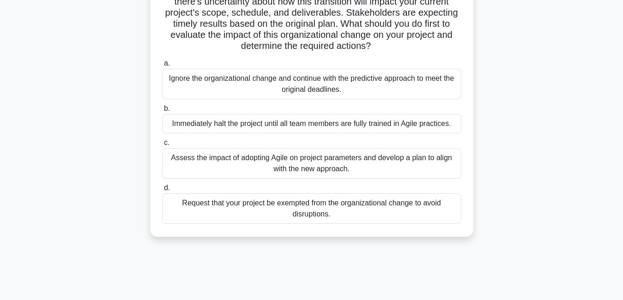
scroll to position [129, 0]
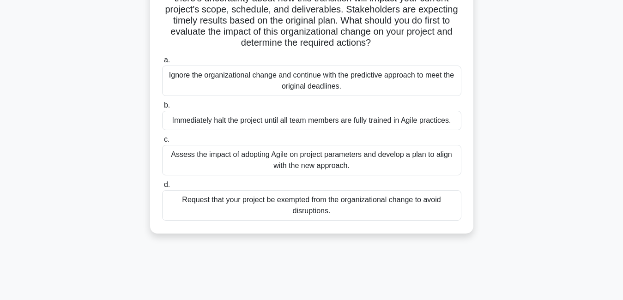
click at [354, 167] on div "Assess the impact of adopting Agile on project parameters and develop a plan to…" at bounding box center [311, 160] width 299 height 30
click at [162, 143] on input "c. Assess the impact of adopting Agile on project parameters and develop a plan…" at bounding box center [162, 140] width 0 height 6
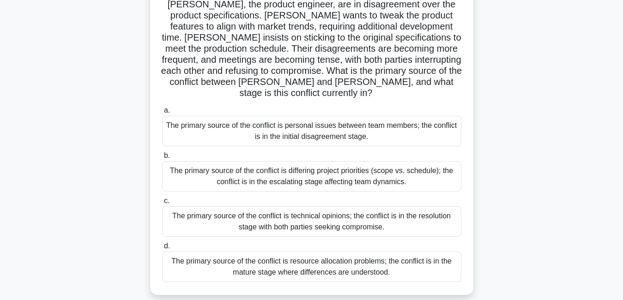
scroll to position [111, 0]
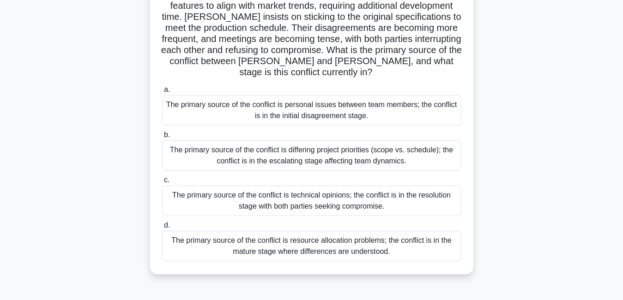
click at [300, 191] on div "The primary source of the conflict is technical opinions; the conflict is in th…" at bounding box center [311, 201] width 299 height 30
click at [162, 183] on input "c. The primary source of the conflict is technical opinions; the conflict is in…" at bounding box center [162, 180] width 0 height 6
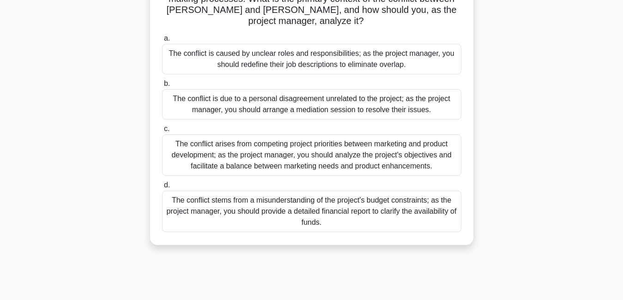
scroll to position [166, 0]
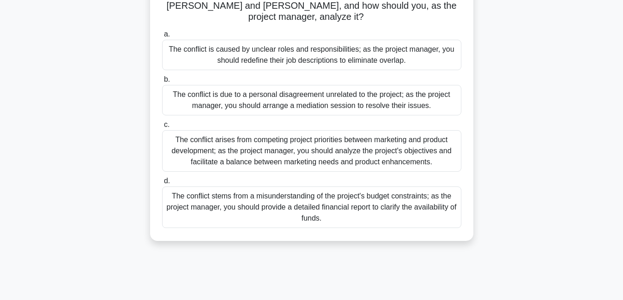
click at [348, 133] on div "The conflict arises from competing project priorities between marketing and pro…" at bounding box center [311, 151] width 299 height 42
click at [162, 128] on input "c. The conflict arises from competing project priorities between marketing and …" at bounding box center [162, 125] width 0 height 6
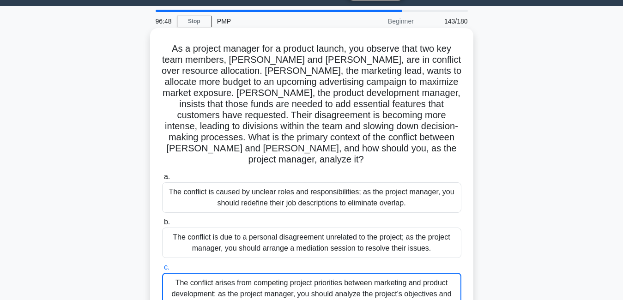
scroll to position [0, 0]
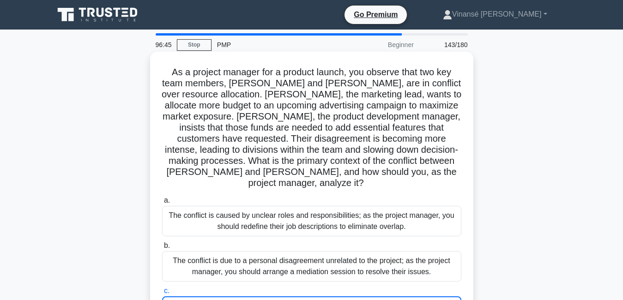
click at [162, 291] on input "c. The conflict arises from competing project priorities between marketing and …" at bounding box center [162, 291] width 0 height 6
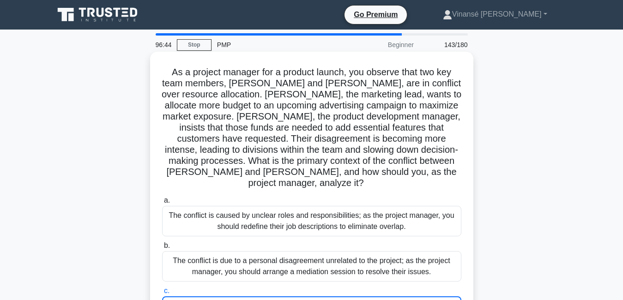
click at [162, 291] on input "c. The conflict arises from competing project priorities between marketing and …" at bounding box center [162, 291] width 0 height 6
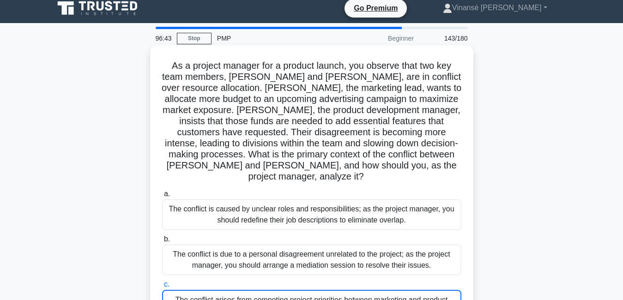
click at [162, 288] on input "c. The conflict arises from competing project priorities between marketing and …" at bounding box center [162, 285] width 0 height 6
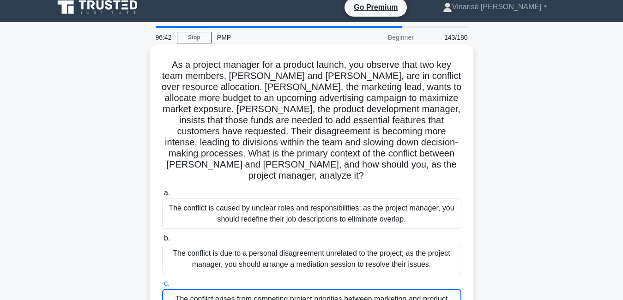
click at [465, 233] on div "b. The conflict is due to a personal disagreement unrelated to the project; as …" at bounding box center [312, 254] width 310 height 42
click at [162, 281] on input "c. The conflict arises from competing project priorities between marketing and …" at bounding box center [162, 284] width 0 height 6
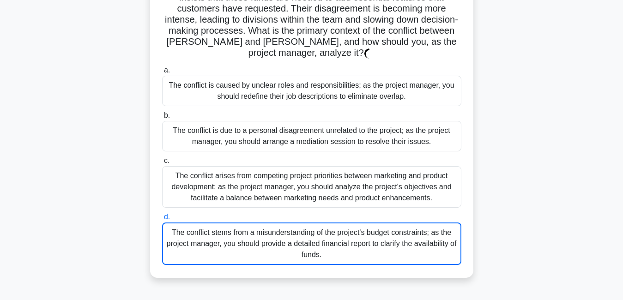
click at [162, 113] on input "b. The conflict is due to a personal disagreement unrelated to the project; as …" at bounding box center [162, 116] width 0 height 6
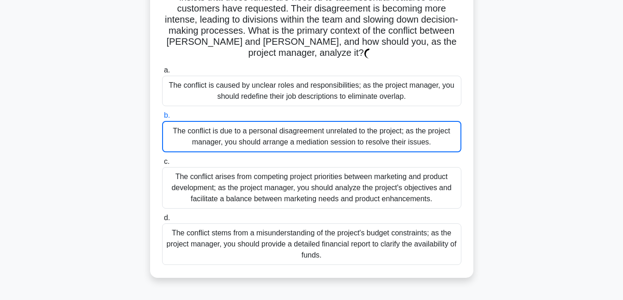
scroll to position [188, 0]
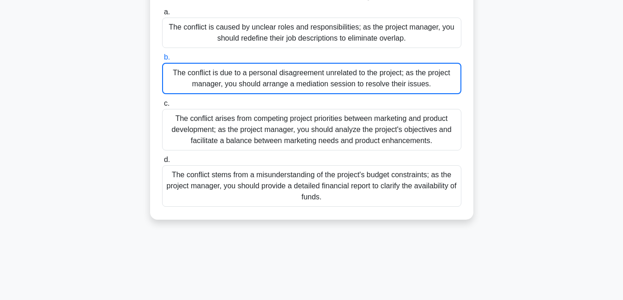
click at [344, 176] on div "The conflict stems from a misunderstanding of the project's budget constraints;…" at bounding box center [311, 186] width 299 height 42
click at [162, 163] on input "d. The conflict stems from a misunderstanding of the project's budget constrain…" at bounding box center [162, 160] width 0 height 6
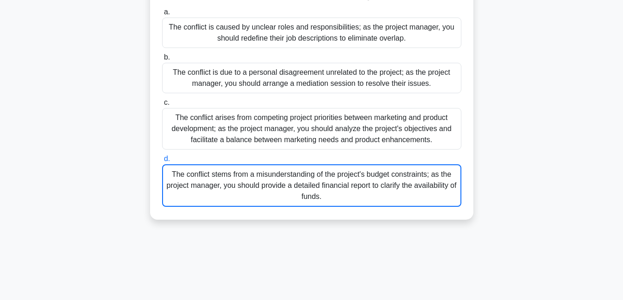
click at [344, 176] on div "The conflict stems from a misunderstanding of the project's budget constraints;…" at bounding box center [311, 185] width 299 height 42
click at [162, 162] on input "d. The conflict stems from a misunderstanding of the project's budget constrain…" at bounding box center [162, 159] width 0 height 6
click at [344, 176] on div "The conflict stems from a misunderstanding of the project's budget constraints;…" at bounding box center [311, 185] width 299 height 42
click at [162, 162] on input "d. The conflict stems from a misunderstanding of the project's budget constrain…" at bounding box center [162, 159] width 0 height 6
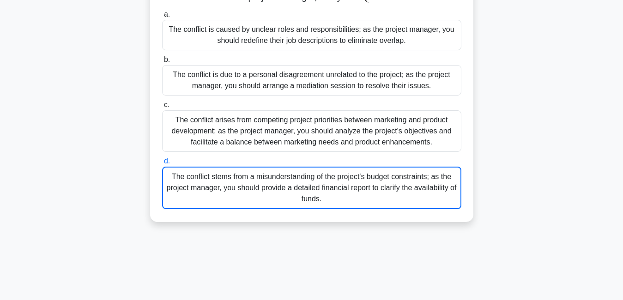
drag, startPoint x: 469, startPoint y: 143, endPoint x: 474, endPoint y: 158, distance: 16.6
click at [474, 158] on div "As a project manager for a product launch, you observe that two key team member…" at bounding box center [311, 50] width 526 height 368
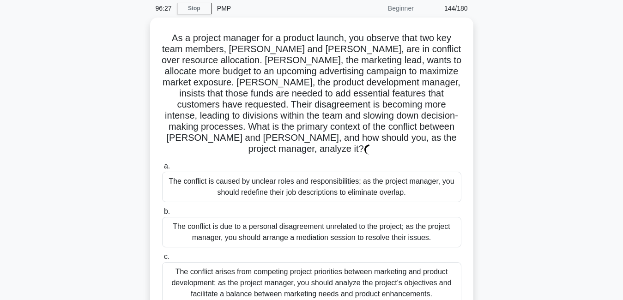
scroll to position [0, 0]
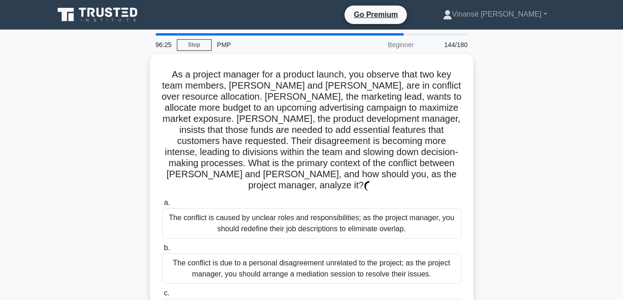
click at [525, 115] on div "As a project manager for a product launch, you observe that two key team member…" at bounding box center [311, 238] width 526 height 368
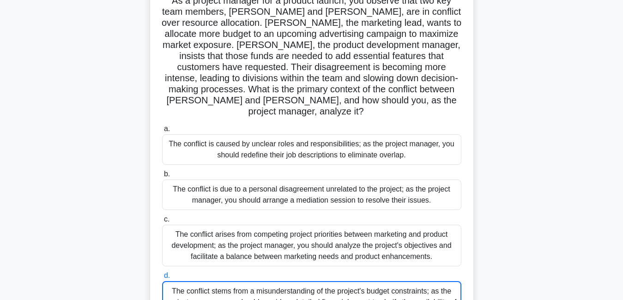
scroll to position [55, 0]
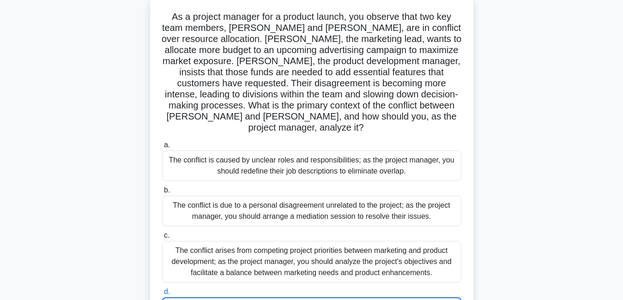
click at [271, 241] on div "The conflict arises from competing project priorities between marketing and pro…" at bounding box center [311, 262] width 299 height 42
click at [162, 239] on input "c. The conflict arises from competing project priorities between marketing and …" at bounding box center [162, 236] width 0 height 6
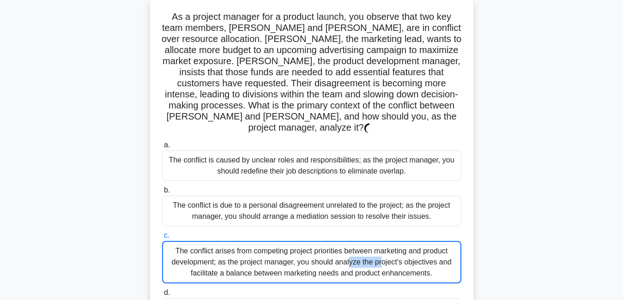
click at [271, 241] on div "The conflict arises from competing project priorities between marketing and pro…" at bounding box center [311, 262] width 299 height 42
click at [162, 239] on input "c. The conflict arises from competing project priorities between marketing and …" at bounding box center [162, 236] width 0 height 6
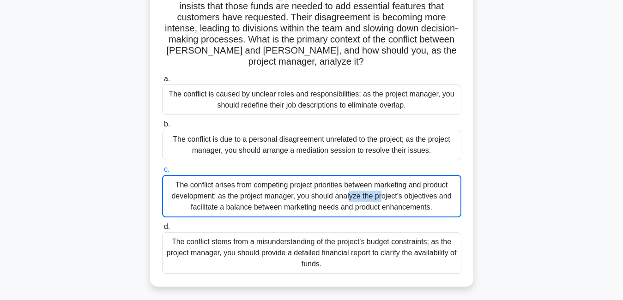
scroll to position [129, 0]
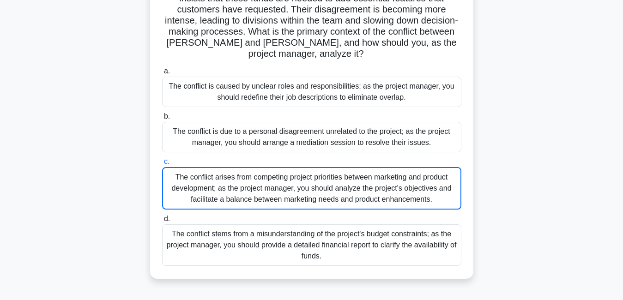
click at [307, 234] on div "The conflict stems from a misunderstanding of the project's budget constraints;…" at bounding box center [311, 245] width 299 height 42
click at [162, 222] on input "d. The conflict stems from a misunderstanding of the project's budget constrain…" at bounding box center [162, 219] width 0 height 6
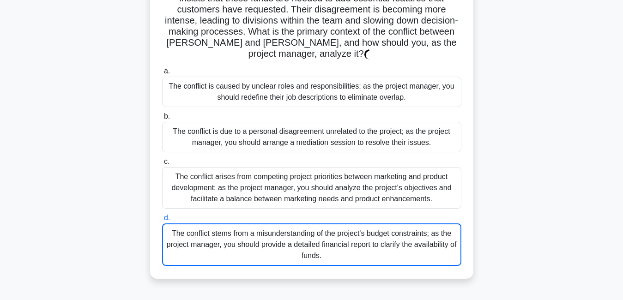
click at [307, 234] on div "The conflict stems from a misunderstanding of the project's budget constraints;…" at bounding box center [311, 244] width 299 height 42
click at [162, 221] on input "d. The conflict stems from a misunderstanding of the project's budget constrain…" at bounding box center [162, 218] width 0 height 6
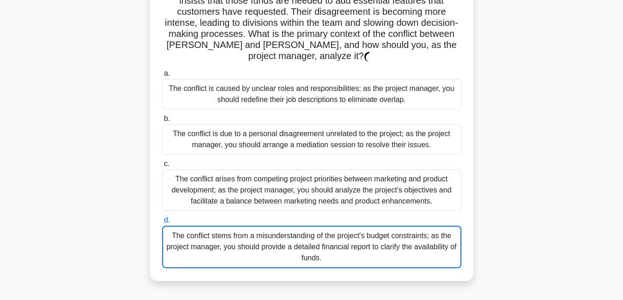
click at [567, 184] on div "As a project manager for a product launch, you observe that two key team member…" at bounding box center [311, 109] width 526 height 368
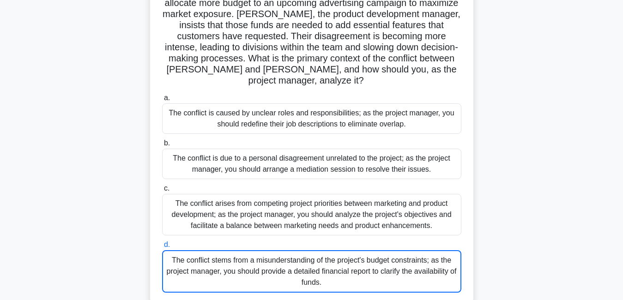
scroll to position [111, 0]
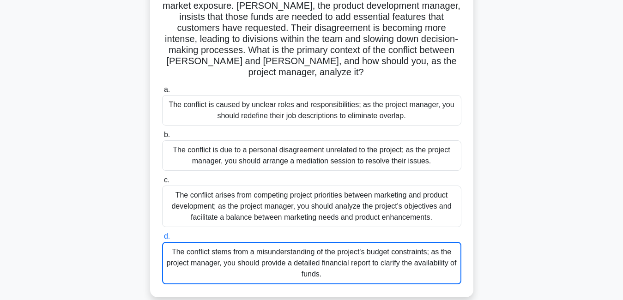
click at [329, 192] on div "The conflict arises from competing project priorities between marketing and pro…" at bounding box center [311, 207] width 299 height 42
click at [162, 183] on input "c. The conflict arises from competing project priorities between marketing and …" at bounding box center [162, 180] width 0 height 6
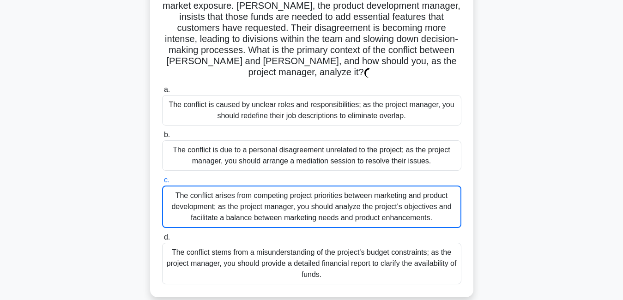
click at [329, 192] on div "The conflict arises from competing project priorities between marketing and pro…" at bounding box center [311, 207] width 299 height 42
click at [162, 183] on input "c. The conflict arises from competing project priorities between marketing and …" at bounding box center [162, 180] width 0 height 6
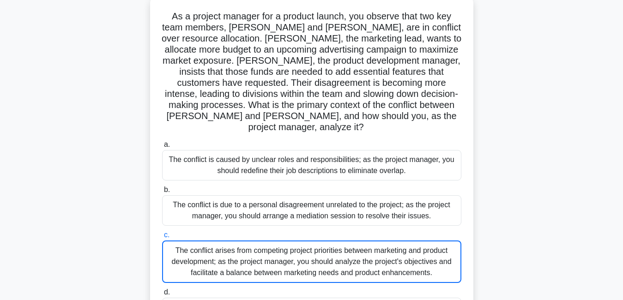
scroll to position [74, 0]
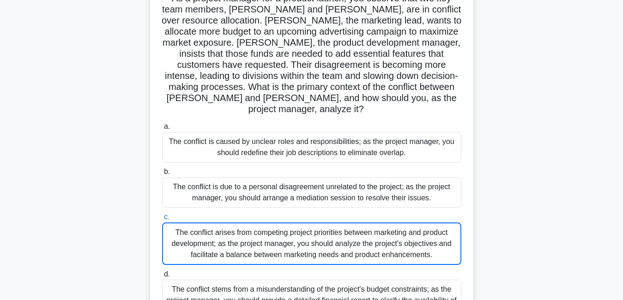
click at [446, 145] on div "The conflict is caused by unclear roles and responsibilities; as the project ma…" at bounding box center [311, 147] width 299 height 30
click at [162, 130] on input "a. The conflict is caused by unclear roles and responsibilities; as the project…" at bounding box center [162, 127] width 0 height 6
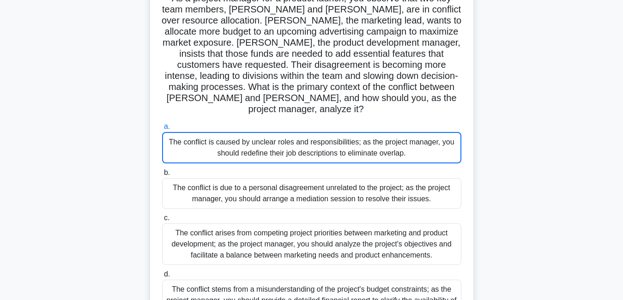
scroll to position [0, 0]
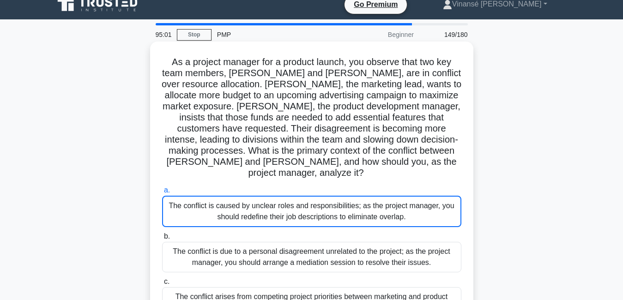
click at [446, 145] on div "As a project manager for a product launch, you observe that two key team member…" at bounding box center [312, 219] width 316 height 349
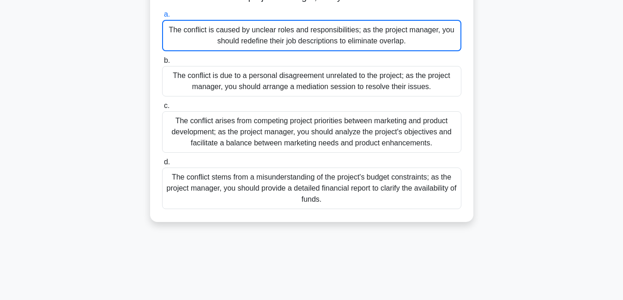
scroll to position [199, 0]
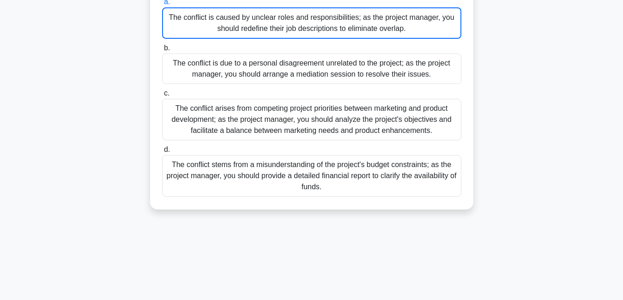
click at [378, 132] on div "a. The conflict is caused by unclear roles and responsibilities; as the project…" at bounding box center [312, 96] width 310 height 204
click at [361, 121] on div "The conflict arises from competing project priorities between marketing and pro…" at bounding box center [311, 120] width 299 height 42
click at [162, 97] on input "c. The conflict arises from competing project priorities between marketing and …" at bounding box center [162, 94] width 0 height 6
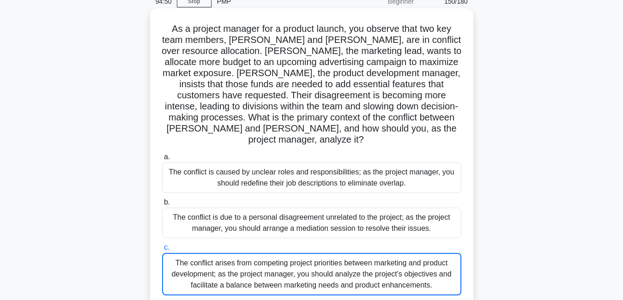
scroll to position [0, 0]
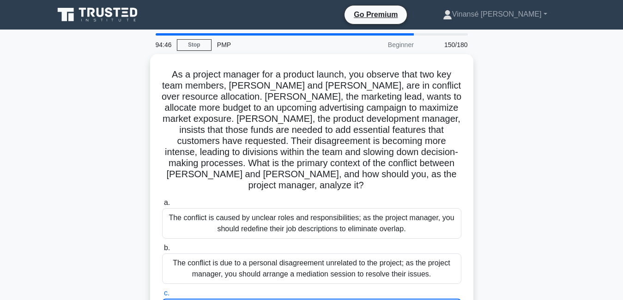
click at [574, 217] on div "As a project manager for a product launch, you observe that two key team member…" at bounding box center [311, 238] width 526 height 368
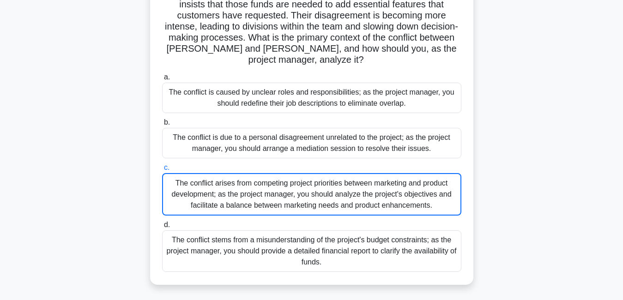
scroll to position [129, 0]
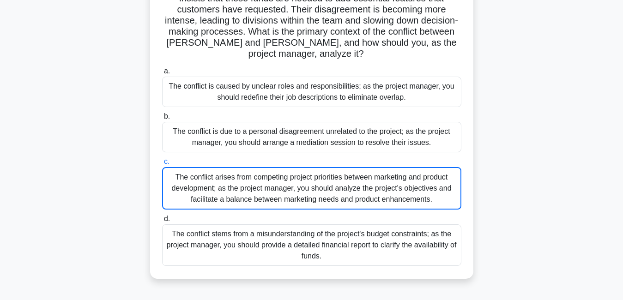
click at [397, 226] on div "The conflict stems from a misunderstanding of the project's budget constraints;…" at bounding box center [311, 245] width 299 height 42
click at [162, 222] on input "d. The conflict stems from a misunderstanding of the project's budget constrain…" at bounding box center [162, 219] width 0 height 6
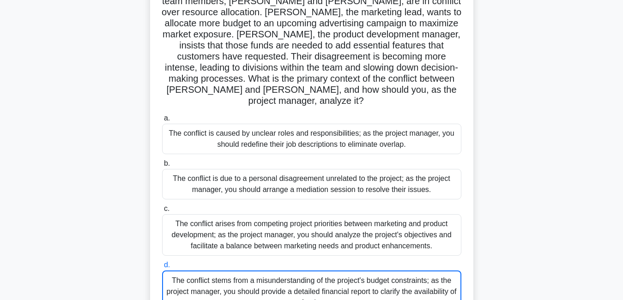
click at [397, 226] on div "a. The conflict is caused by unclear roles and responsibilities; as the project…" at bounding box center [312, 213] width 310 height 204
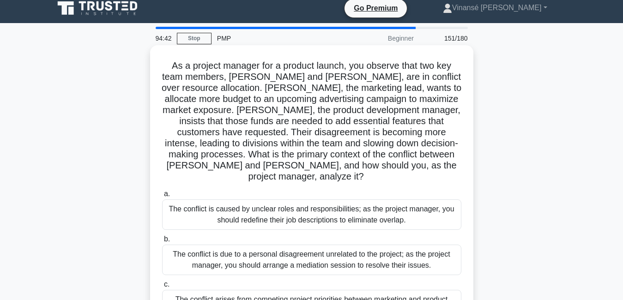
scroll to position [0, 0]
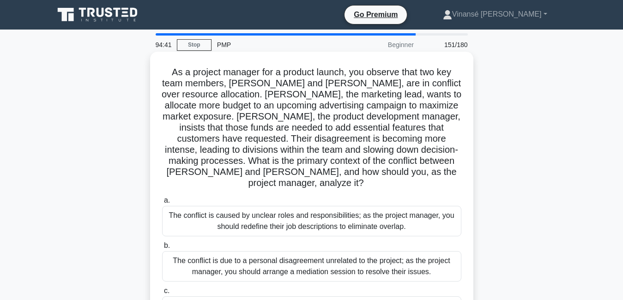
click at [397, 226] on div "a. The conflict is caused by unclear roles and responsibilities; as the project…" at bounding box center [312, 295] width 310 height 204
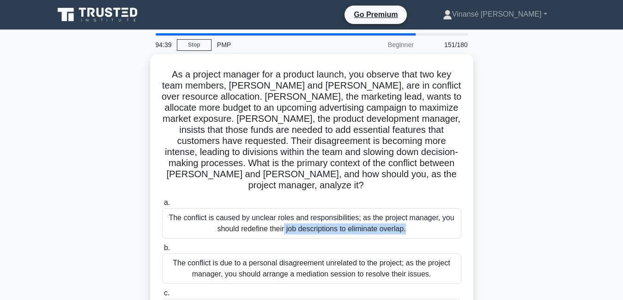
click at [500, 229] on div "As a project manager for a product launch, you observe that two key team member…" at bounding box center [311, 238] width 526 height 368
click at [498, 233] on div "As a project manager for a product launch, you observe that two key team member…" at bounding box center [311, 238] width 526 height 368
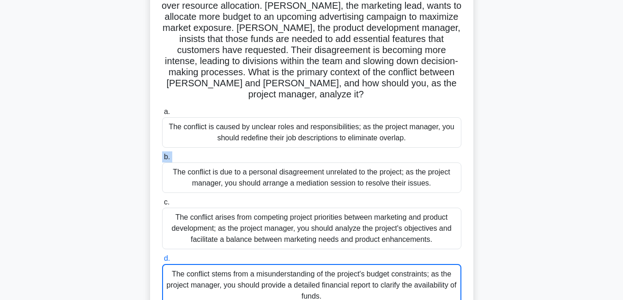
scroll to position [92, 0]
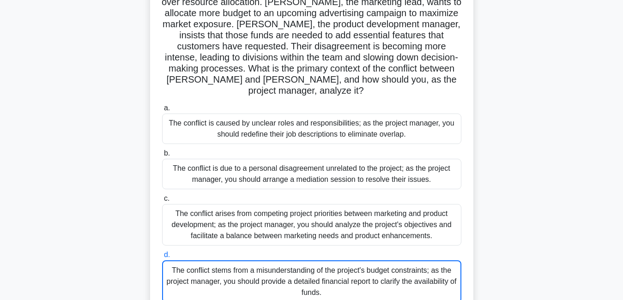
click at [301, 208] on div "The conflict arises from competing project priorities between marketing and pro…" at bounding box center [311, 225] width 299 height 42
click at [162, 202] on input "c. The conflict arises from competing project priorities between marketing and …" at bounding box center [162, 199] width 0 height 6
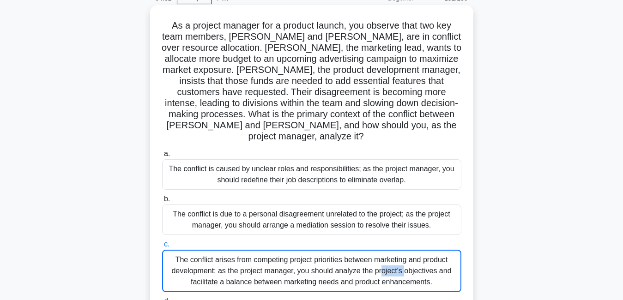
click at [301, 208] on div "a. The conflict is caused by unclear roles and responsibilities; as the project…" at bounding box center [312, 248] width 310 height 204
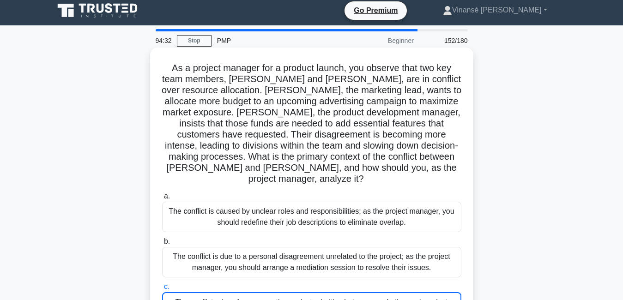
scroll to position [0, 0]
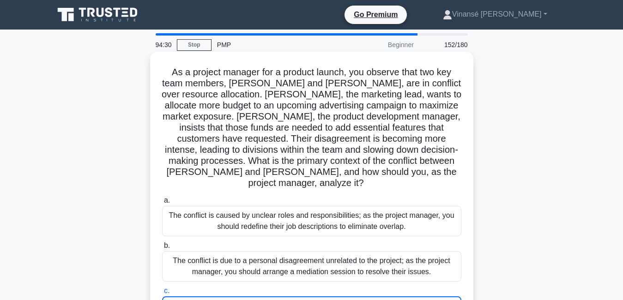
click at [415, 240] on label "b. The conflict is due to a personal disagreement unrelated to the project; as …" at bounding box center [311, 261] width 299 height 42
click at [162, 243] on input "b. The conflict is due to a personal disagreement unrelated to the project; as …" at bounding box center [162, 246] width 0 height 6
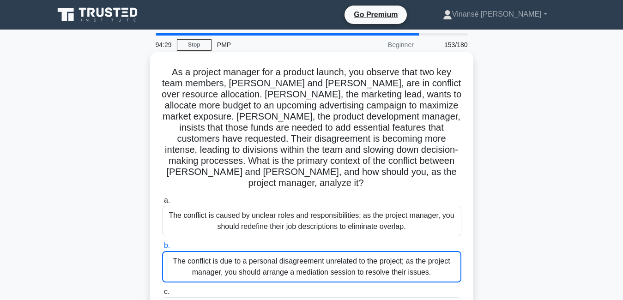
click at [455, 206] on div "The conflict is caused by unclear roles and responsibilities; as the project ma…" at bounding box center [311, 221] width 299 height 30
click at [162, 204] on input "a. The conflict is caused by unclear roles and responsibilities; as the project…" at bounding box center [162, 201] width 0 height 6
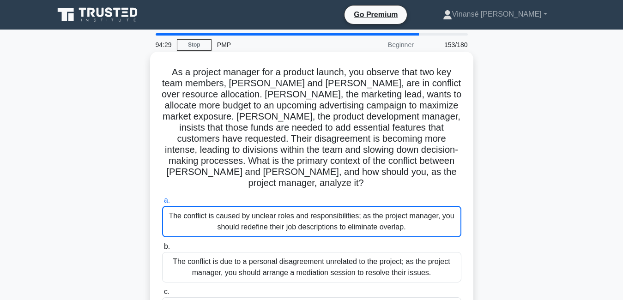
click at [455, 206] on div "The conflict is caused by unclear roles and responsibilities; as the project ma…" at bounding box center [311, 221] width 299 height 31
click at [162, 204] on input "a. The conflict is caused by unclear roles and responsibilities; as the project…" at bounding box center [162, 201] width 0 height 6
click at [455, 206] on div "The conflict is caused by unclear roles and responsibilities; as the project ma…" at bounding box center [311, 221] width 299 height 31
click at [162, 204] on input "a. The conflict is caused by unclear roles and responsibilities; as the project…" at bounding box center [162, 201] width 0 height 6
click at [455, 206] on div "The conflict is caused by unclear roles and responsibilities; as the project ma…" at bounding box center [311, 221] width 299 height 31
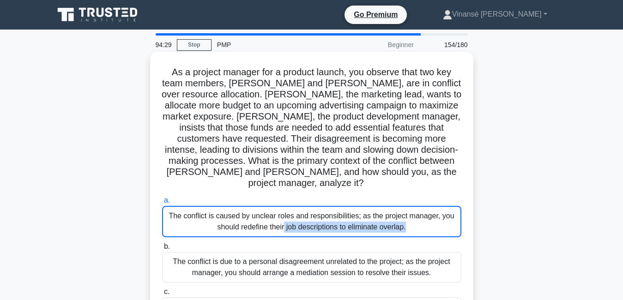
click at [162, 204] on input "a. The conflict is caused by unclear roles and responsibilities; as the project…" at bounding box center [162, 201] width 0 height 6
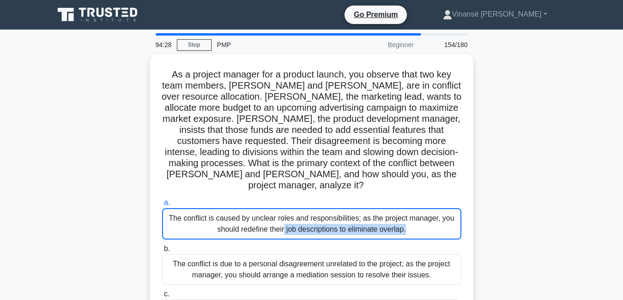
click at [498, 208] on div "As a project manager for a product launch, you observe that two key team member…" at bounding box center [311, 238] width 526 height 368
click at [583, 272] on main "94:26 Stop PMP Beginner 154/180 As a project manager for a product launch, you …" at bounding box center [311, 264] width 623 height 469
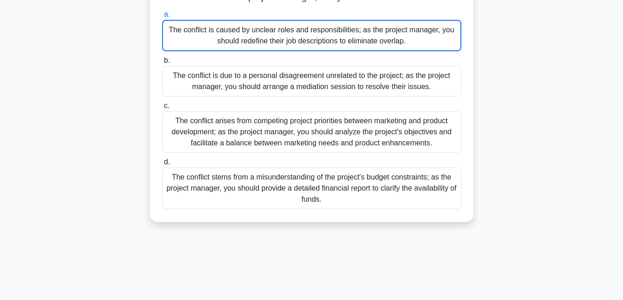
scroll to position [199, 0]
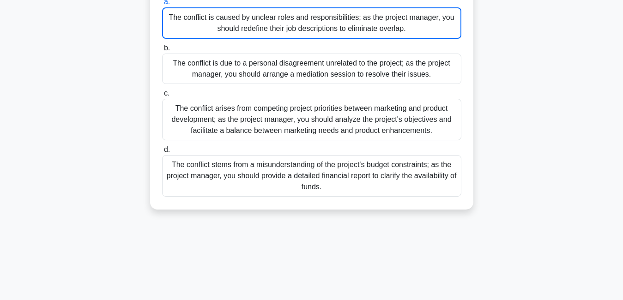
click at [448, 117] on div "The conflict arises from competing project priorities between marketing and pro…" at bounding box center [311, 120] width 299 height 42
click at [162, 97] on input "c. The conflict arises from competing project priorities between marketing and …" at bounding box center [162, 94] width 0 height 6
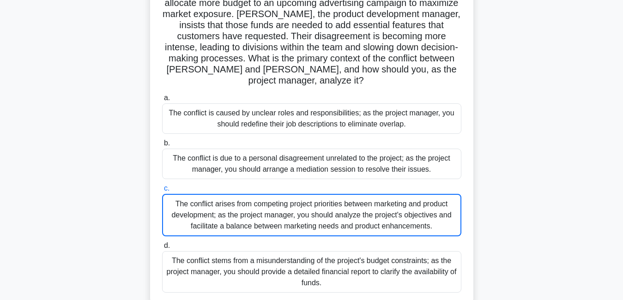
click at [448, 117] on div "a. The conflict is caused by unclear roles and responsibilities; as the project…" at bounding box center [312, 193] width 310 height 204
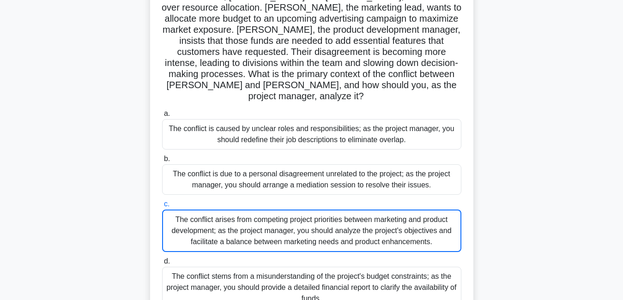
scroll to position [92, 0]
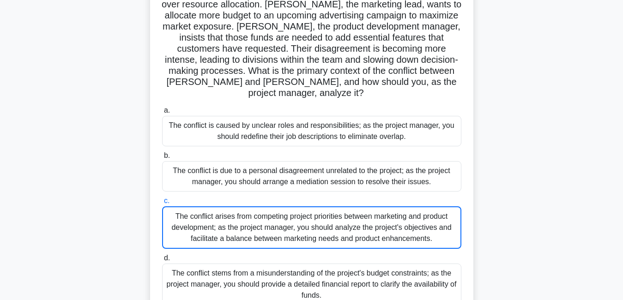
click at [534, 68] on div "As a project manager for a product launch, you observe that two key team member…" at bounding box center [311, 146] width 526 height 368
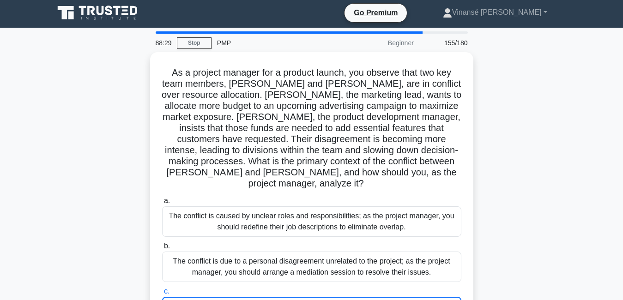
scroll to position [0, 0]
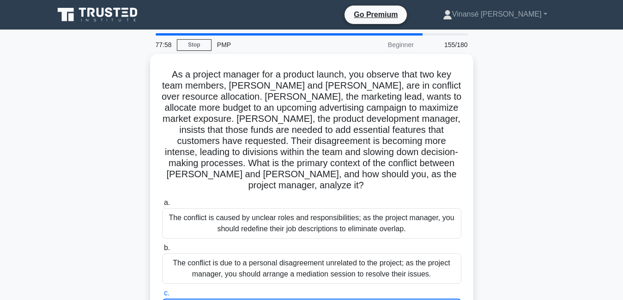
click at [565, 65] on div "As a project manager for a product launch, you observe that two key team member…" at bounding box center [311, 238] width 526 height 368
click at [556, 54] on div "As a project manager for a product launch, you observe that two key team member…" at bounding box center [311, 238] width 526 height 368
